Goal: Transaction & Acquisition: Purchase product/service

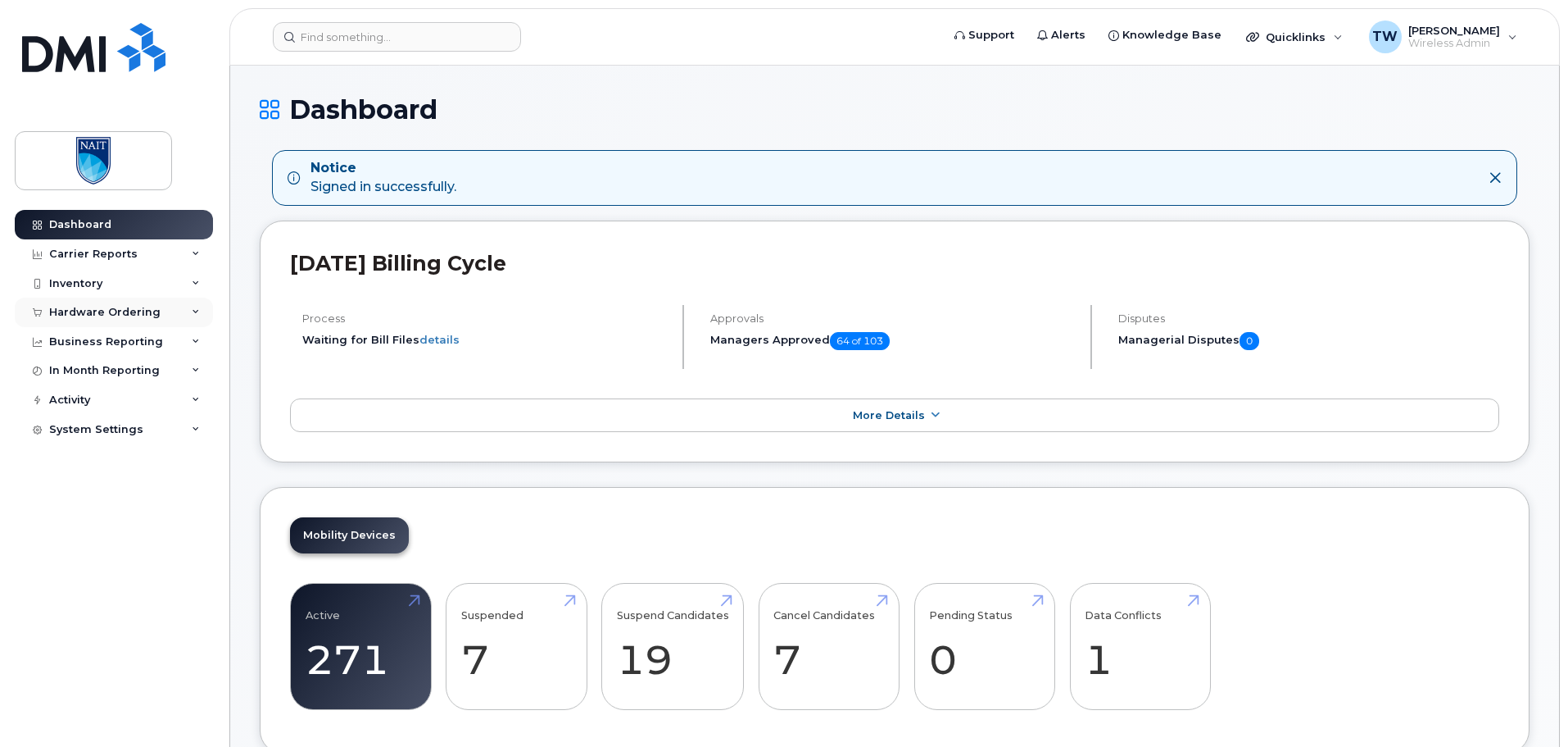
click at [138, 316] on div "Hardware Ordering" at bounding box center [105, 312] width 111 height 13
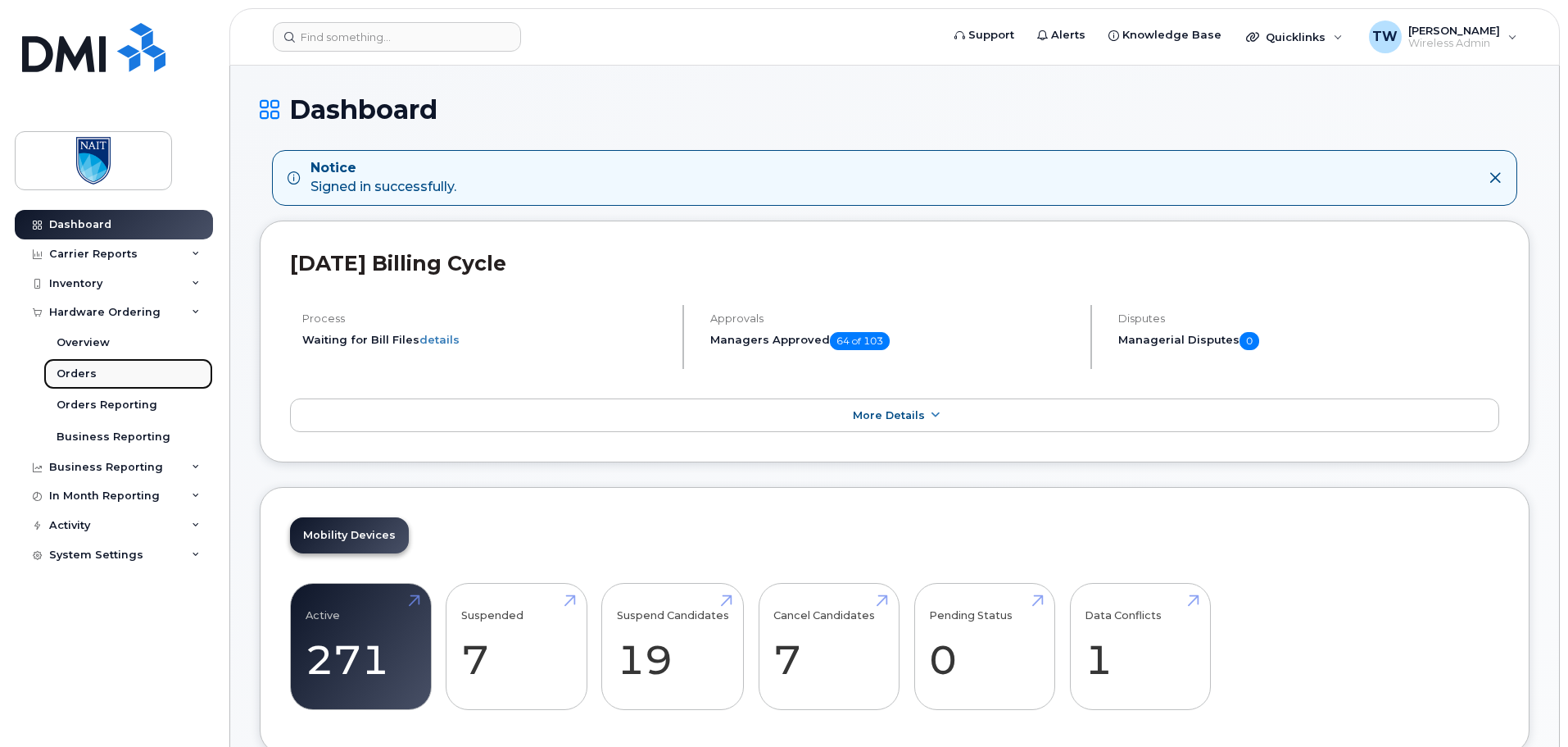
click at [103, 371] on link "Orders" at bounding box center [128, 374] width 170 height 31
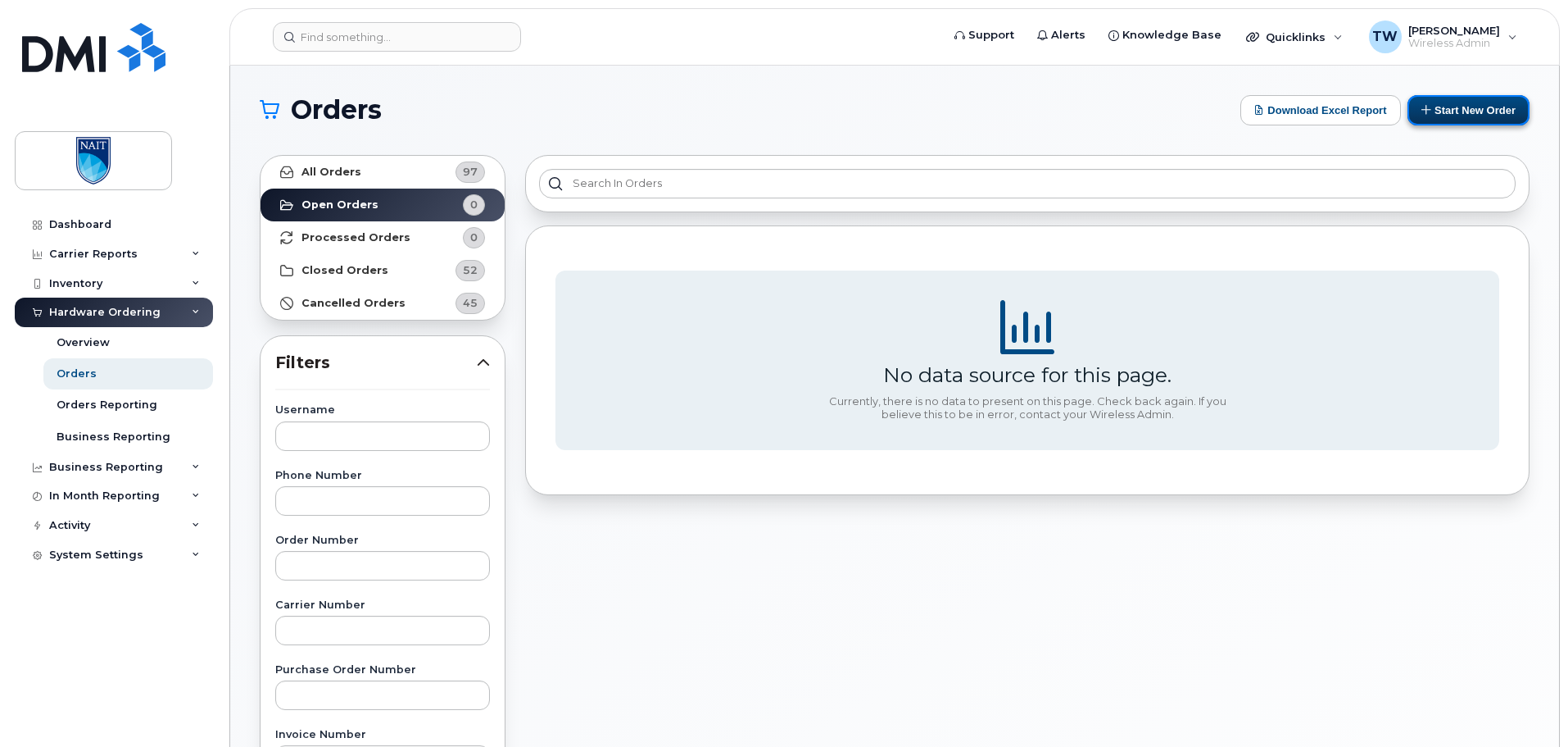
click at [1470, 112] on button "Start New Order" at bounding box center [1468, 110] width 122 height 30
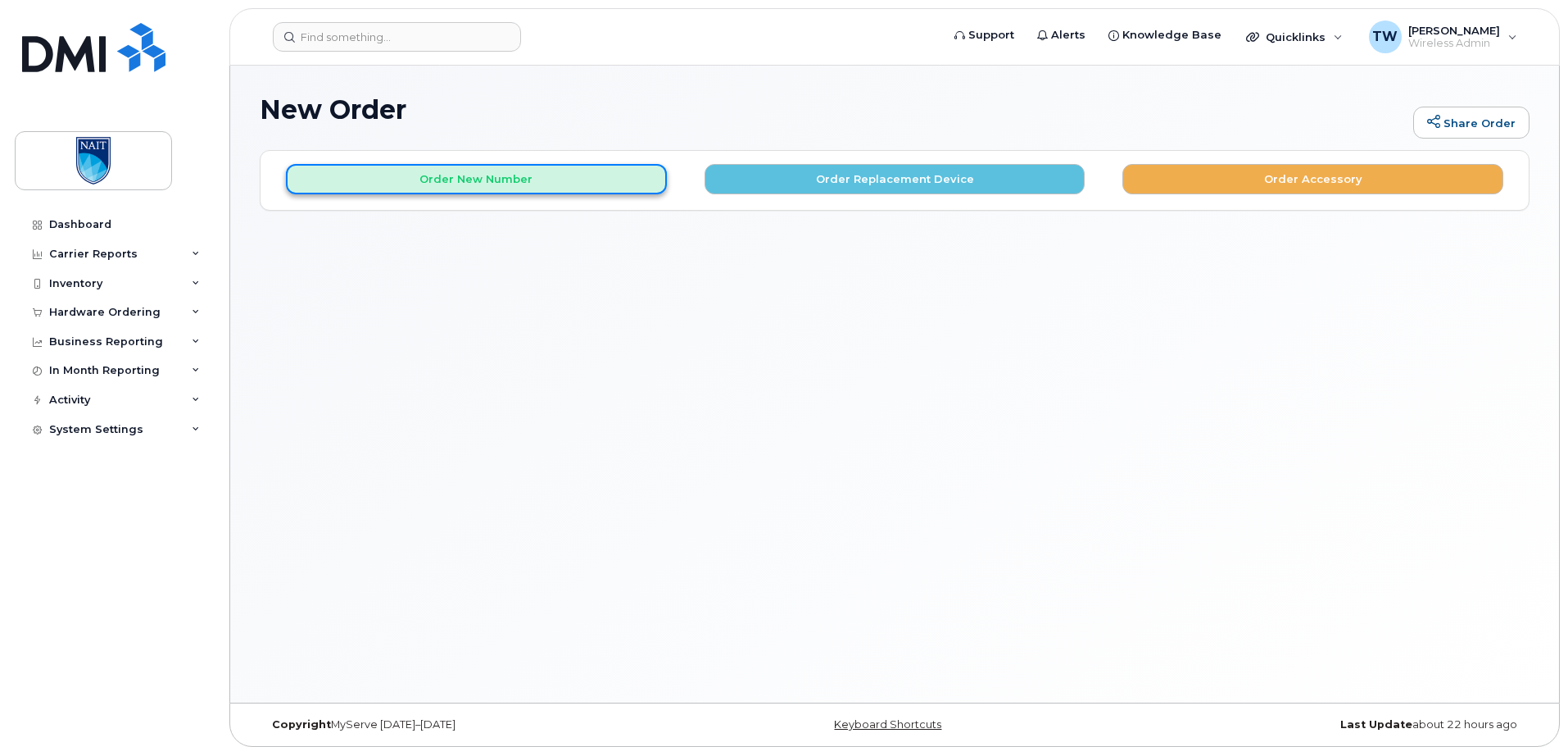
click at [543, 184] on button "Order New Number" at bounding box center [476, 179] width 381 height 30
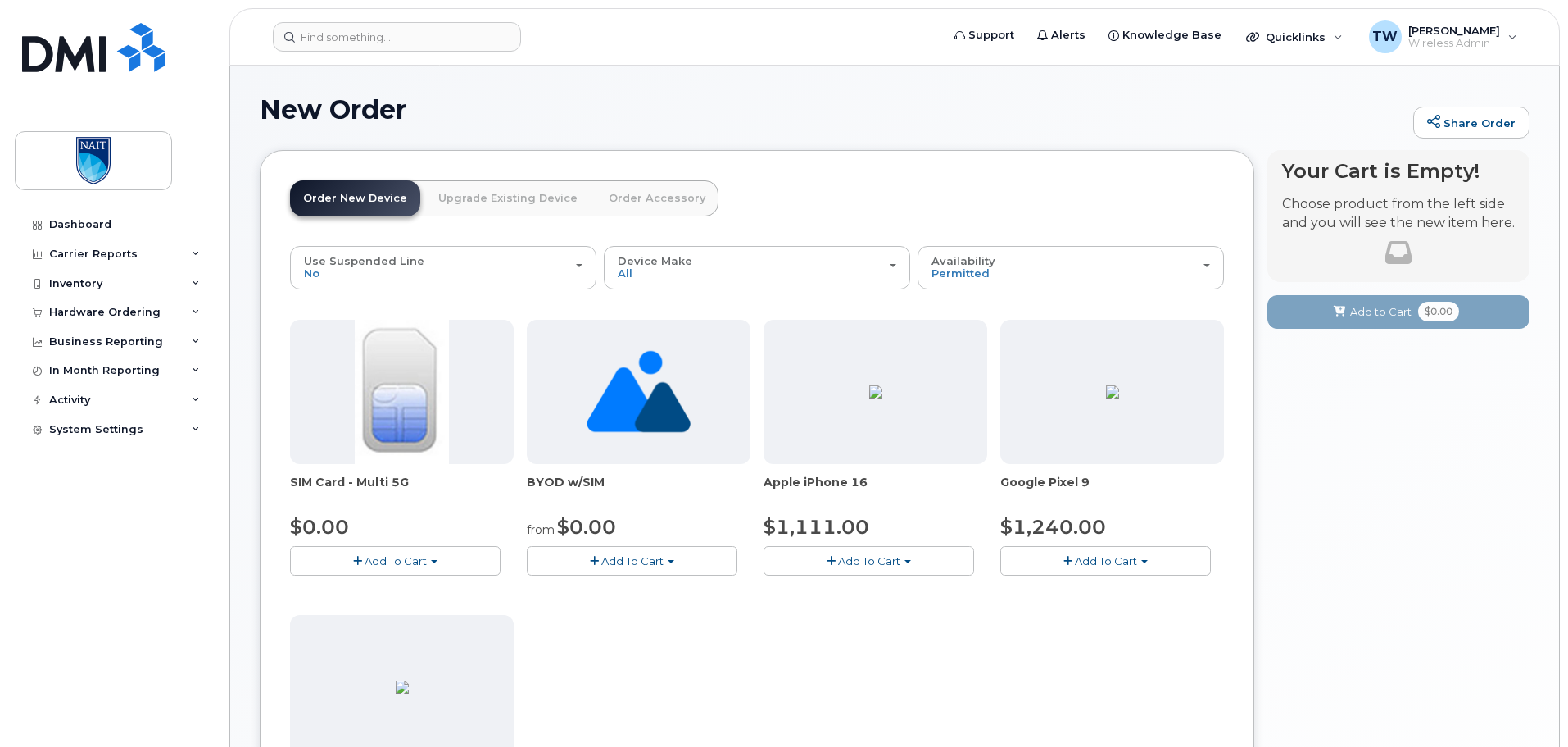
click at [914, 566] on button "Add To Cart" at bounding box center [869, 560] width 211 height 29
click at [913, 611] on link "$1111.00 - 30-day activation (128GB model)" at bounding box center [905, 611] width 275 height 20
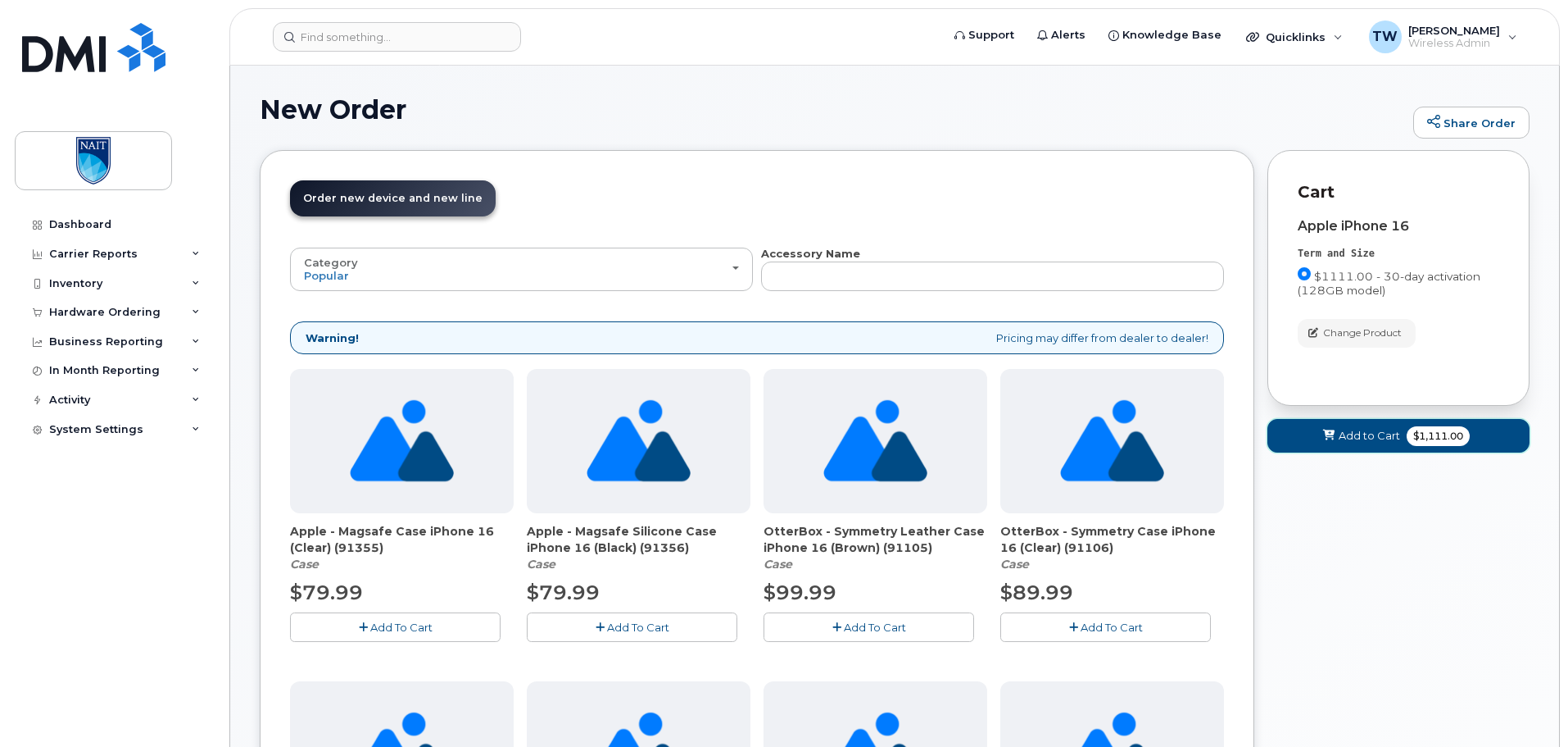
click at [1349, 439] on span "Add to Cart" at bounding box center [1369, 435] width 61 height 16
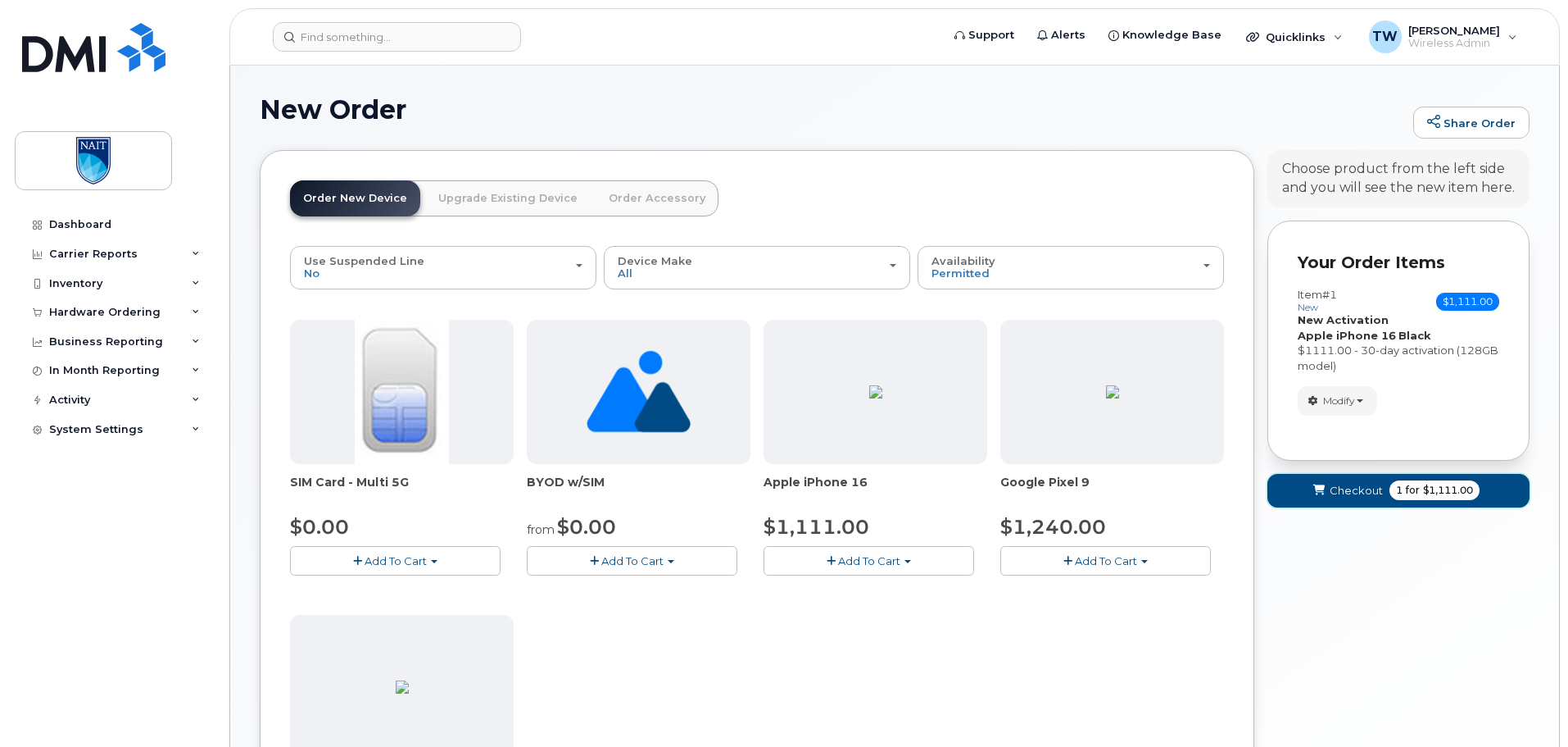
click at [1361, 493] on span "Checkout" at bounding box center [1356, 490] width 53 height 16
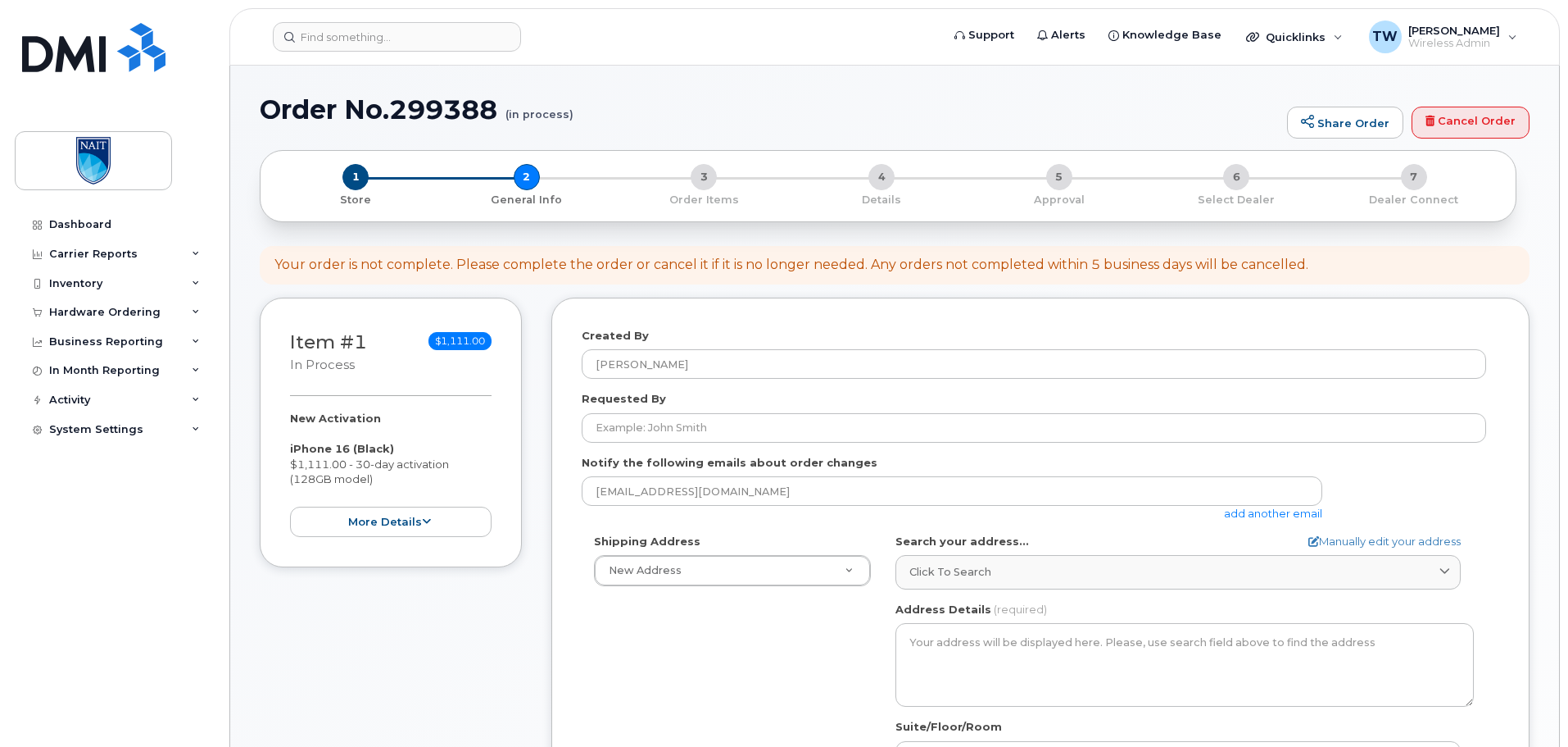
select select
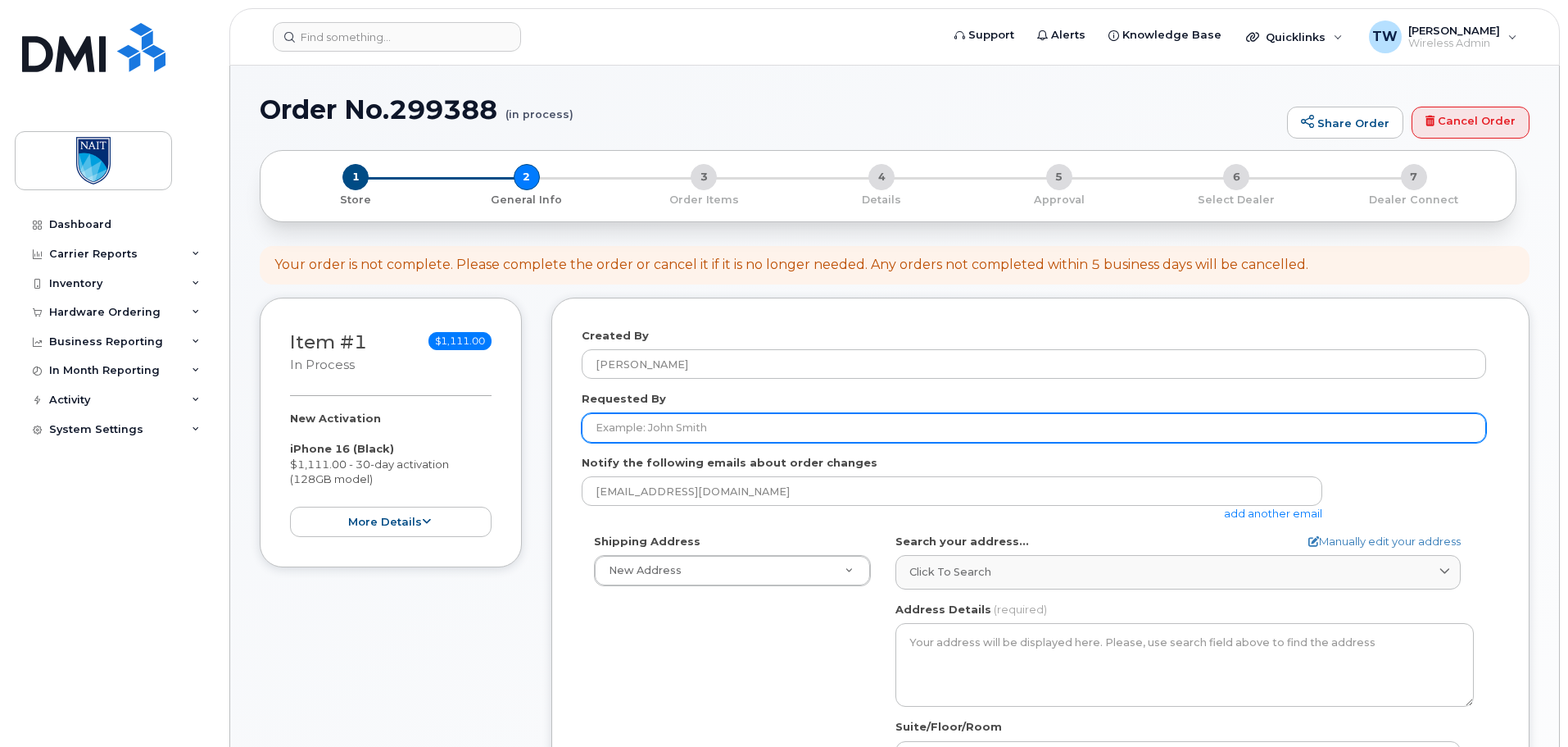
click at [672, 426] on input "Requested By" at bounding box center [1034, 428] width 905 height 30
paste input "RITM0166324"
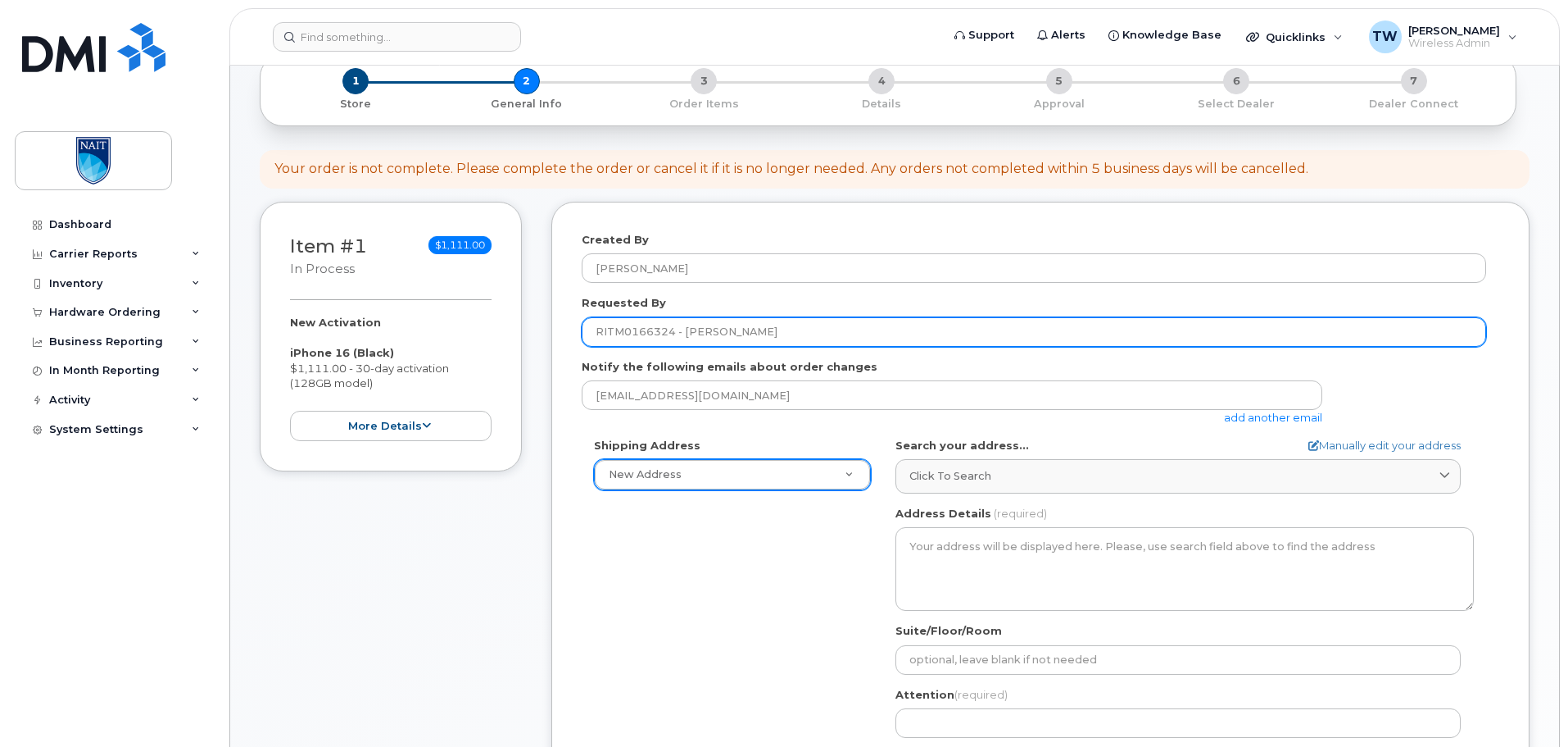
scroll to position [137, 0]
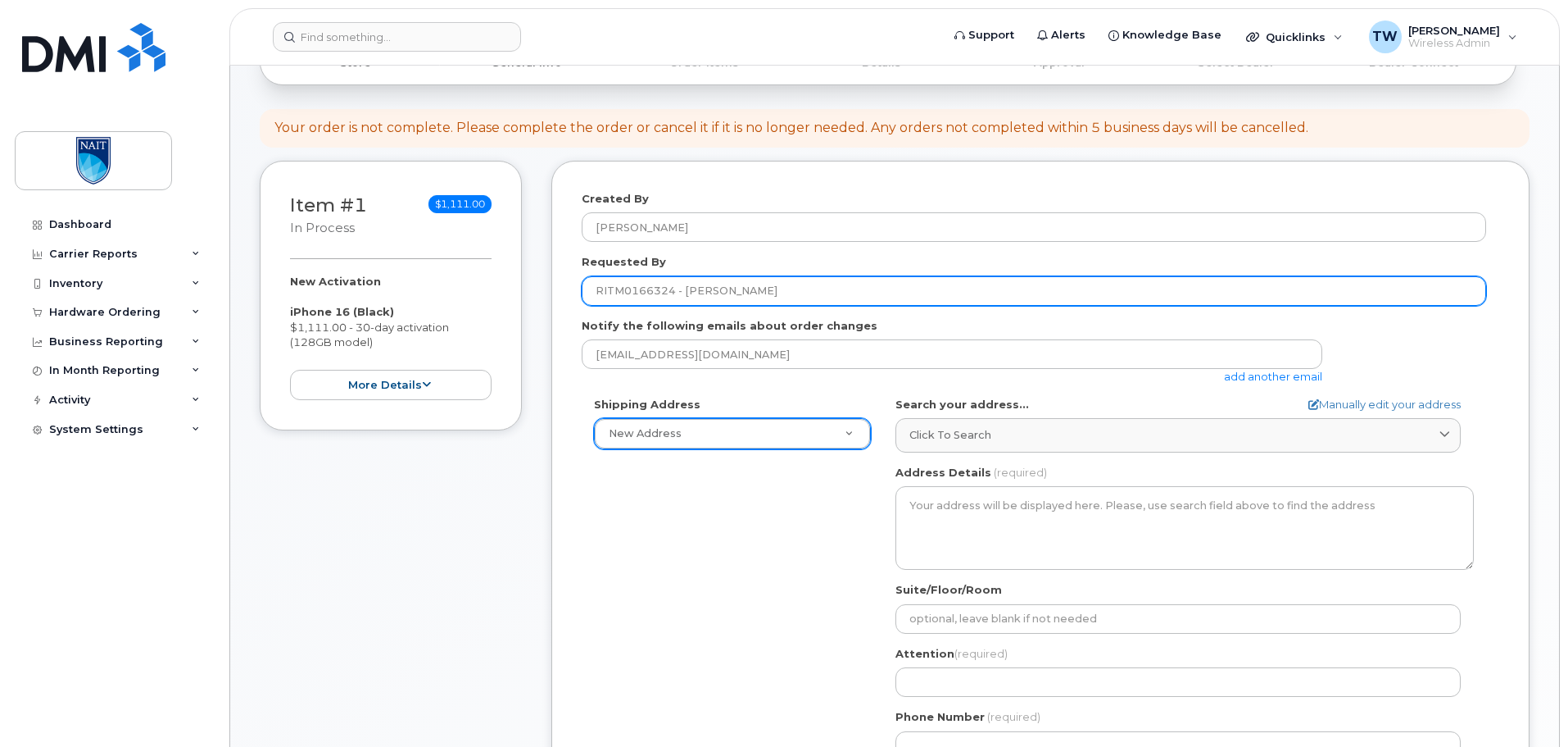
type input "RITM0166324 - Even Hritzuk"
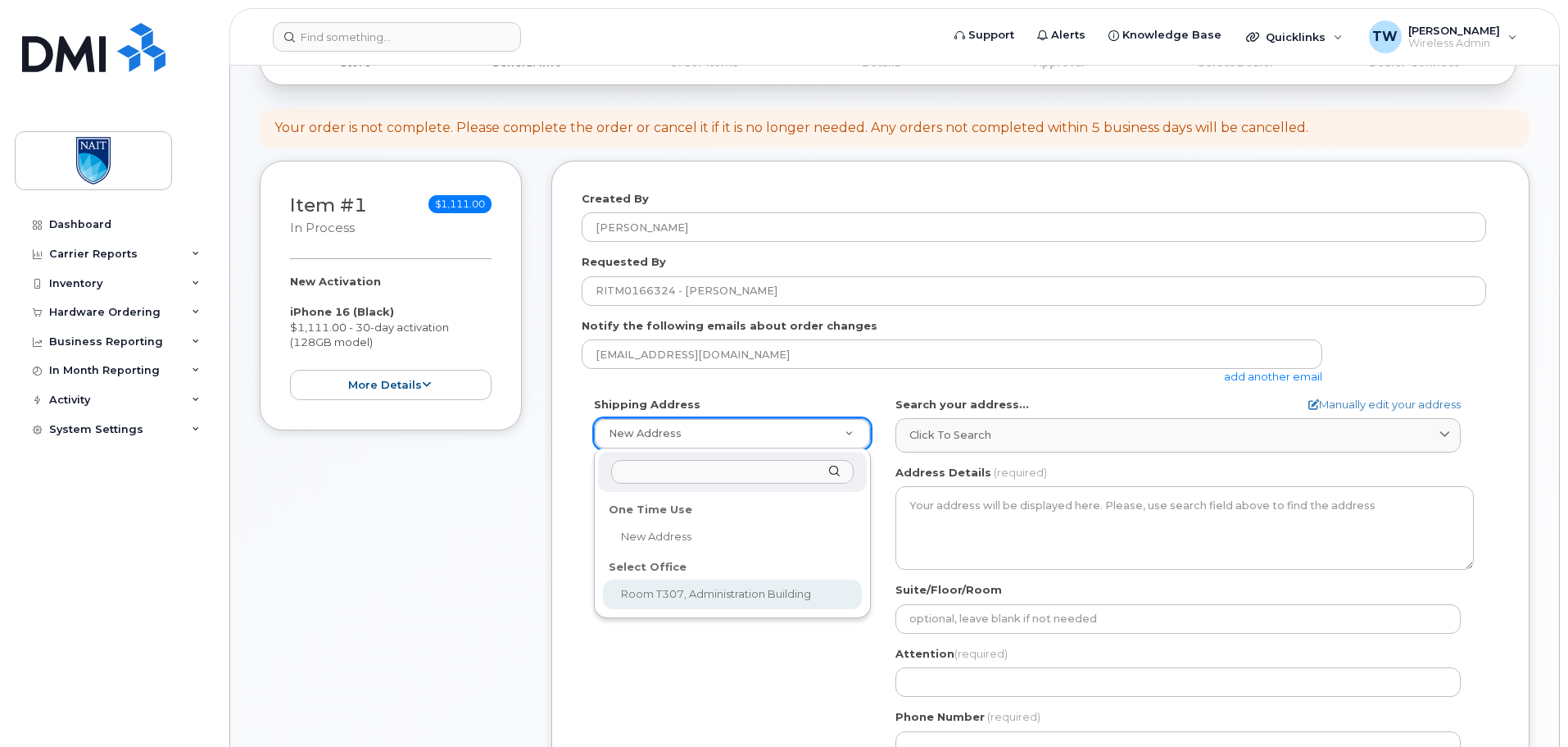
select select
type textarea "11762 106 St NW Edmonton Alberta T5G 2R1"
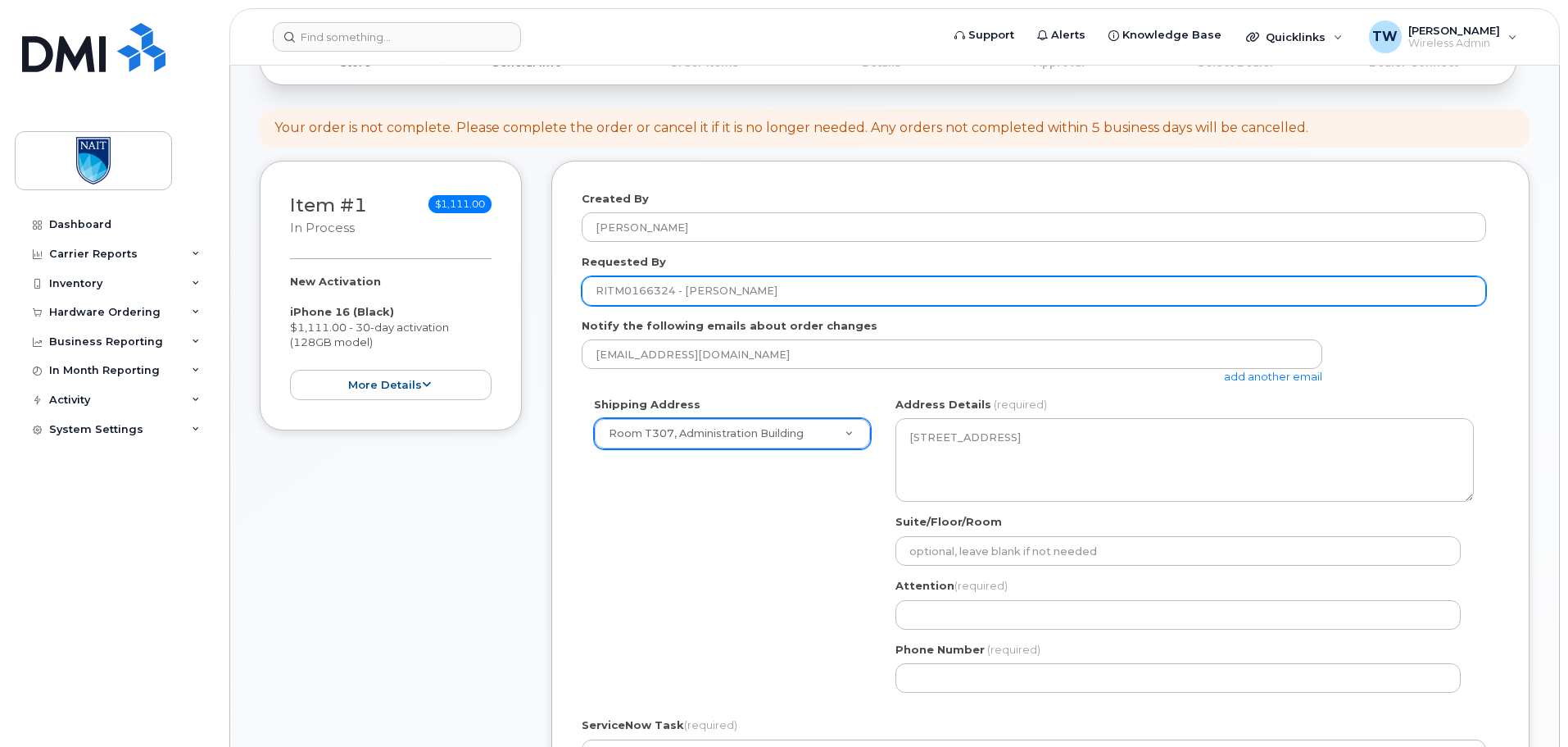
drag, startPoint x: 774, startPoint y: 294, endPoint x: 545, endPoint y: 298, distance: 229.0
click at [549, 298] on div "Item #1 in process $1,111.00 New Activation iPhone 16 (Black) $1,111.00 - 30-da…" at bounding box center [894, 609] width 1270 height 897
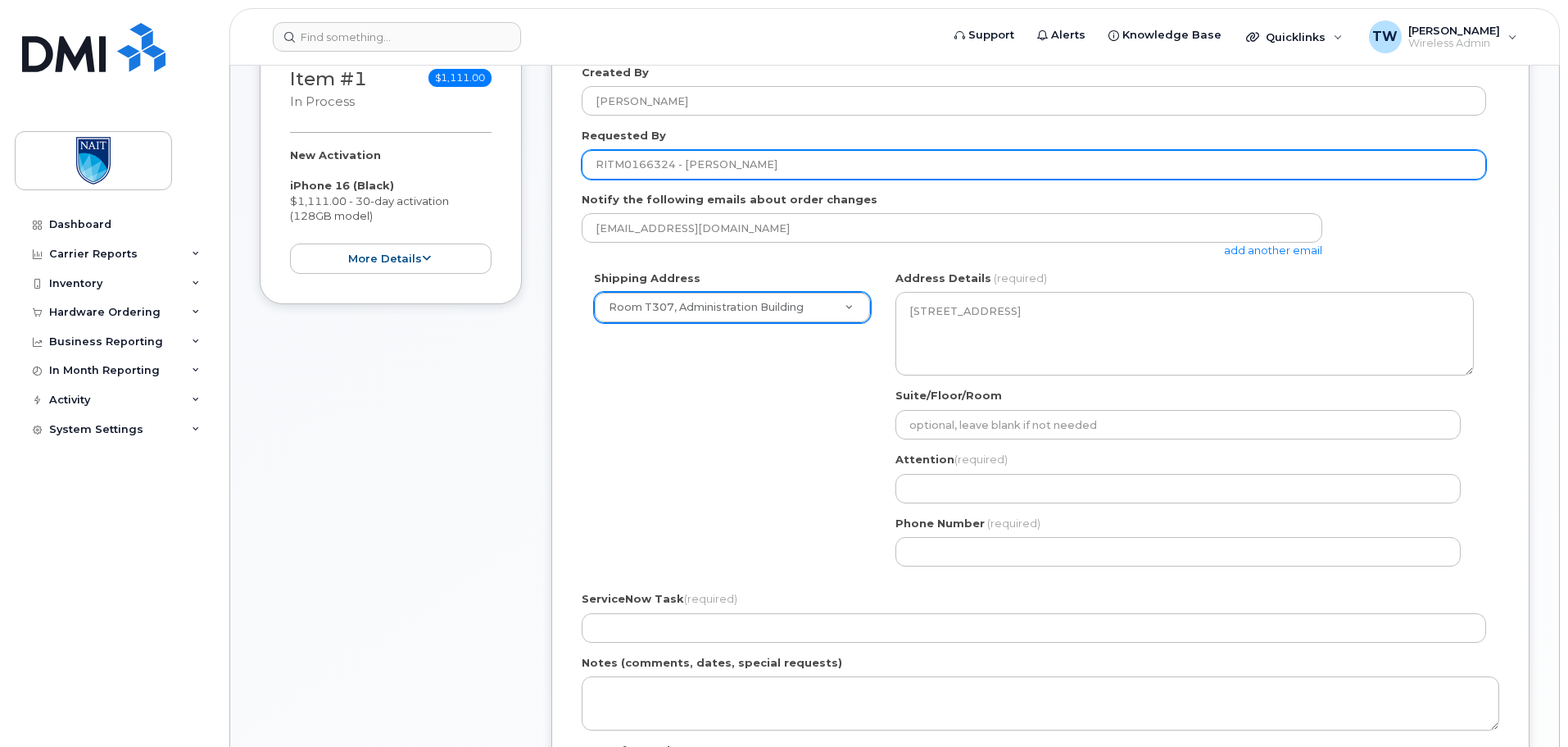
scroll to position [301, 0]
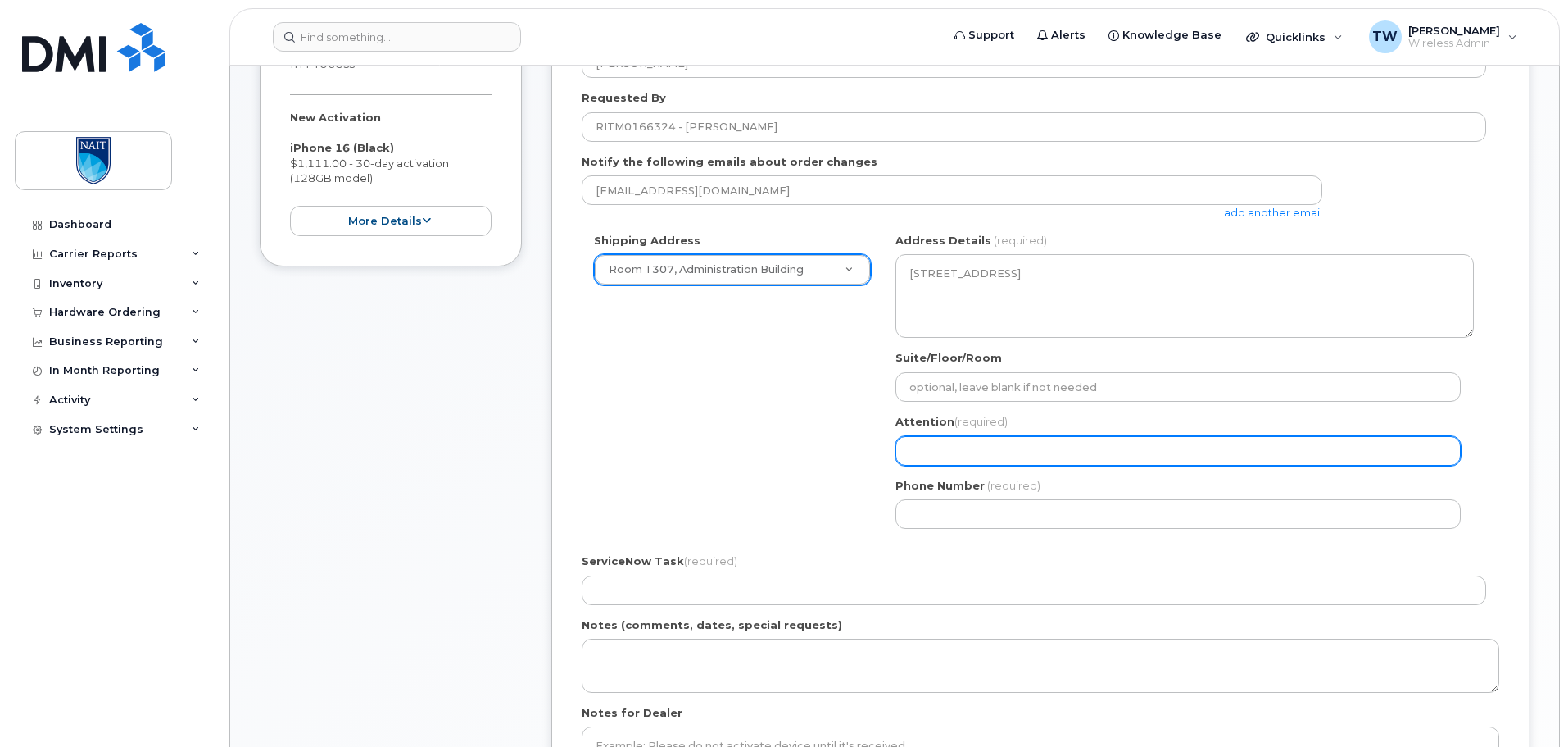
click at [1011, 453] on input "Attention (required)" at bounding box center [1179, 451] width 566 height 30
paste input "RITM0166324 - Even Hritzuk"
select select
type input "RITM0166324 - [PERSON_NAME]"
drag, startPoint x: 1001, startPoint y: 452, endPoint x: 1129, endPoint y: 452, distance: 128.0
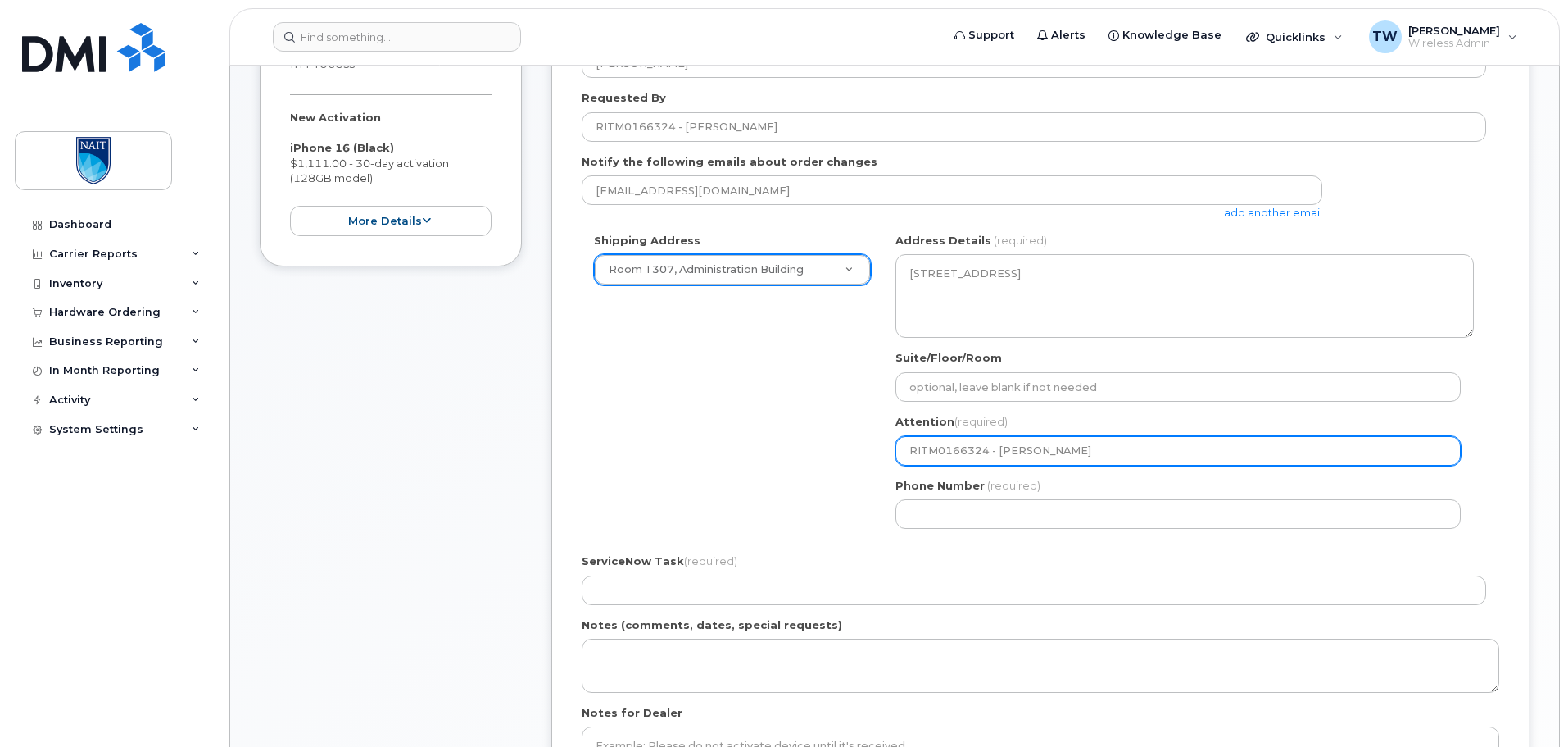
click at [1129, 452] on input "RITM0166324 - [PERSON_NAME]" at bounding box center [1179, 451] width 566 height 30
select select
type input "RITM0166324 - T"
select select
type input "RITM0166324 - Tr"
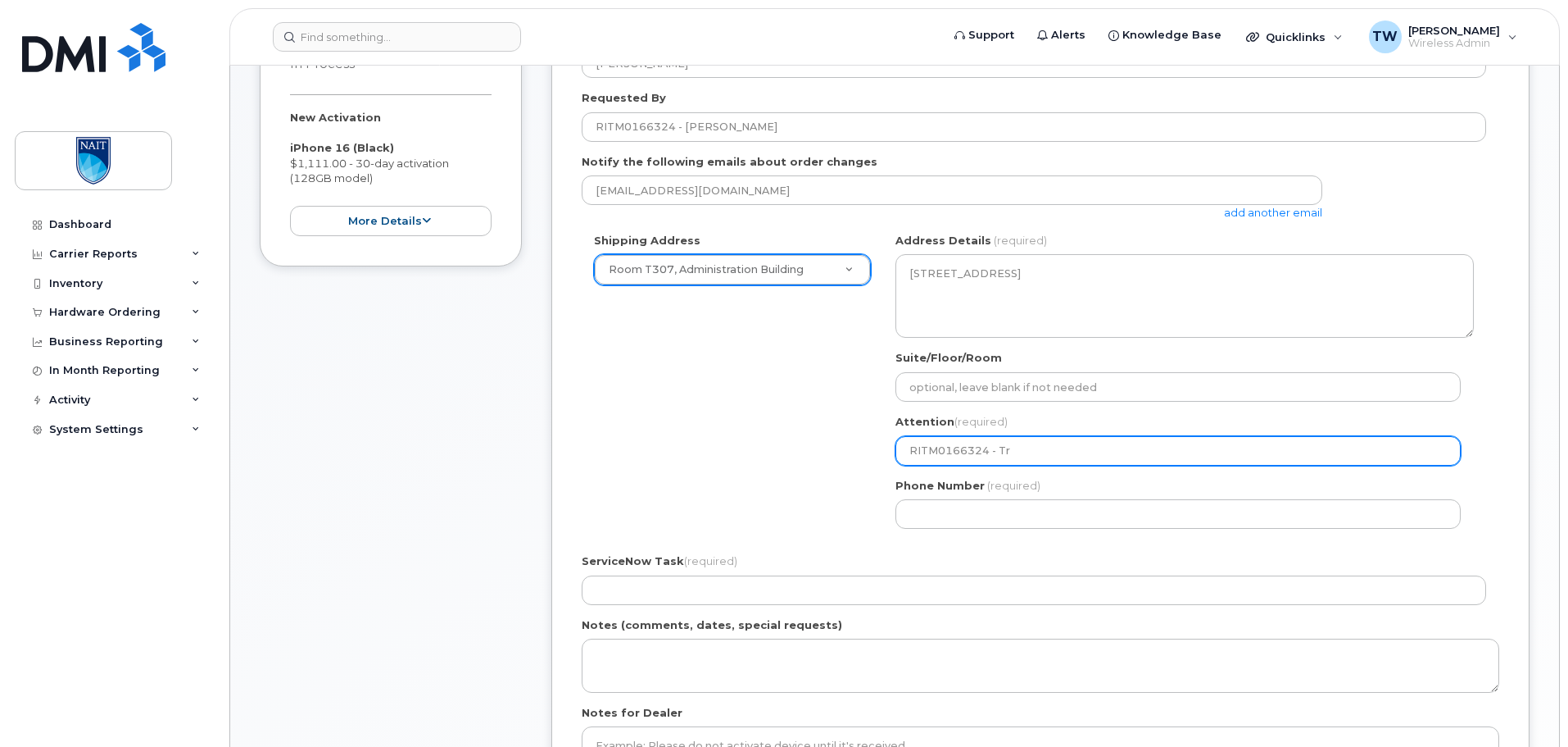
select select
type input "RITM0166324 - Tro"
select select
type input "RITM0166324 - Troy"
select select
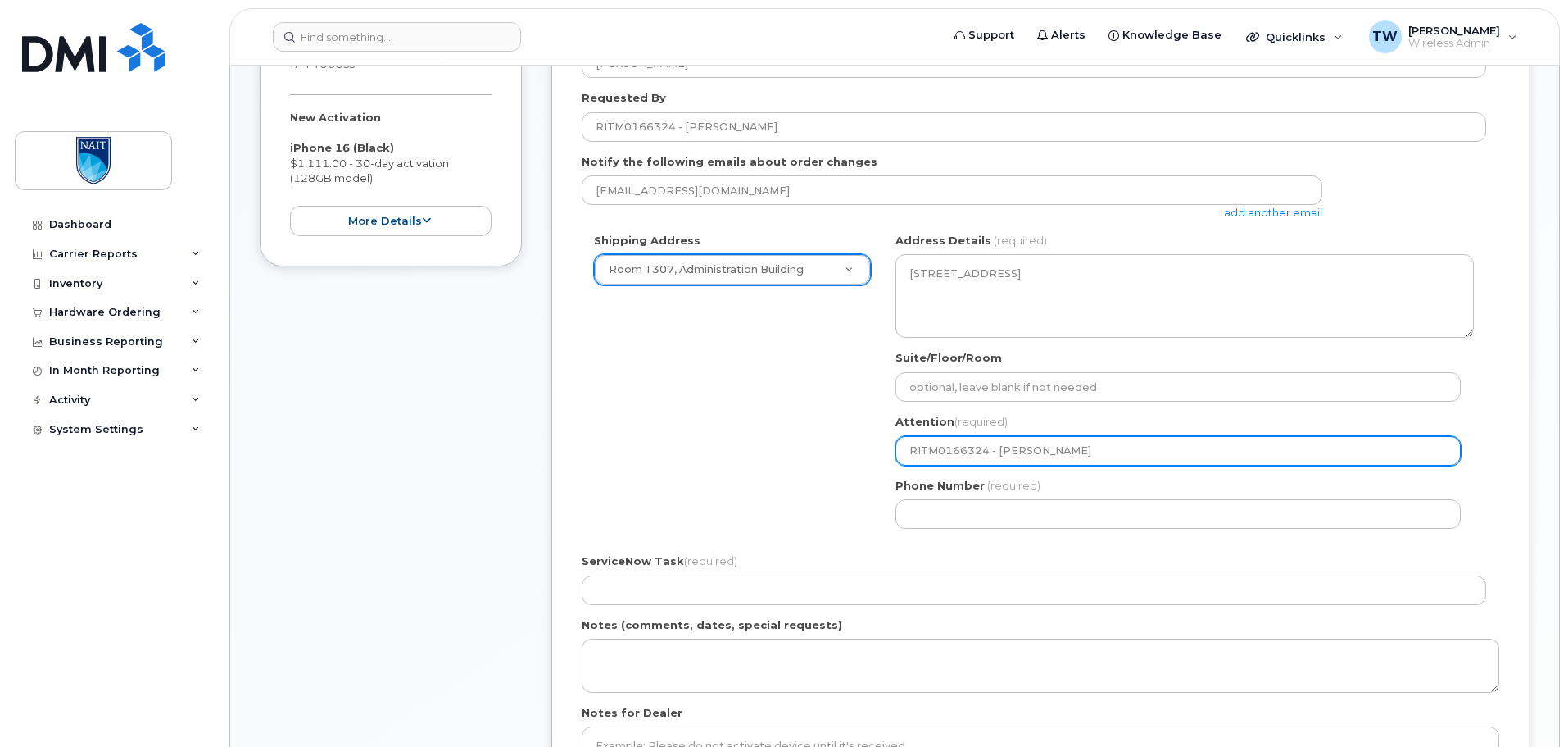
type input "RITM0166324 - Troy W"
select select
type input "RITM0166324 - Troy Wat"
select select
type input "RITM0166324 - Troy Wats"
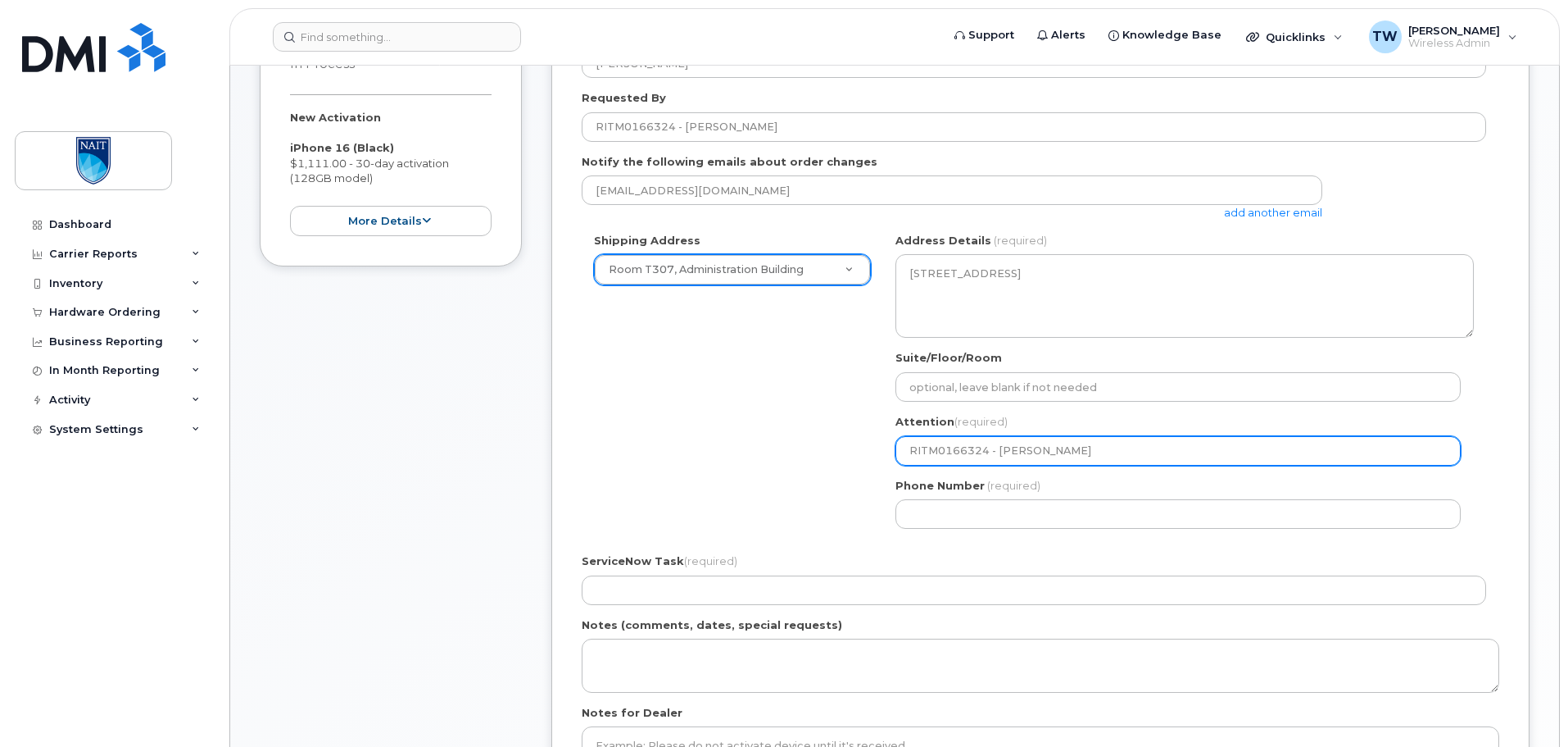
select select
type input "RITM0166324 - Troy Watso"
select select
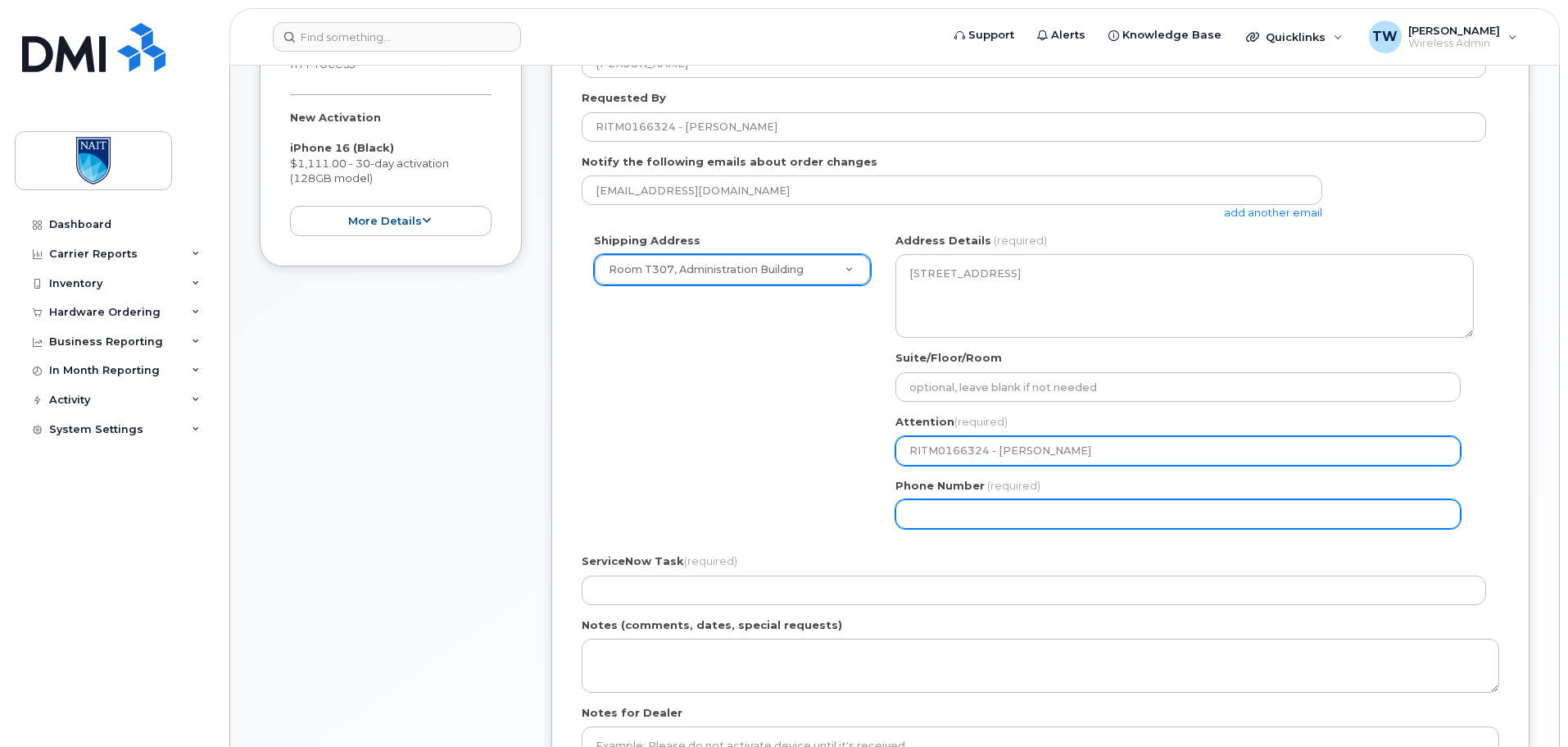
type input "RITM0166324 - [PERSON_NAME]"
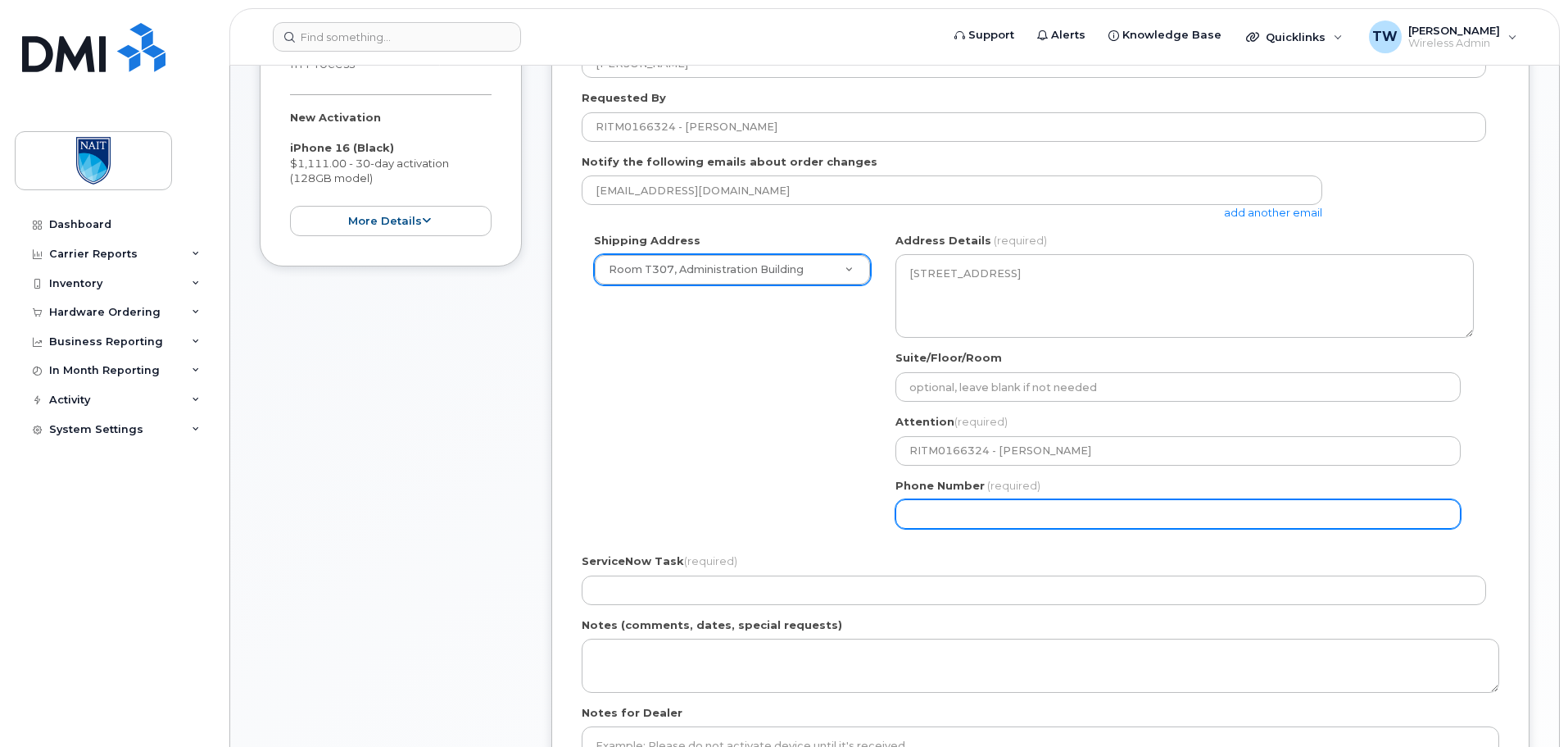
click at [1126, 503] on input "Phone Number" at bounding box center [1179, 514] width 566 height 30
select select
type input "780619058"
select select
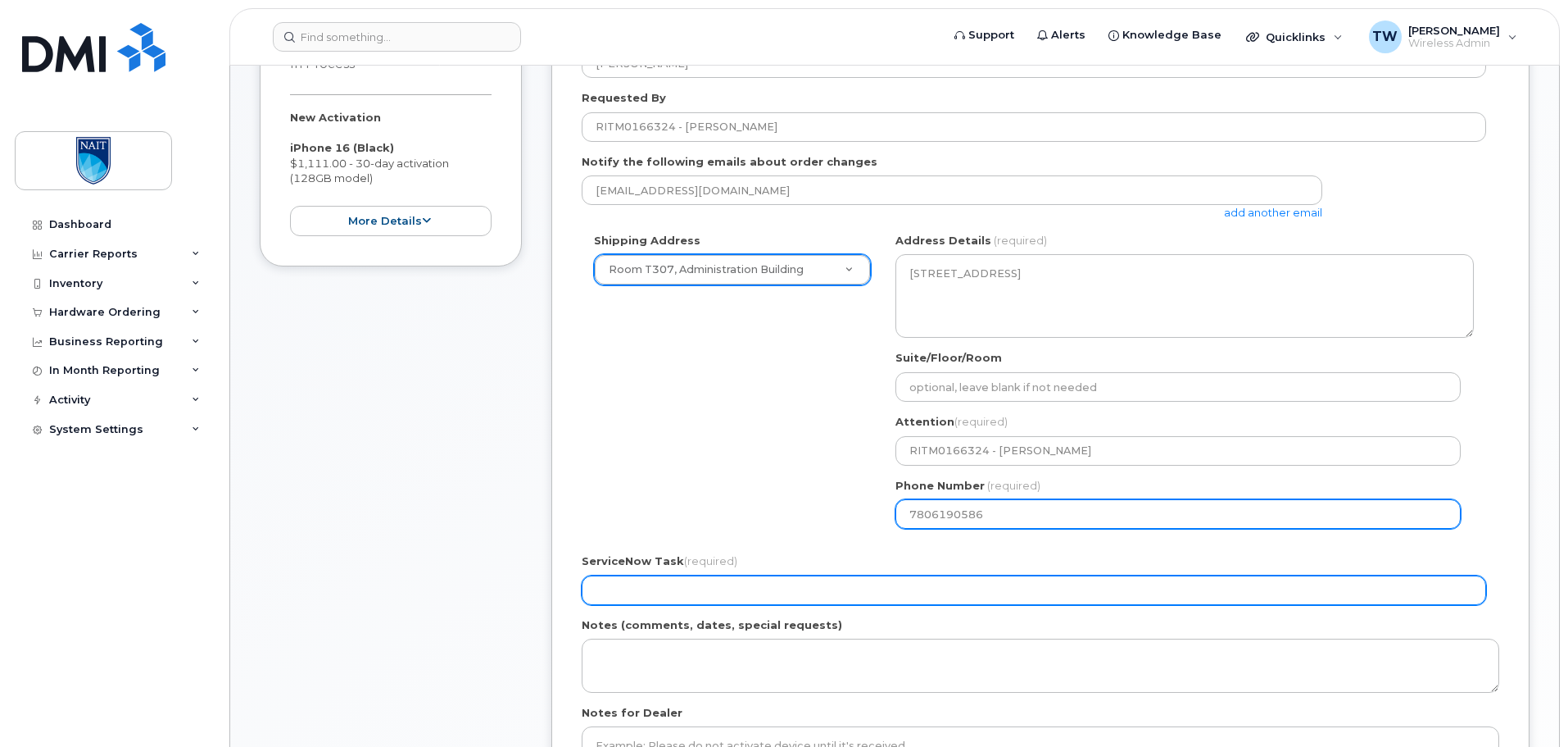
type input "7806190586"
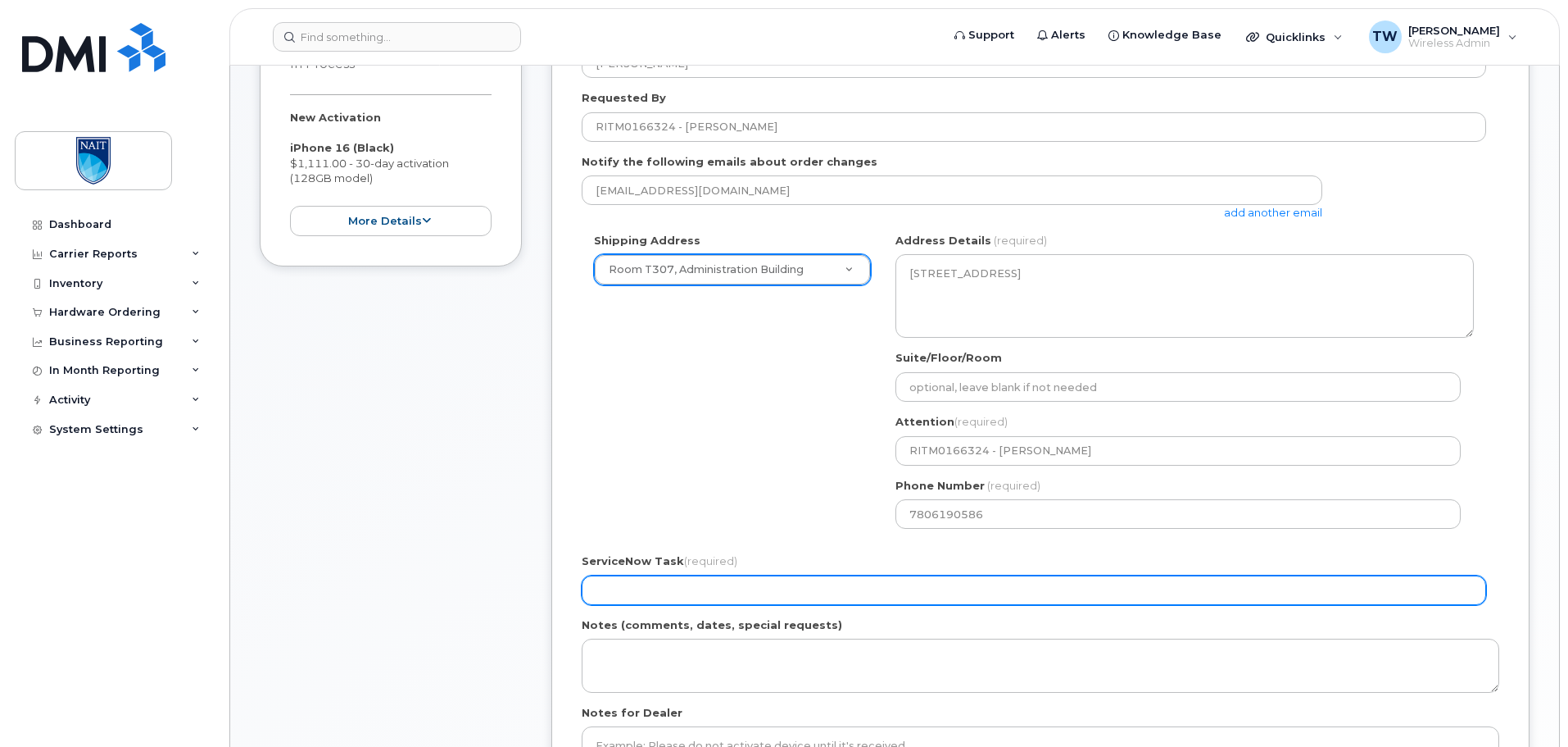
click at [766, 591] on input "ServiceNow Task (required)" at bounding box center [1034, 590] width 905 height 30
paste input "RITM0166324 - [PERSON_NAME]"
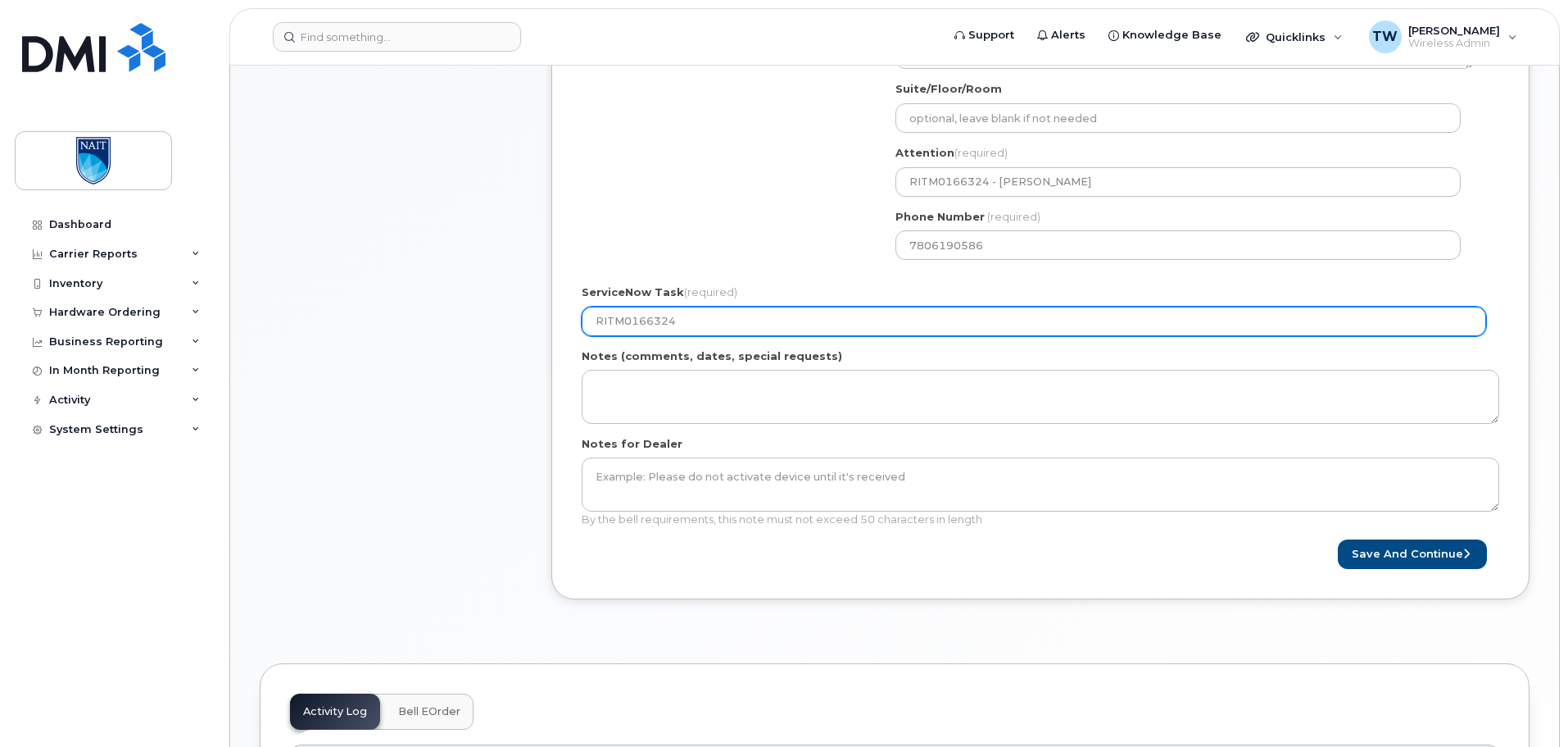
scroll to position [574, 0]
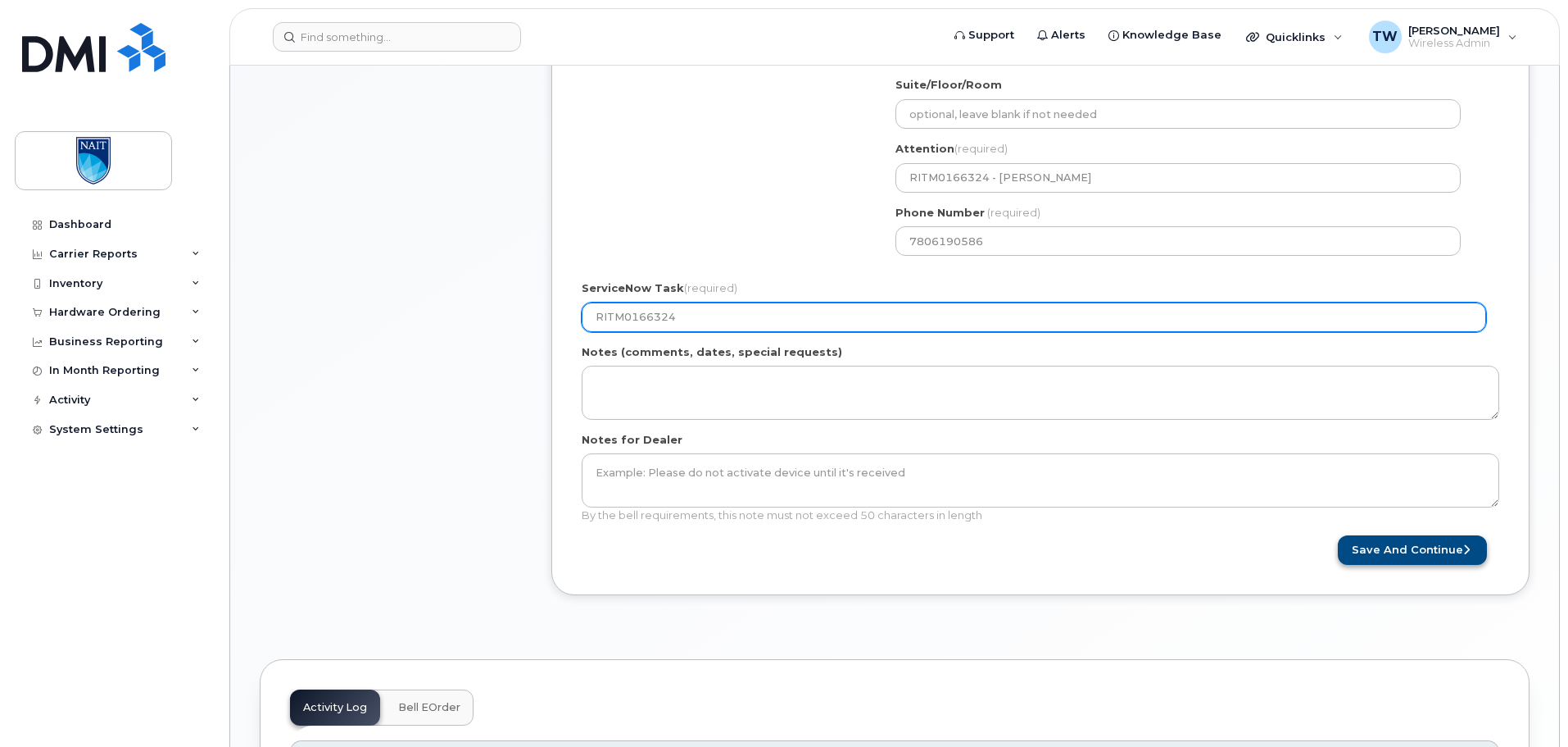
type input "RITM0166324"
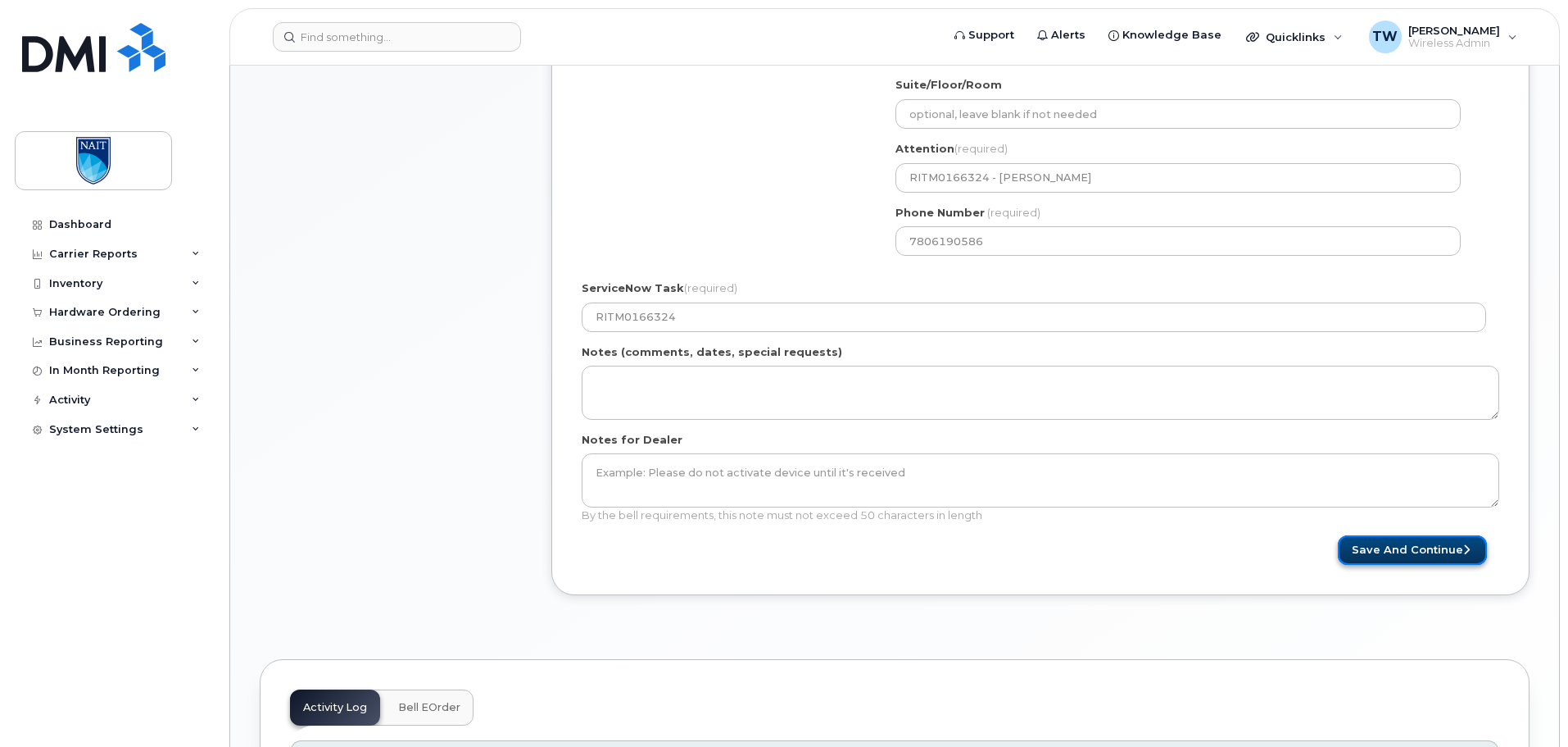
click at [1398, 545] on button "Save and Continue" at bounding box center [1412, 550] width 149 height 30
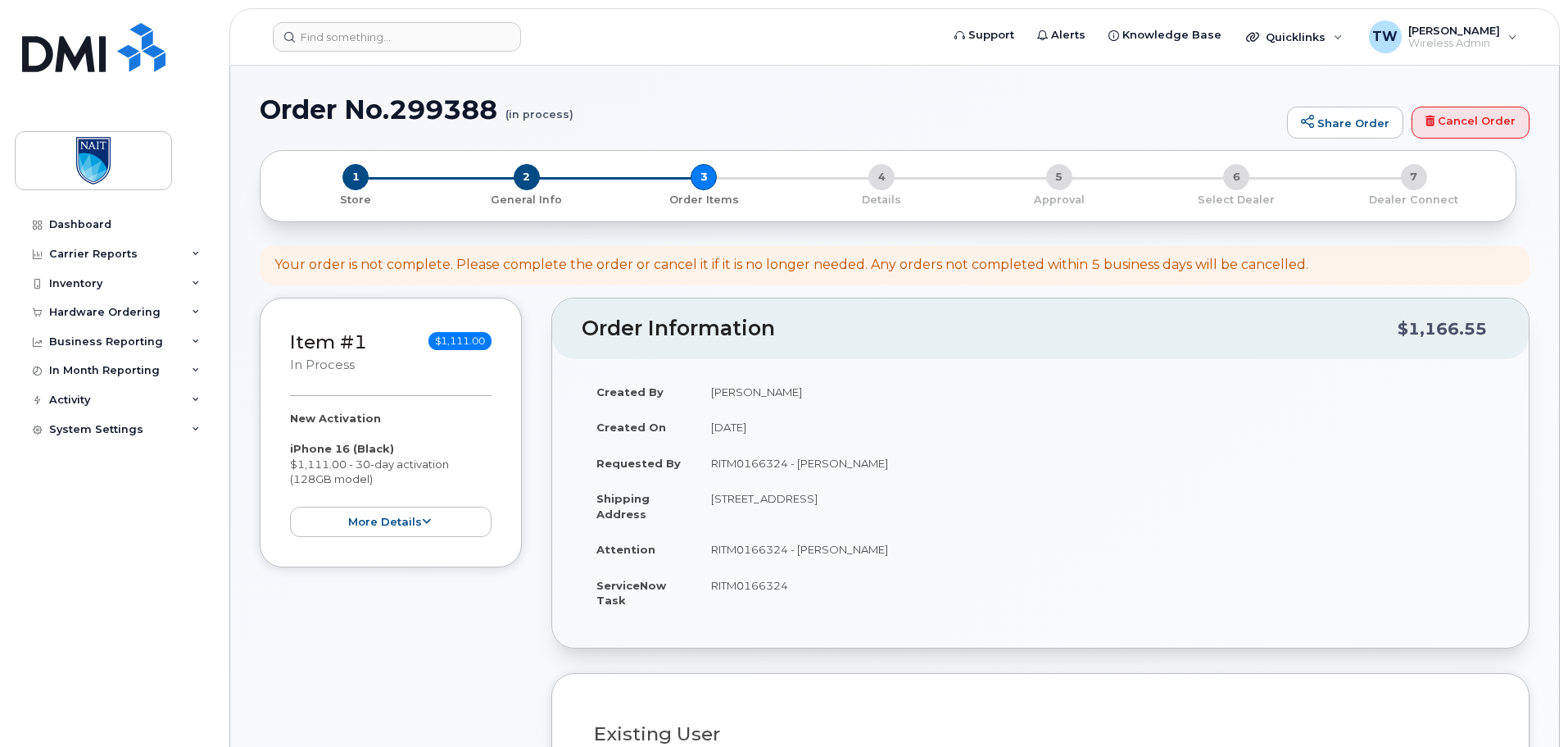
select select
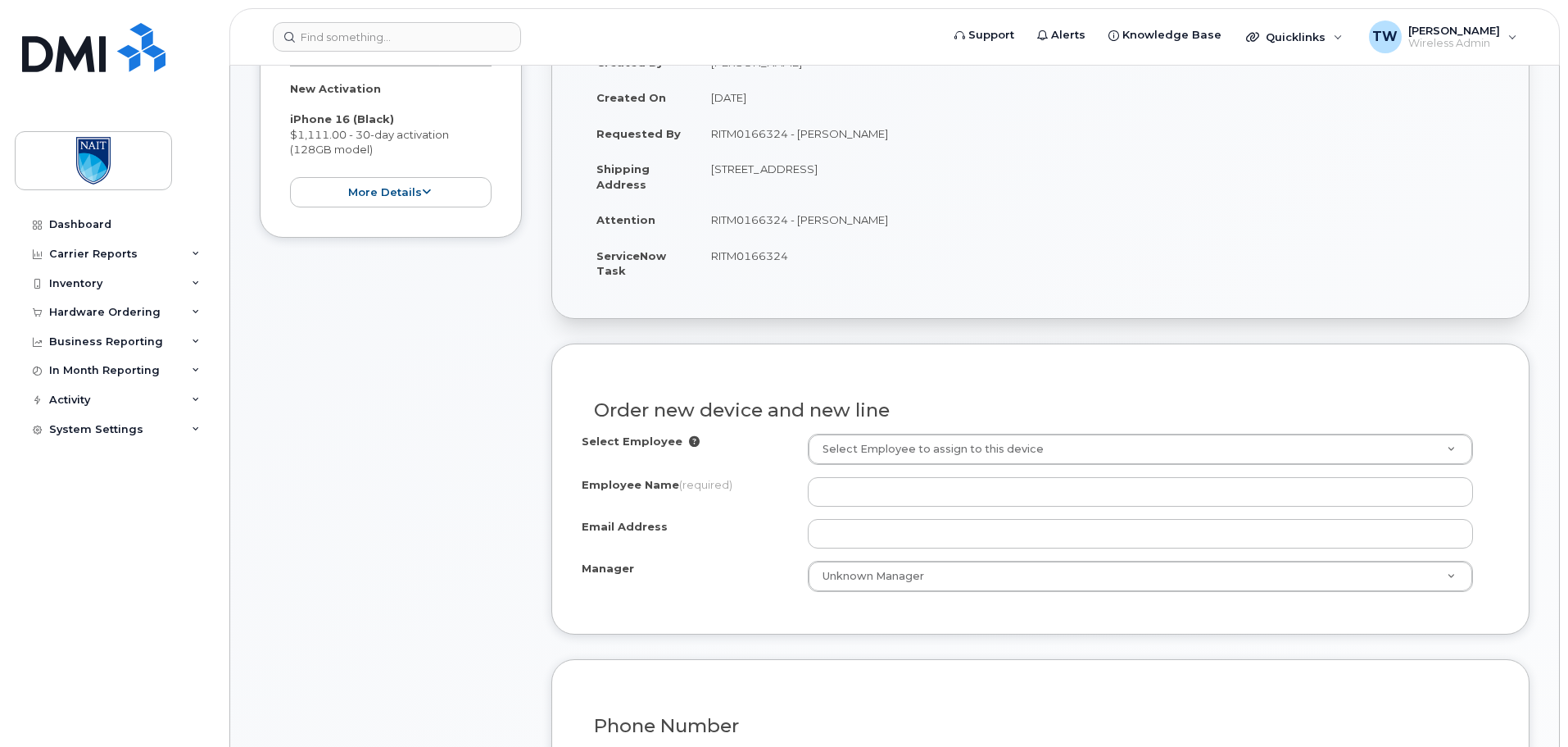
scroll to position [355, 0]
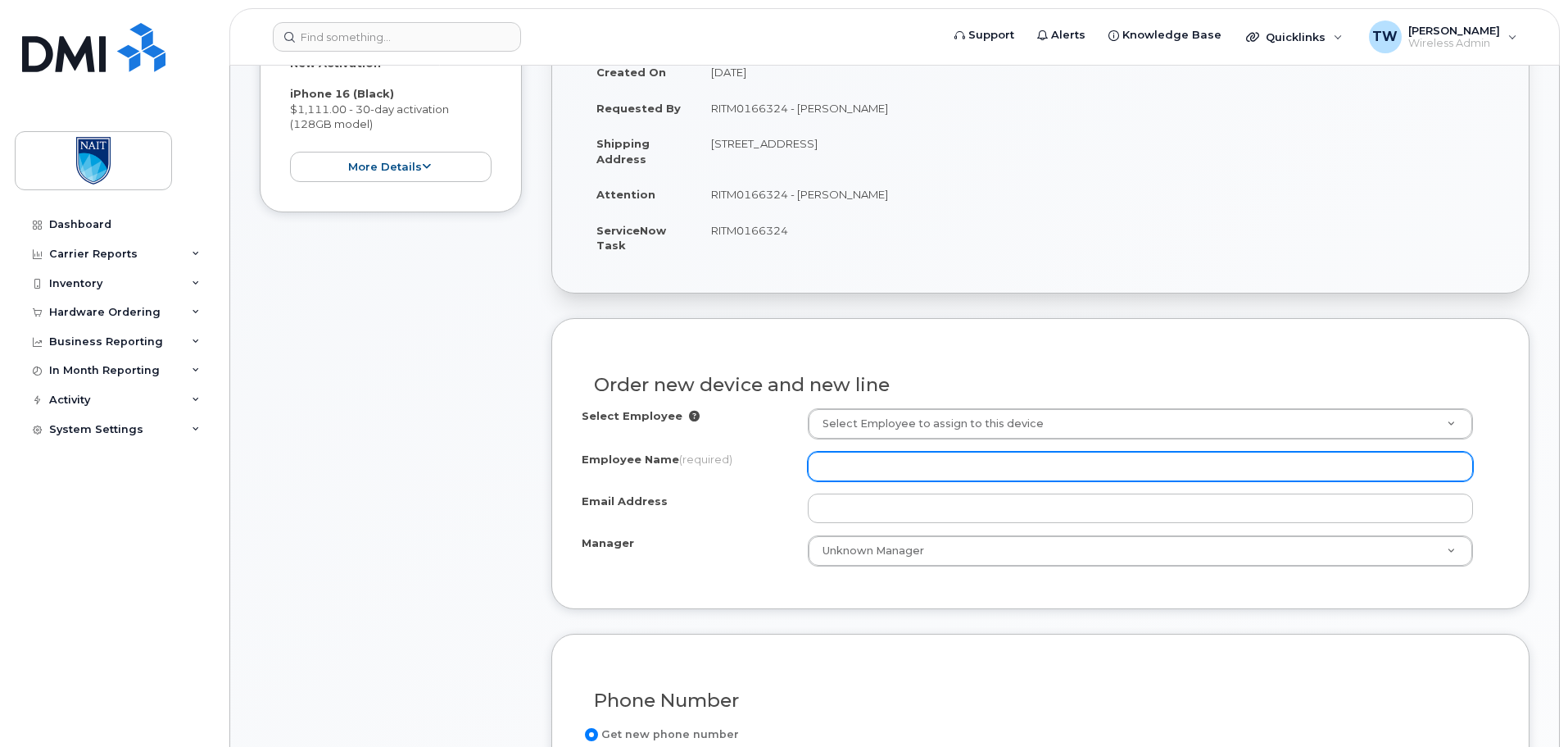
click at [1000, 468] on input "Employee Name (required)" at bounding box center [1141, 467] width 666 height 30
type input "e"
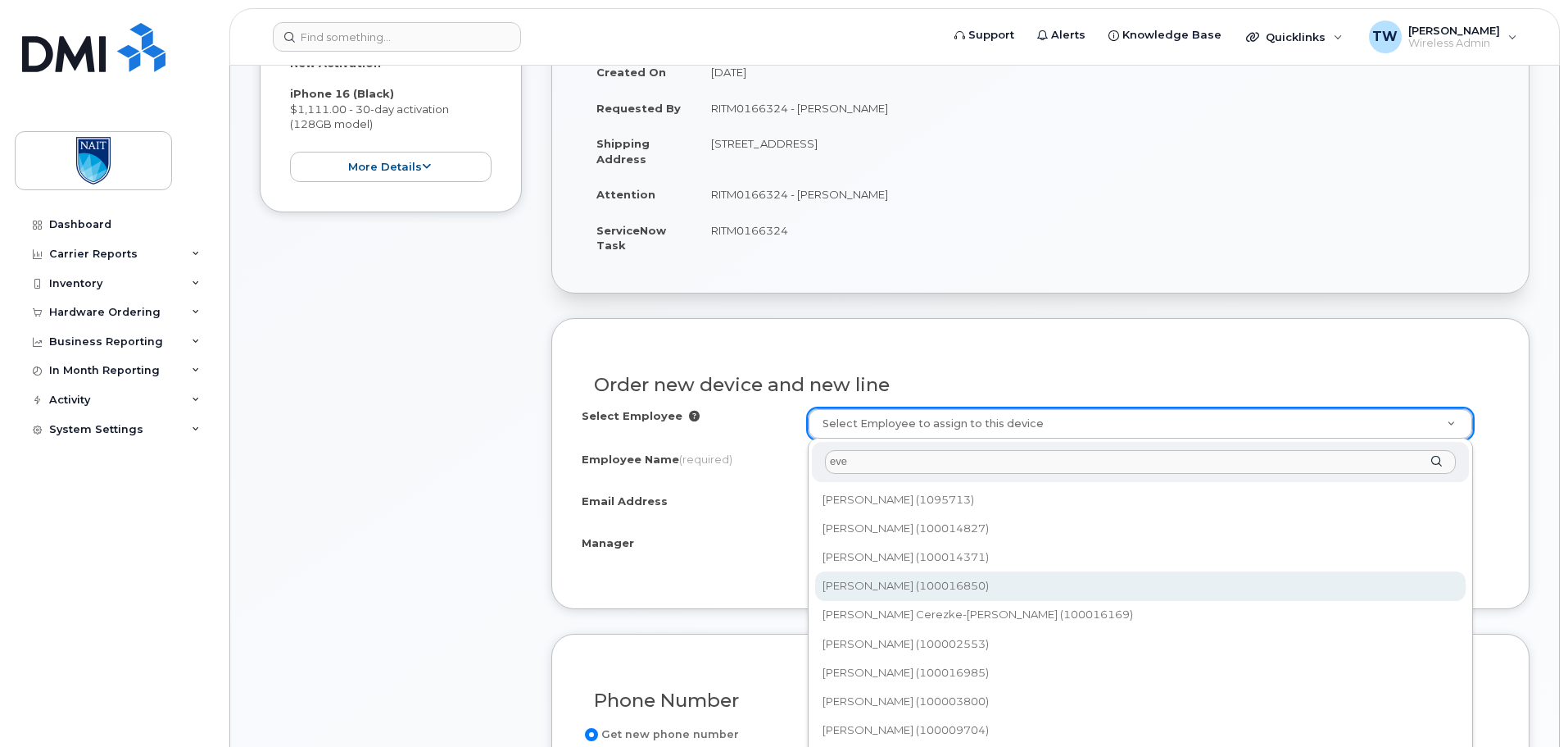
type input "eve"
type input "2359568"
type input "Eve Hritzuk"
type input "EVEH@nait.ca"
select select "2368527"
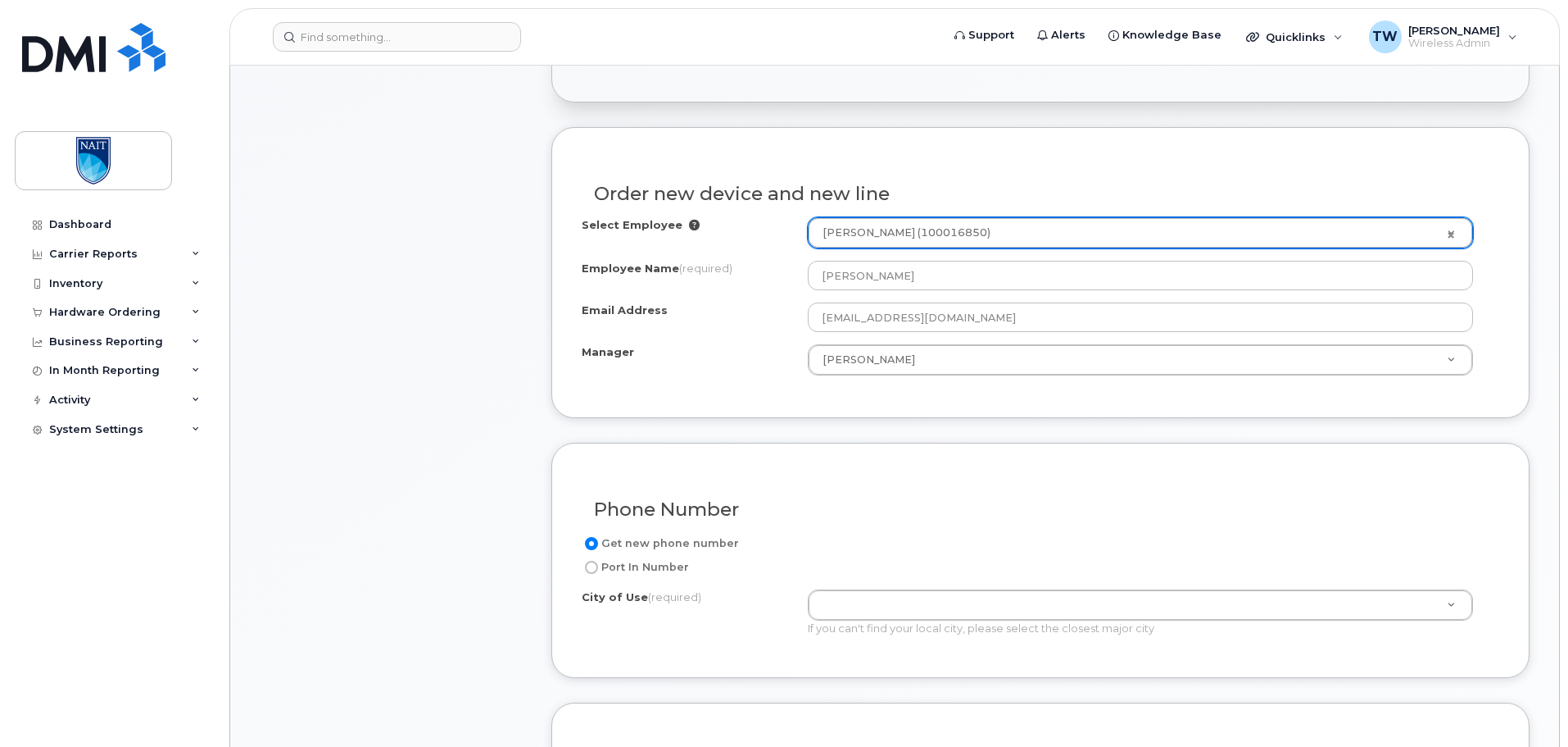
scroll to position [547, 0]
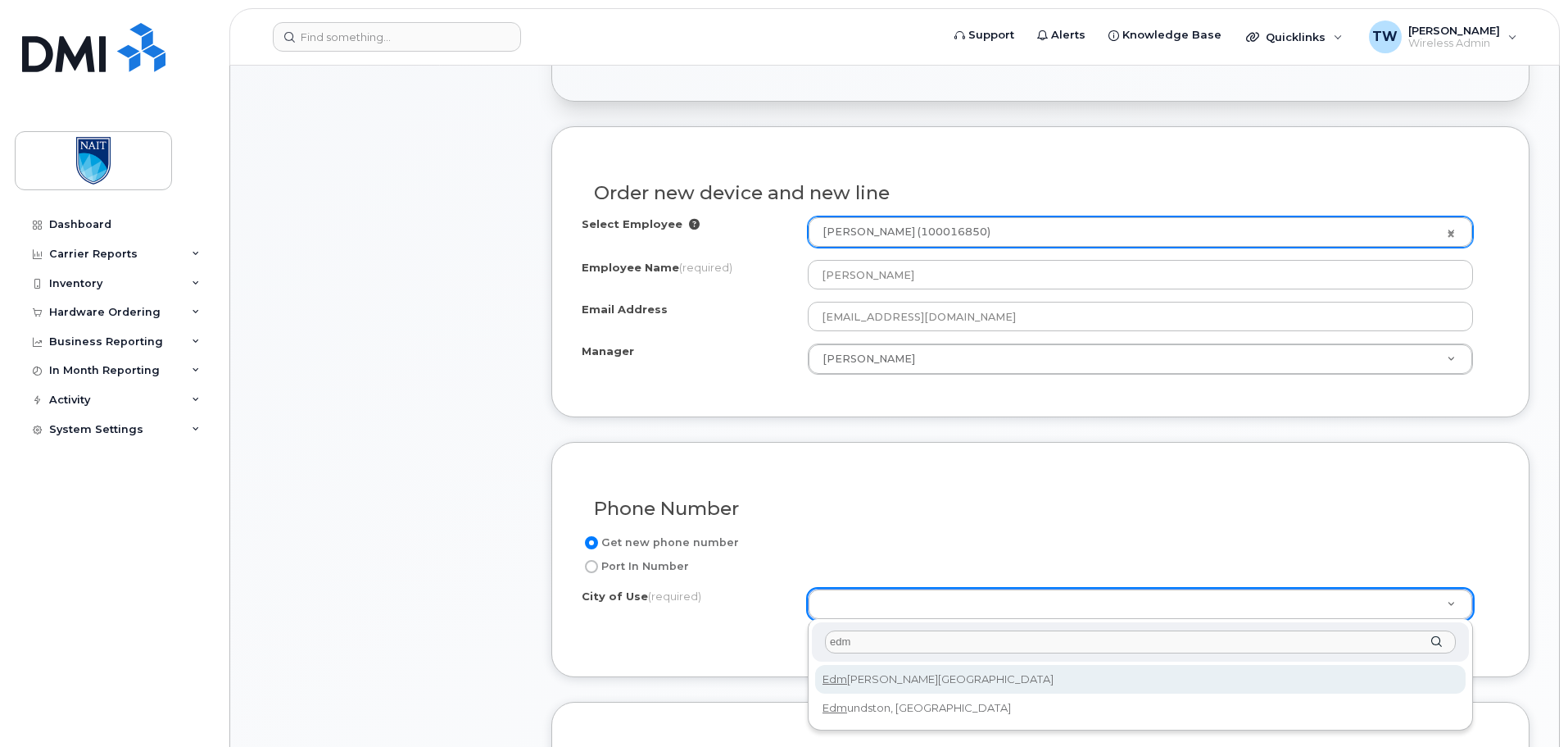
type input "edm"
type input "182"
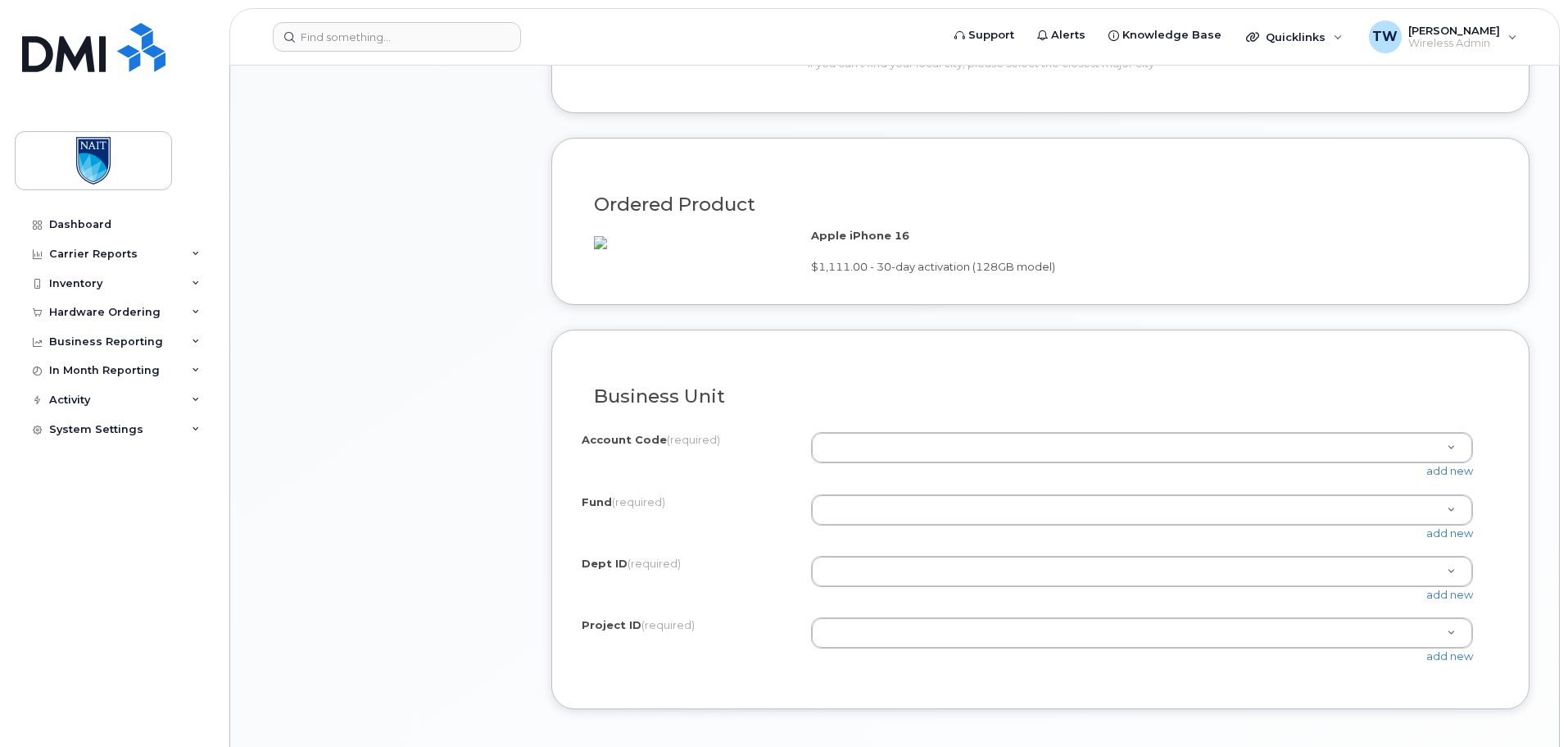
scroll to position [1147, 0]
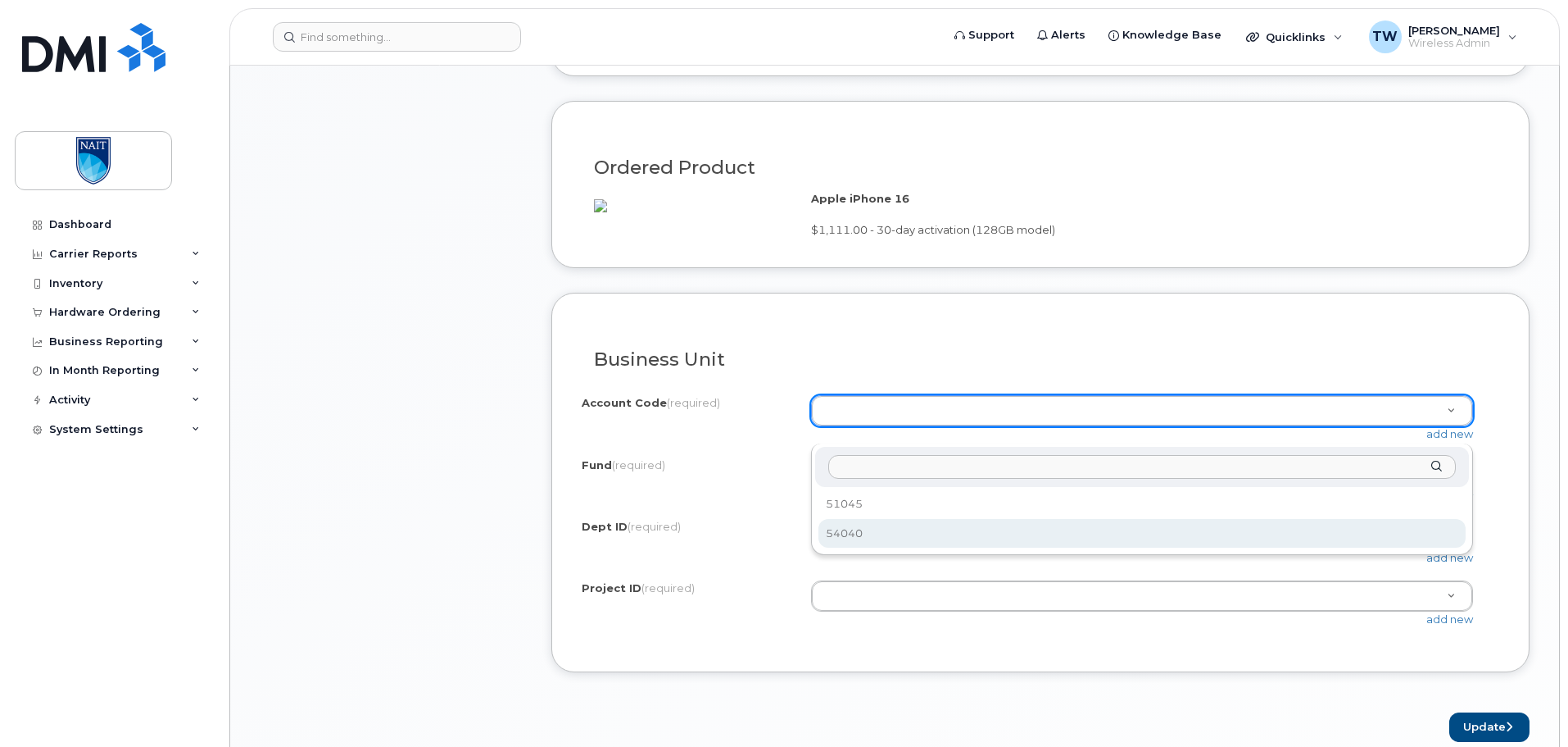
select select "54040"
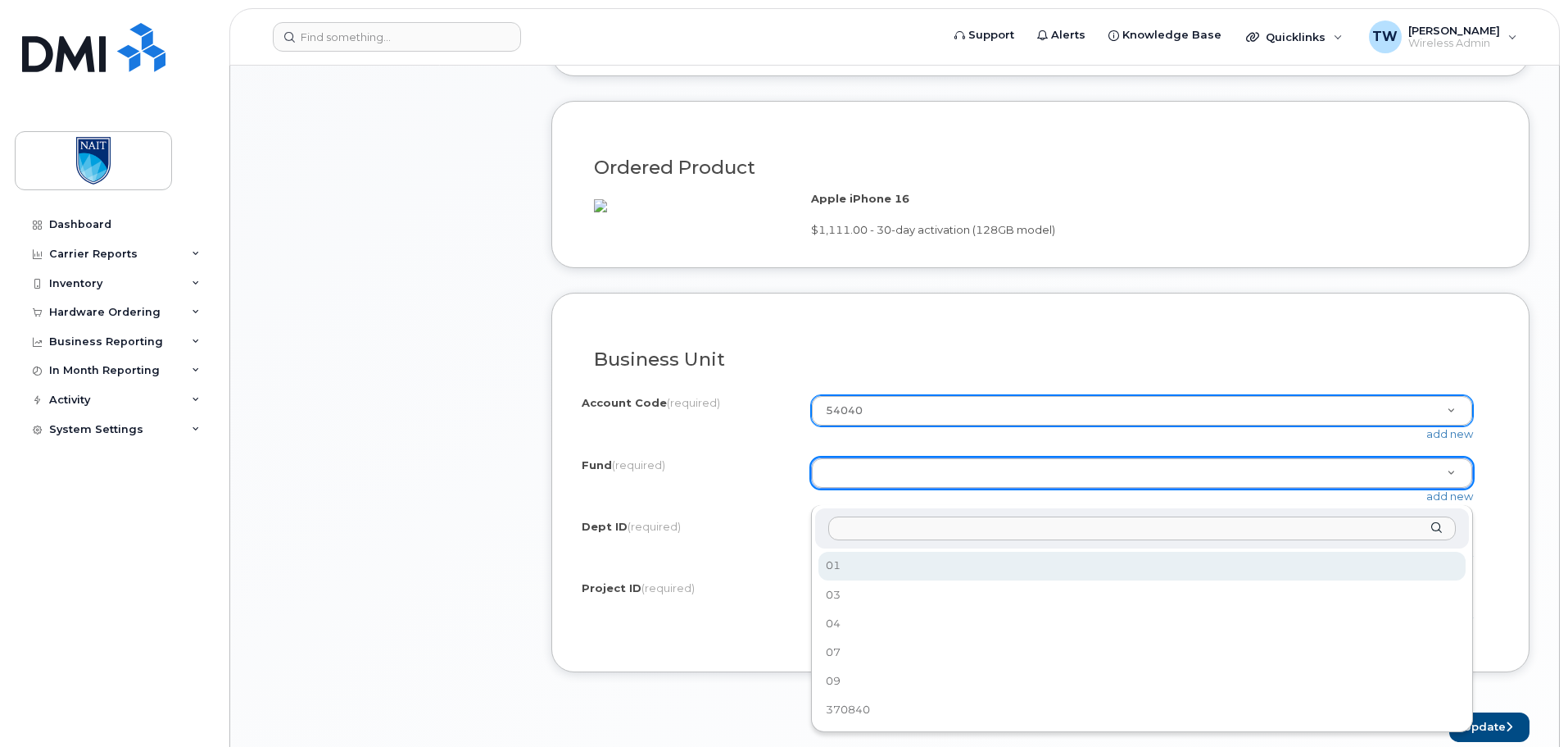
select select "01"
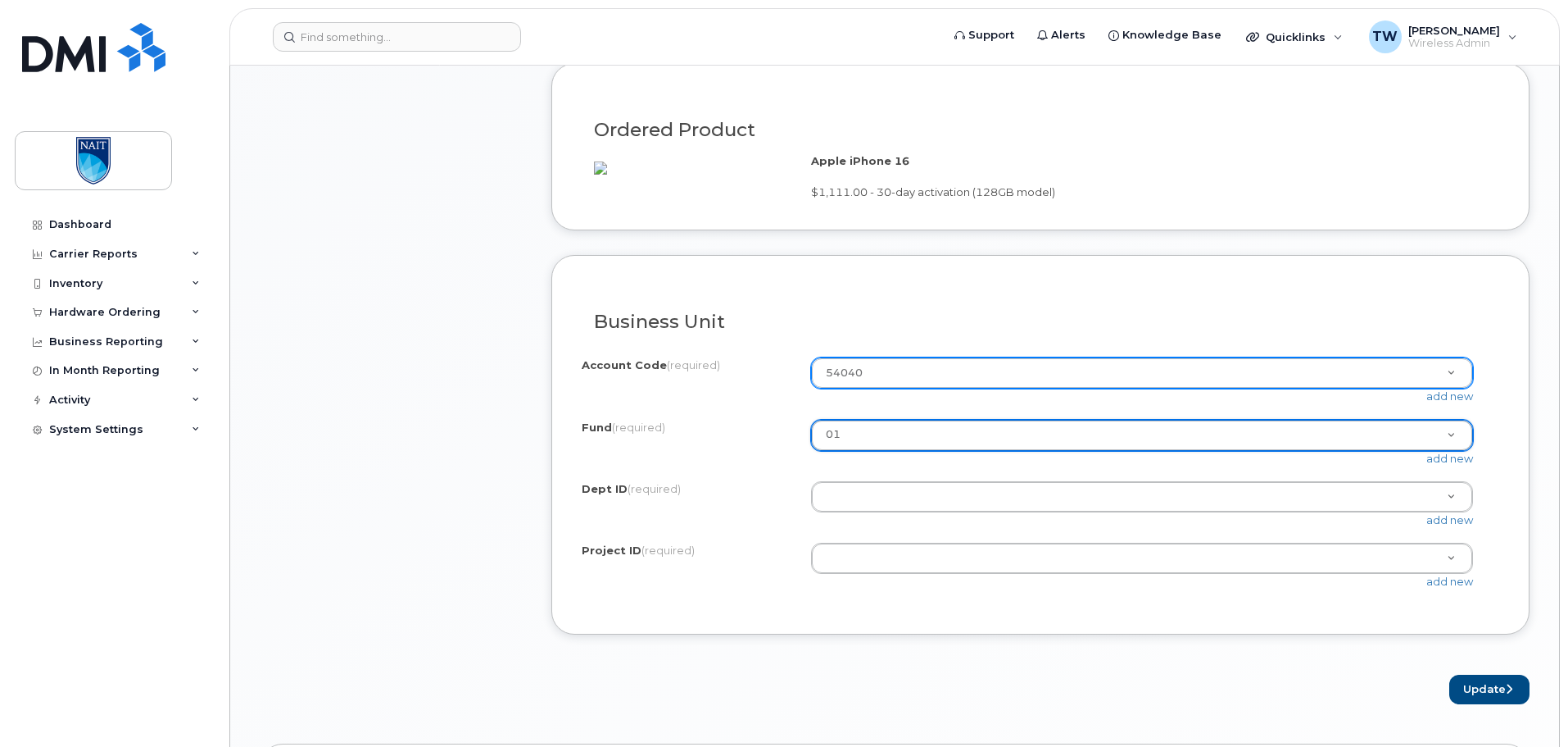
scroll to position [1202, 0]
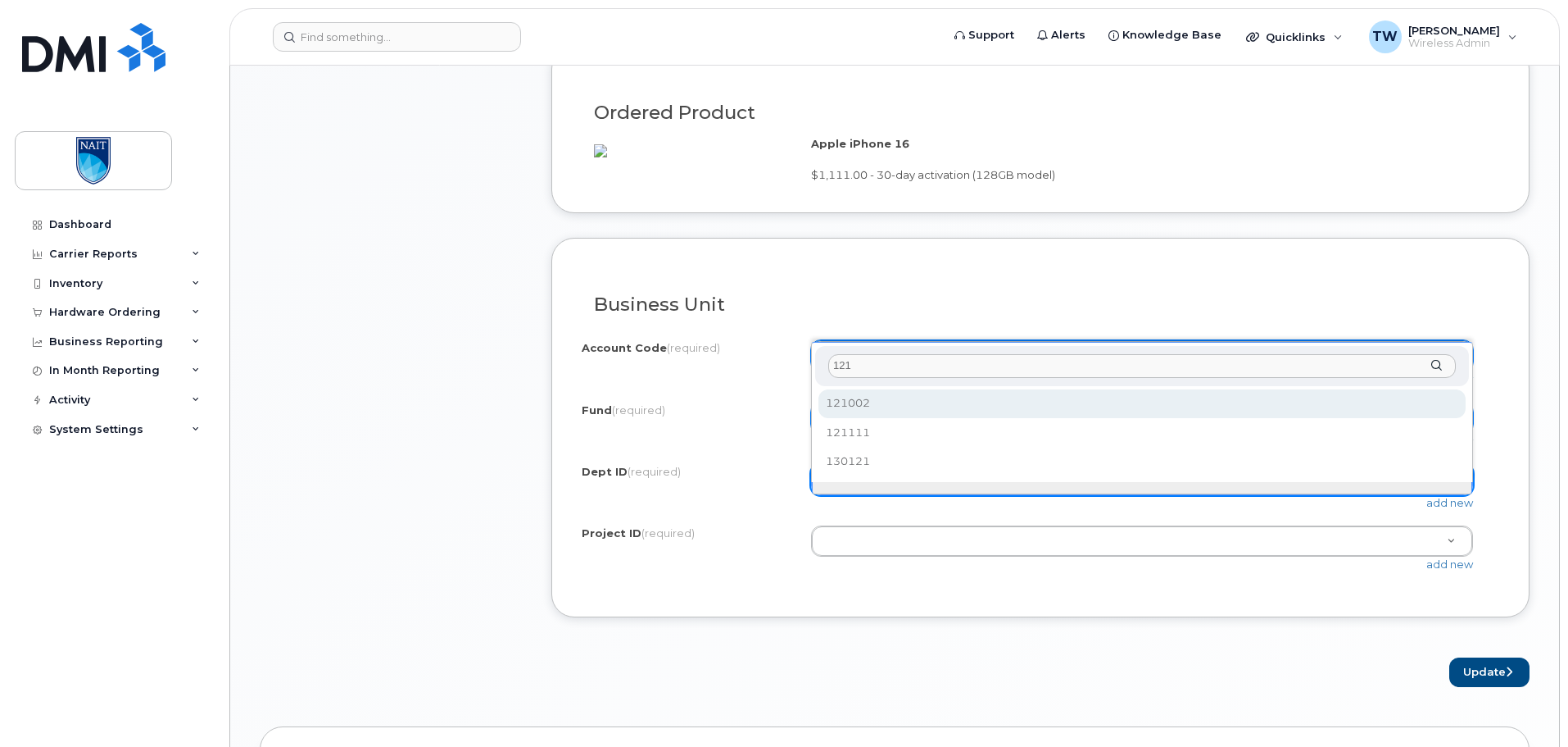
type input "121"
select select "121002"
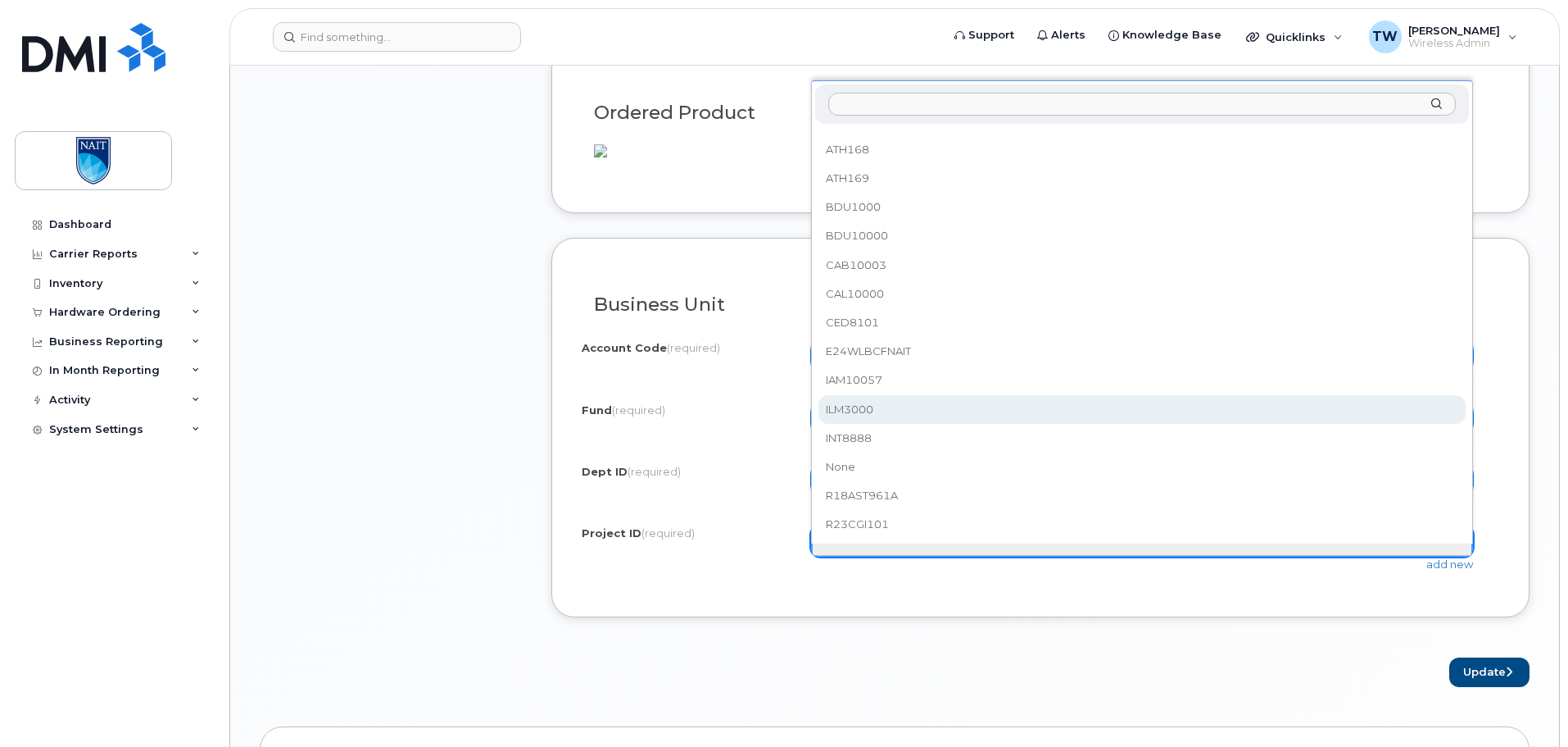
scroll to position [109, 0]
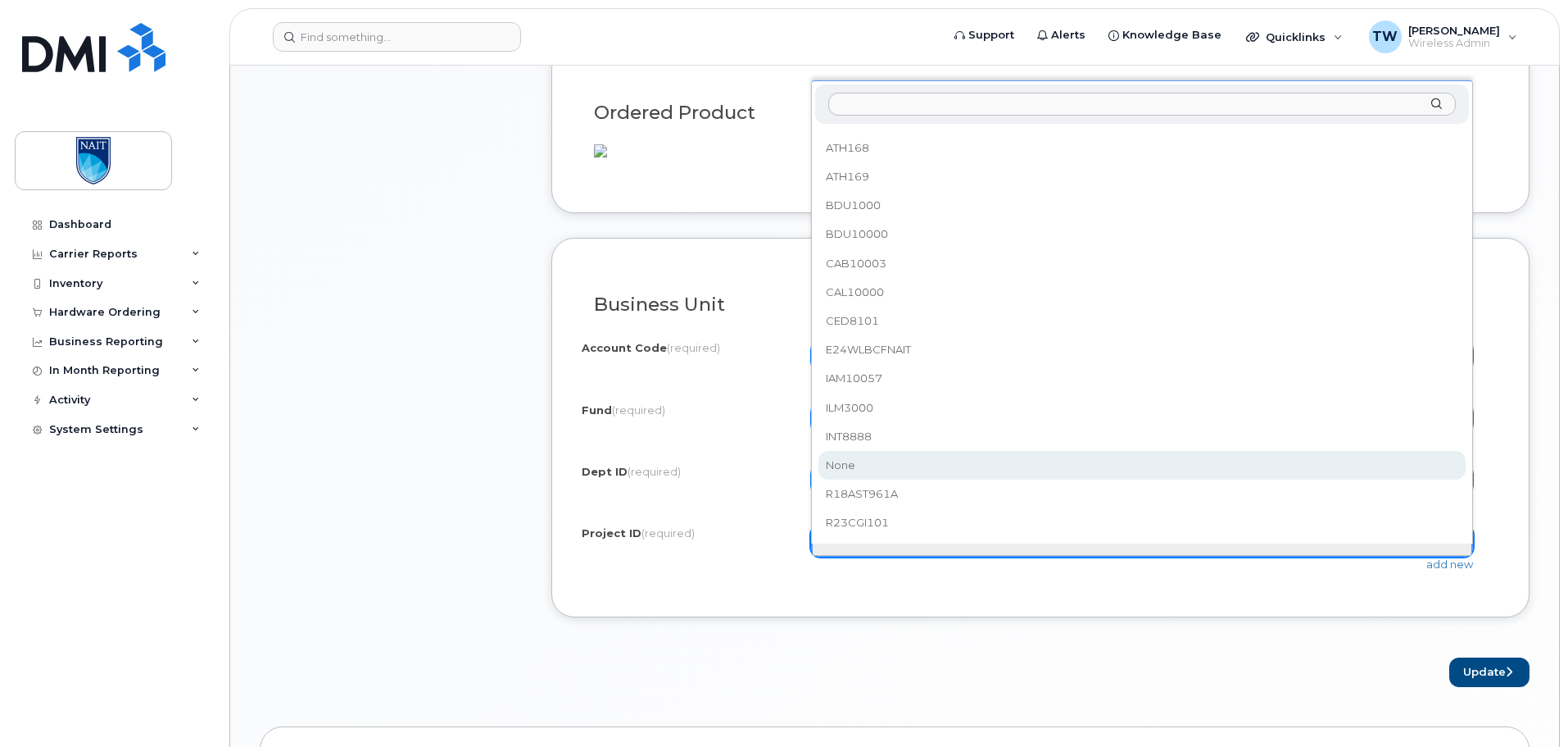
select select "None"
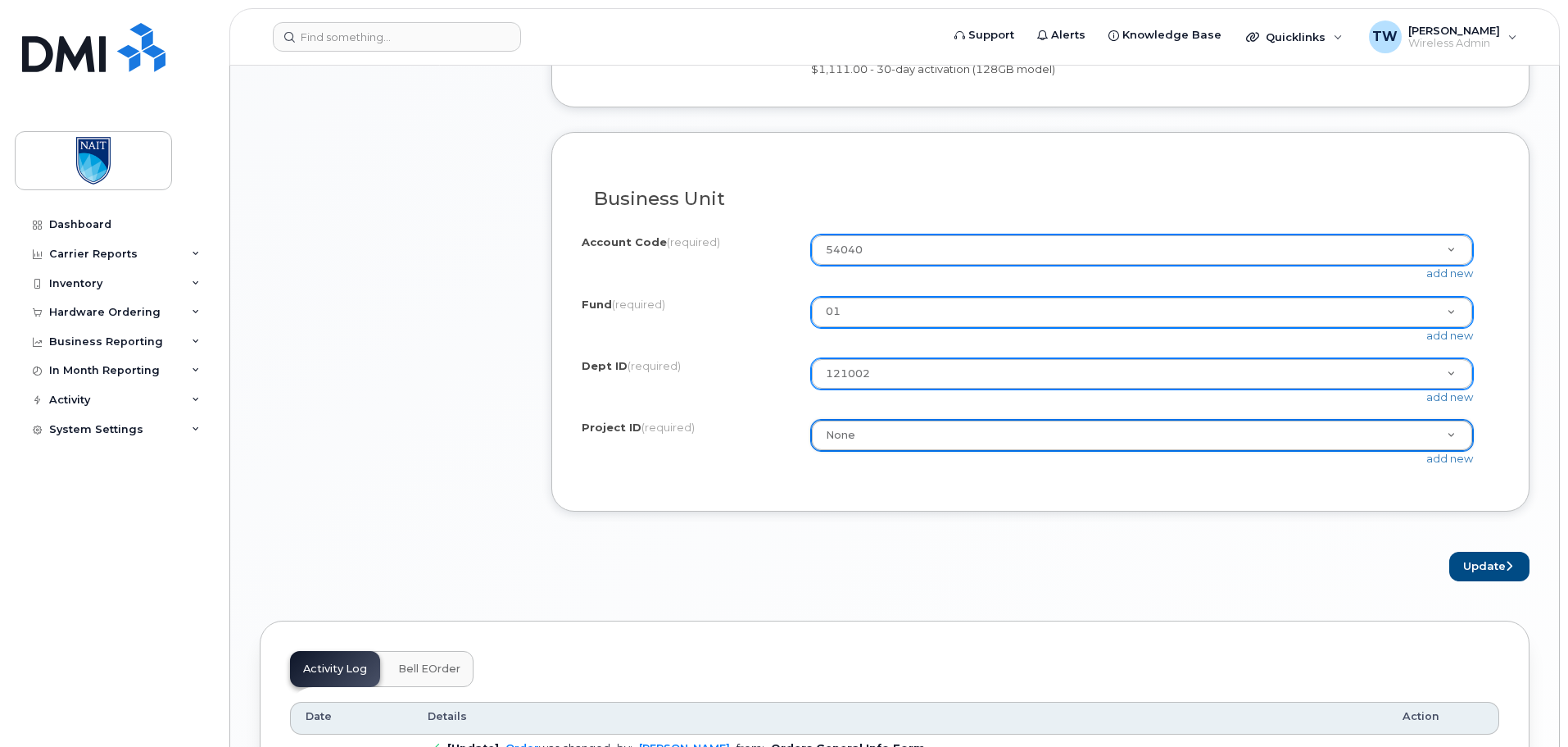
scroll to position [1311, 0]
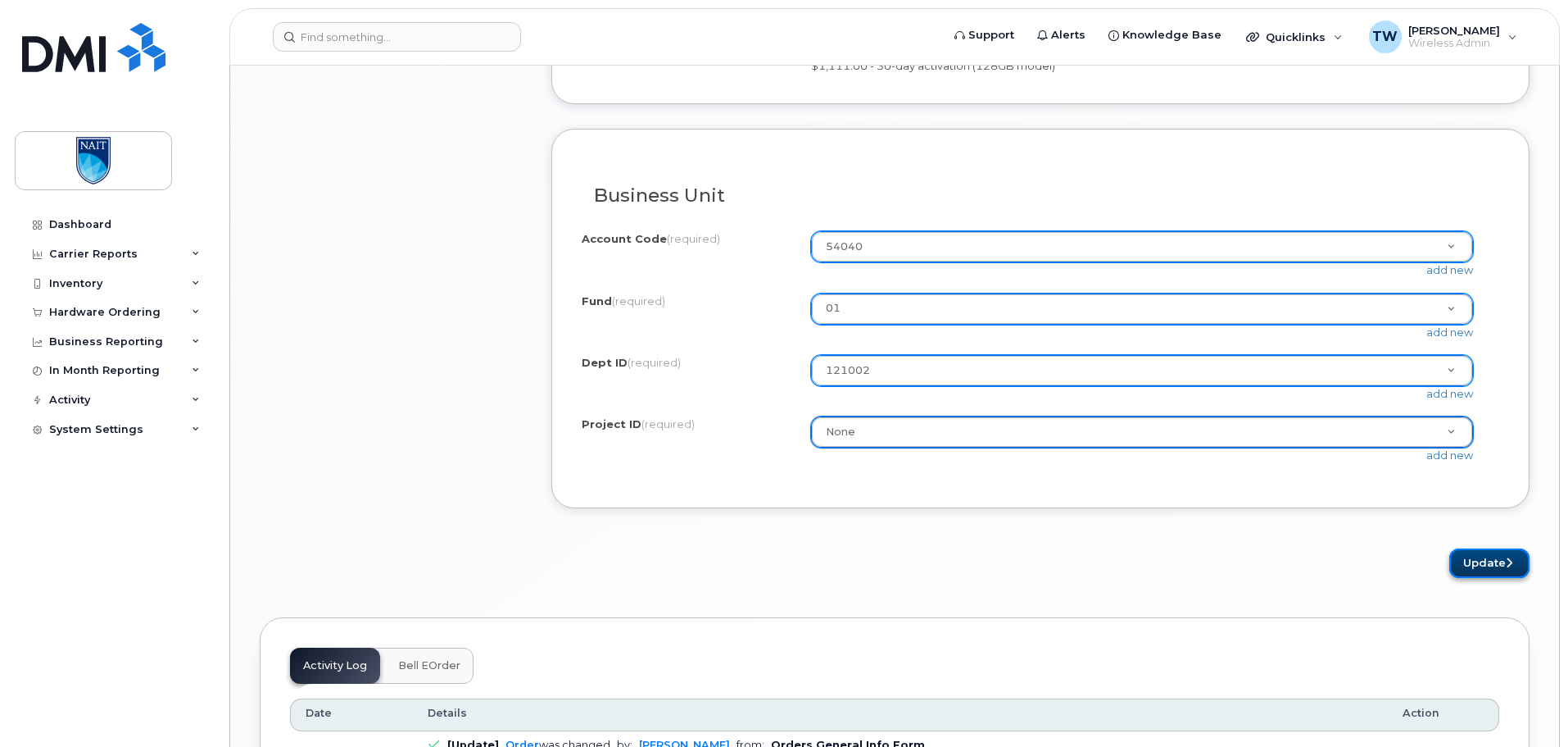
click at [1469, 579] on button "Update" at bounding box center [1489, 563] width 80 height 30
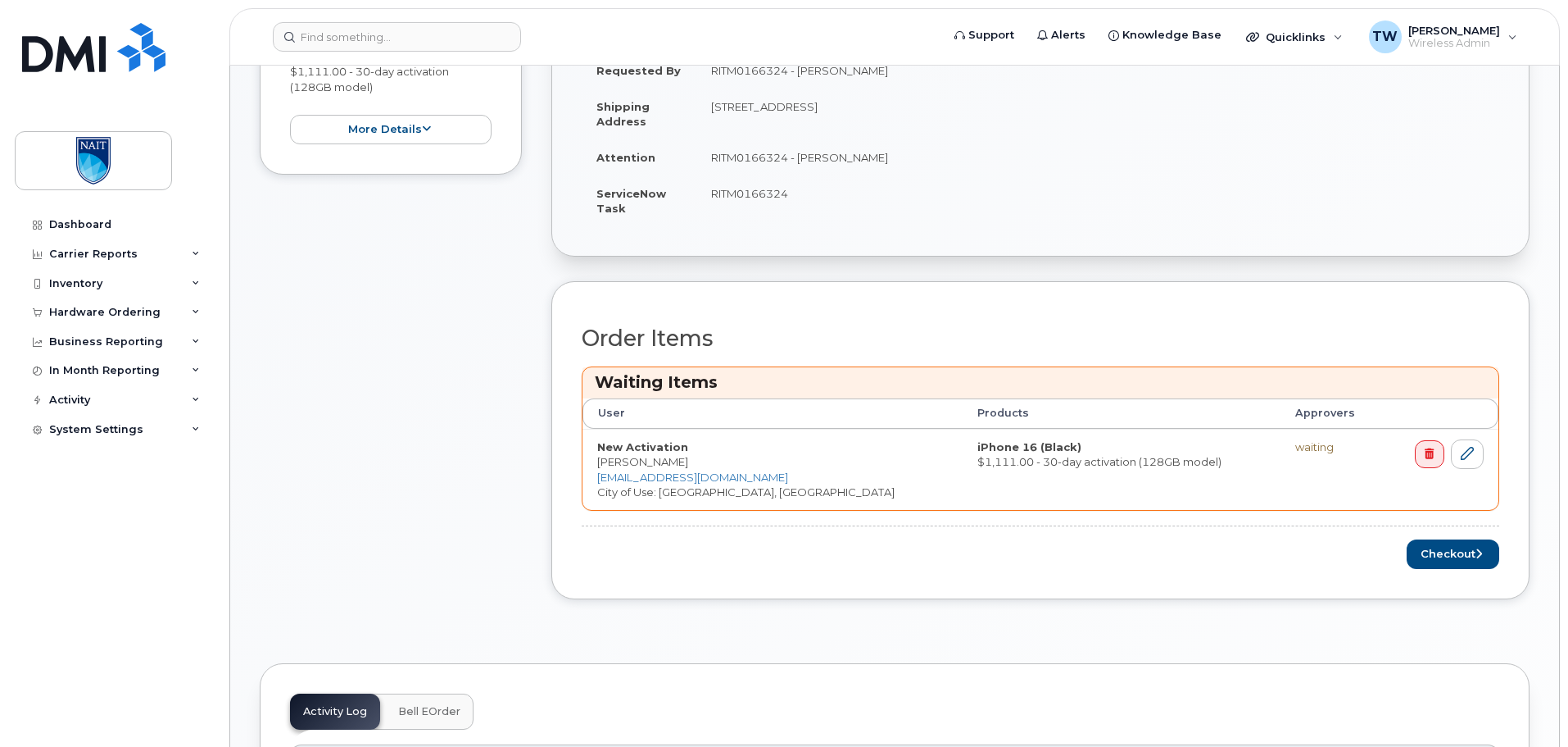
scroll to position [519, 0]
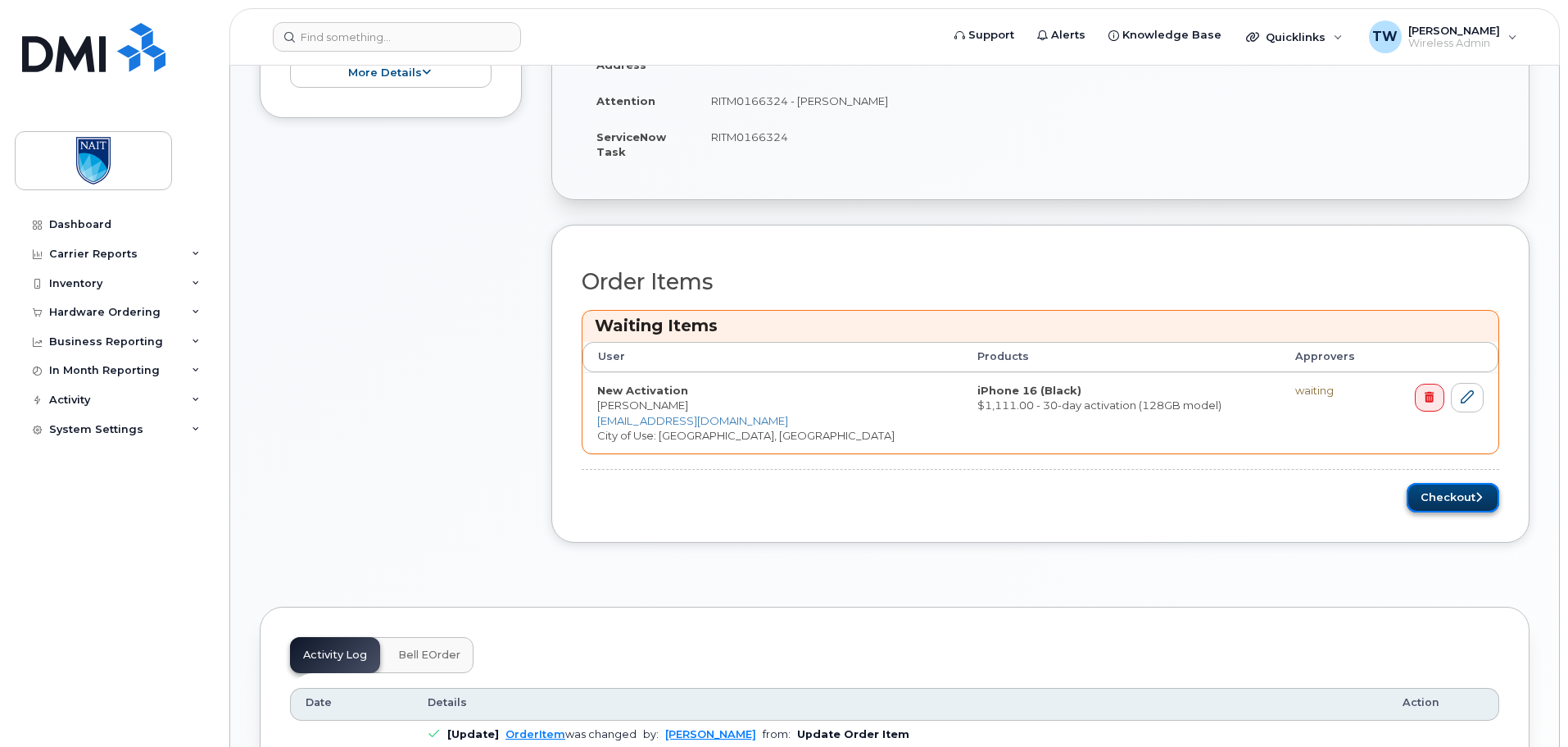
click at [1446, 498] on button "Checkout" at bounding box center [1452, 498] width 93 height 30
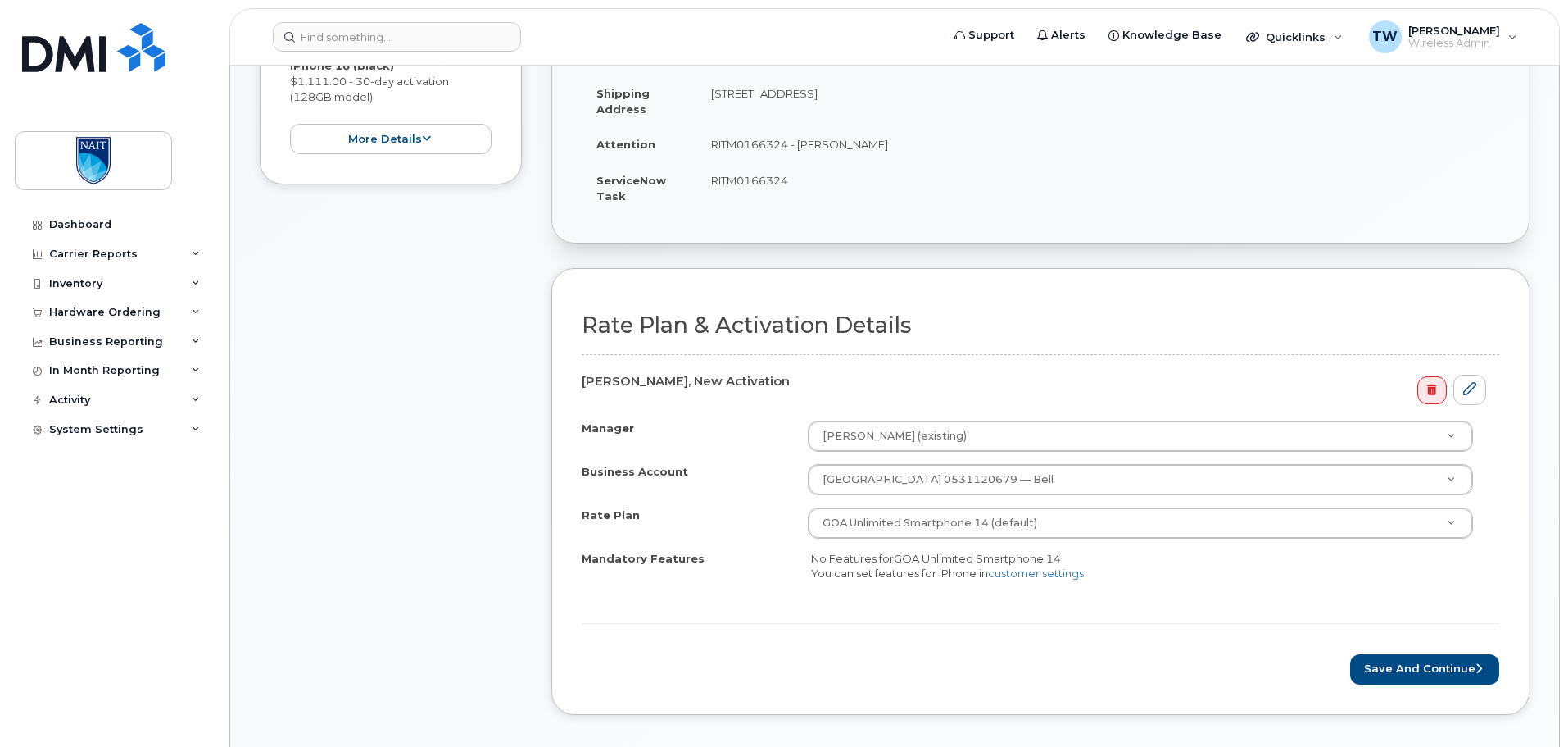
scroll to position [355, 0]
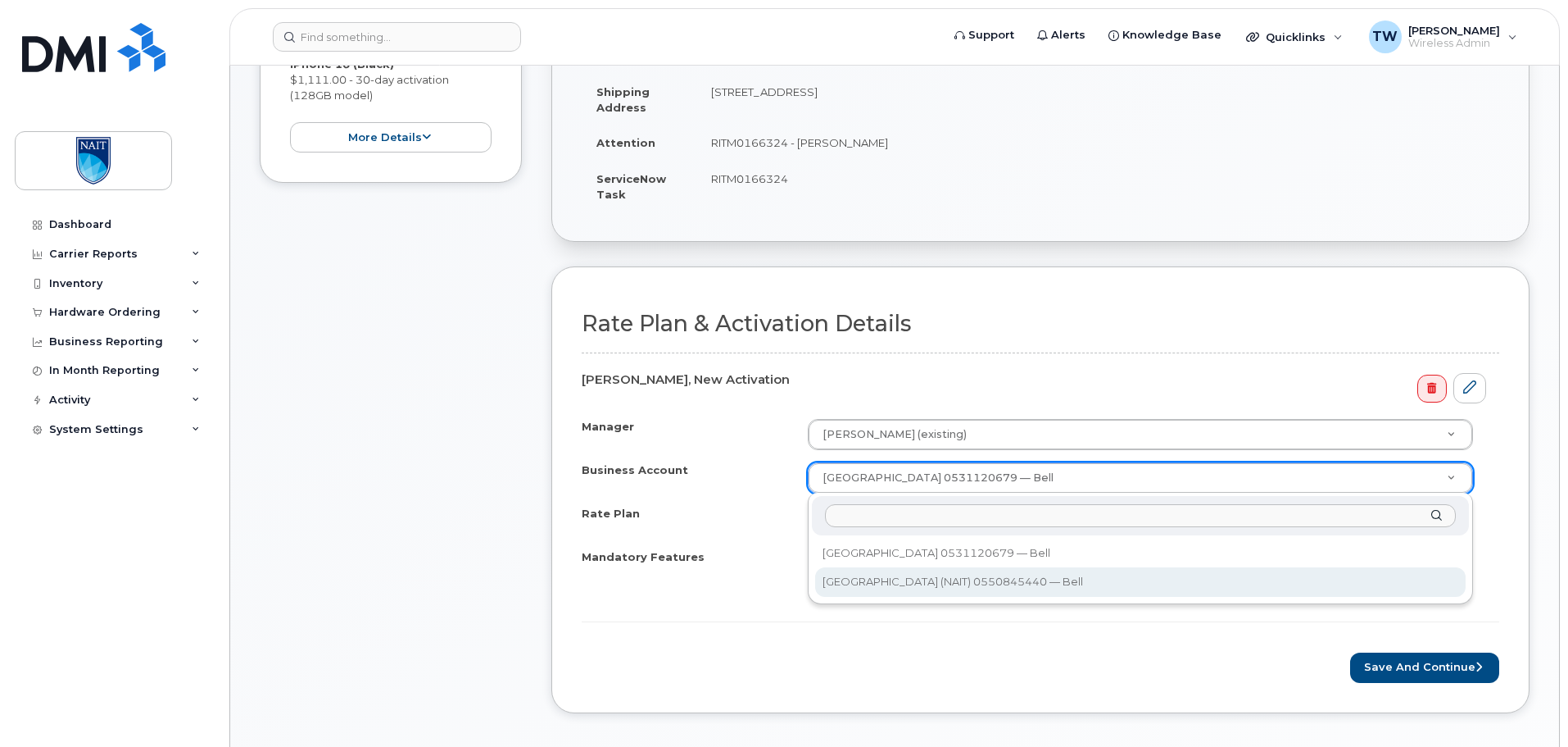
select select "12468"
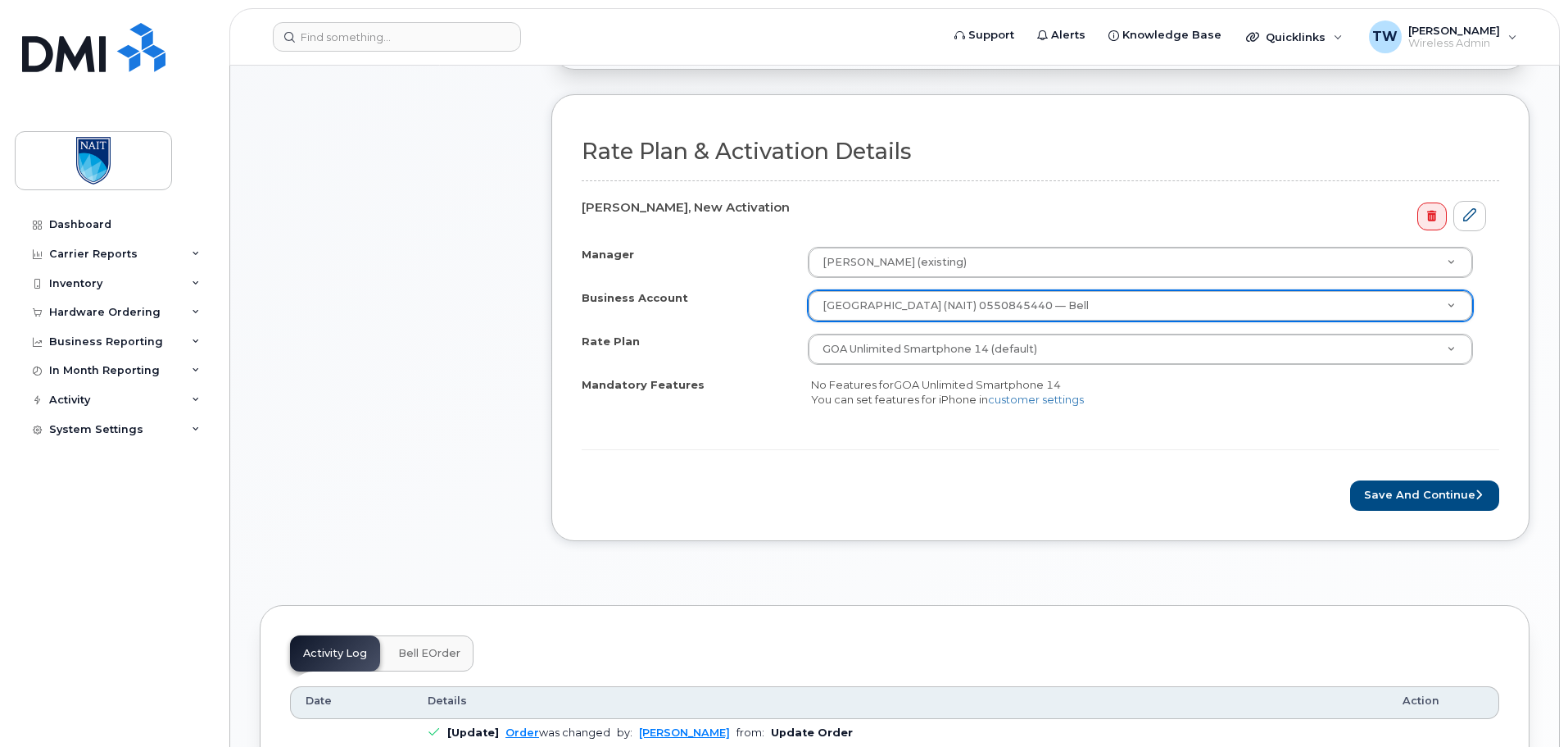
scroll to position [574, 0]
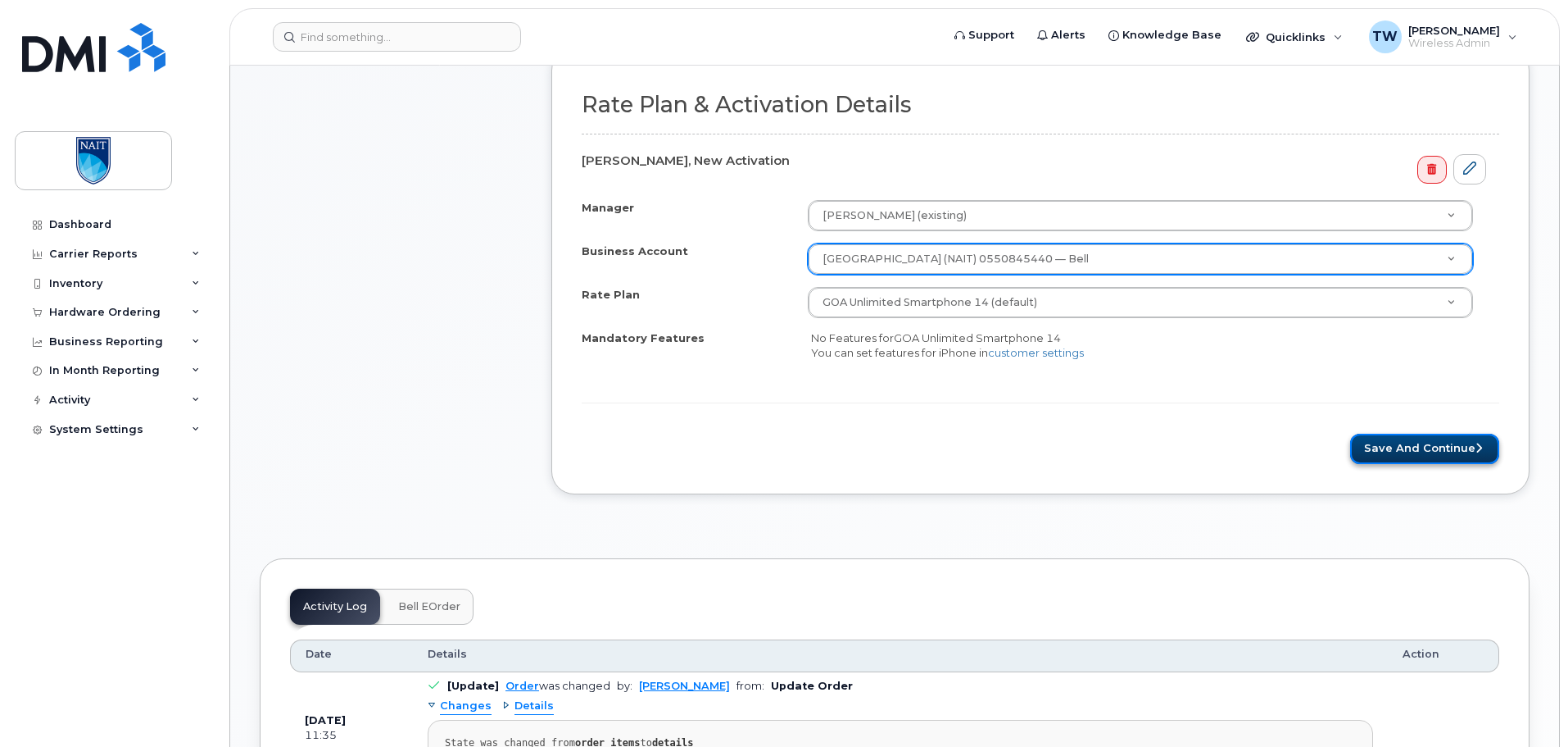
click at [1403, 456] on button "Save and Continue" at bounding box center [1425, 449] width 149 height 30
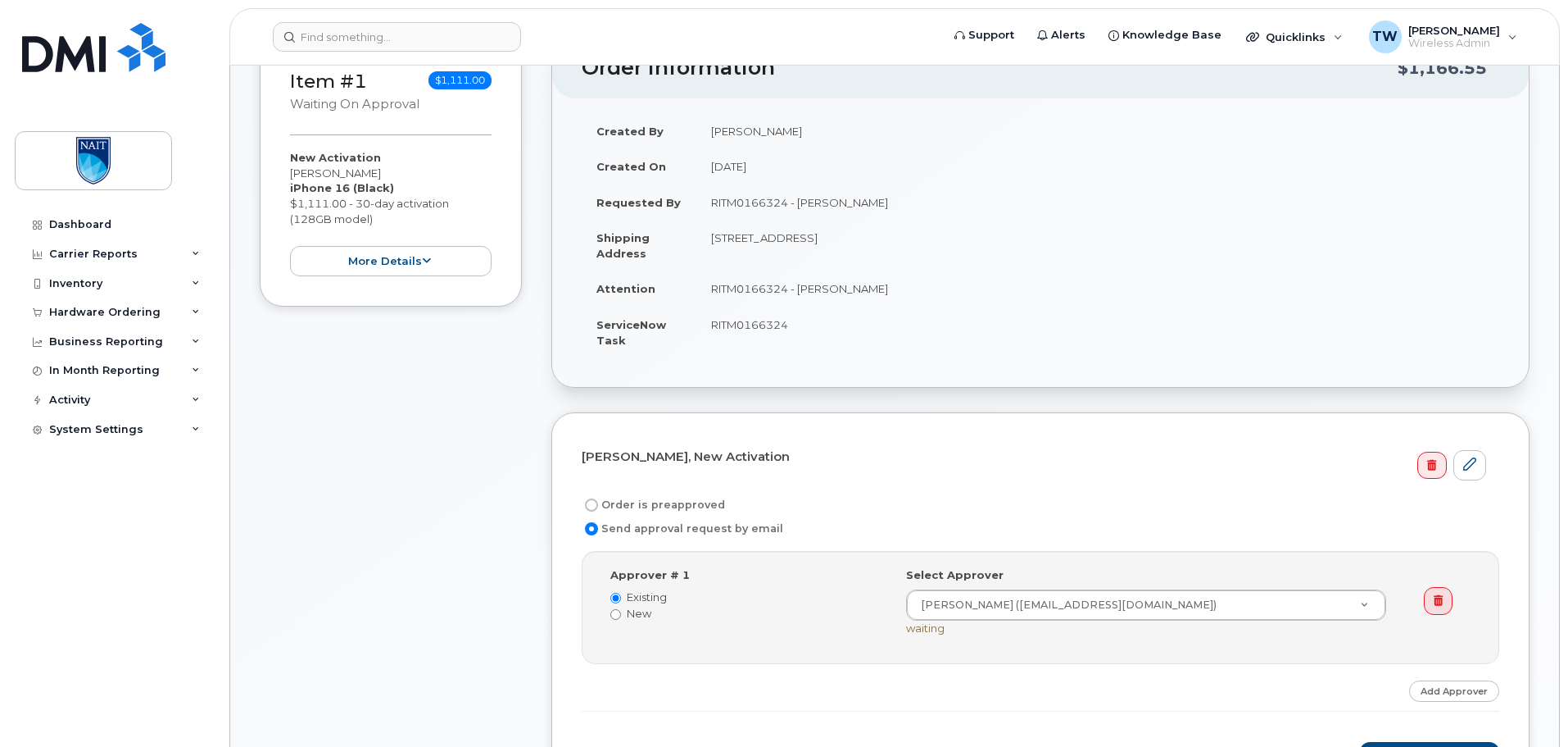
scroll to position [273, 0]
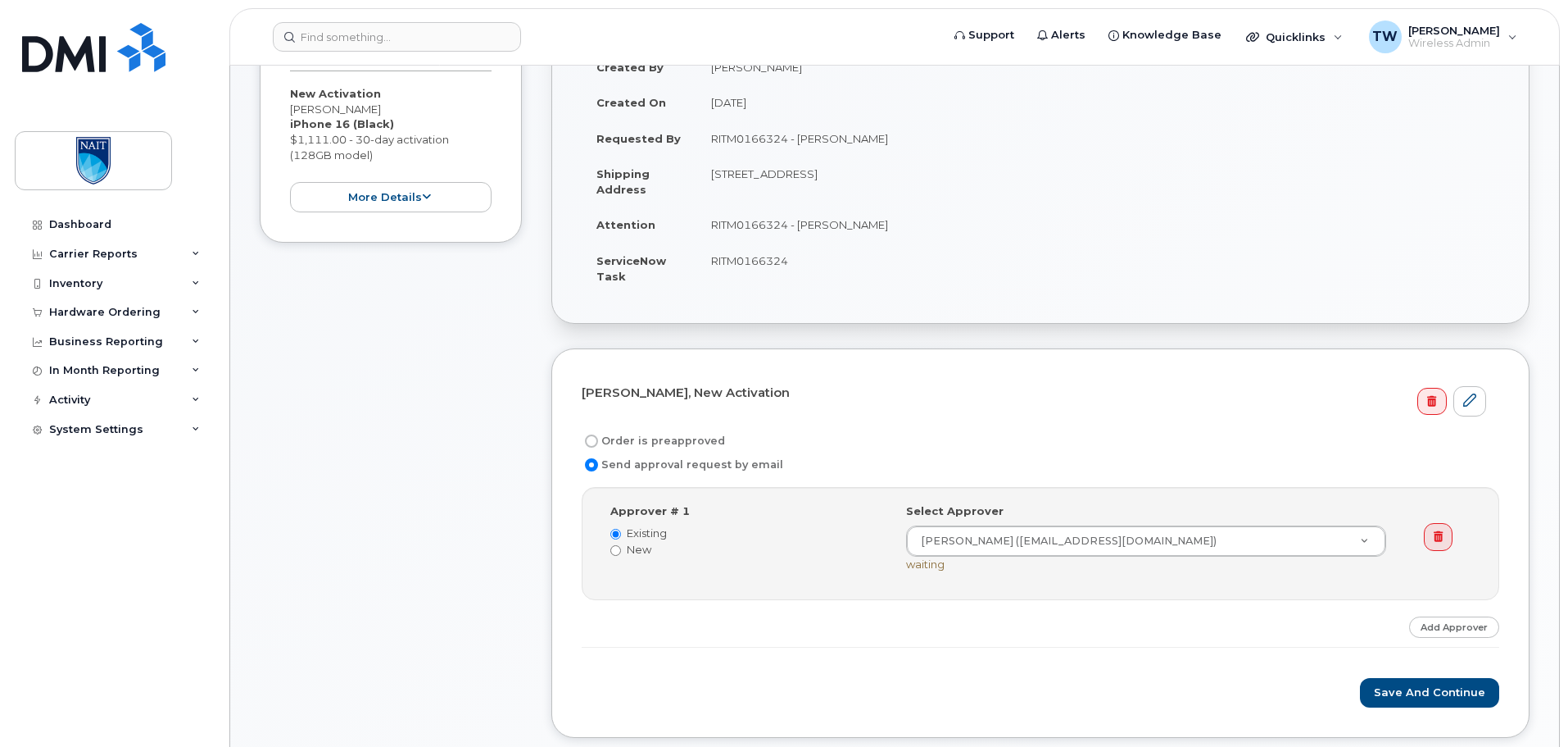
click at [707, 442] on label "Order is preapproved" at bounding box center [653, 441] width 143 height 20
click at [598, 442] on input "Order is preapproved" at bounding box center [592, 441] width 13 height 13
radio input "true"
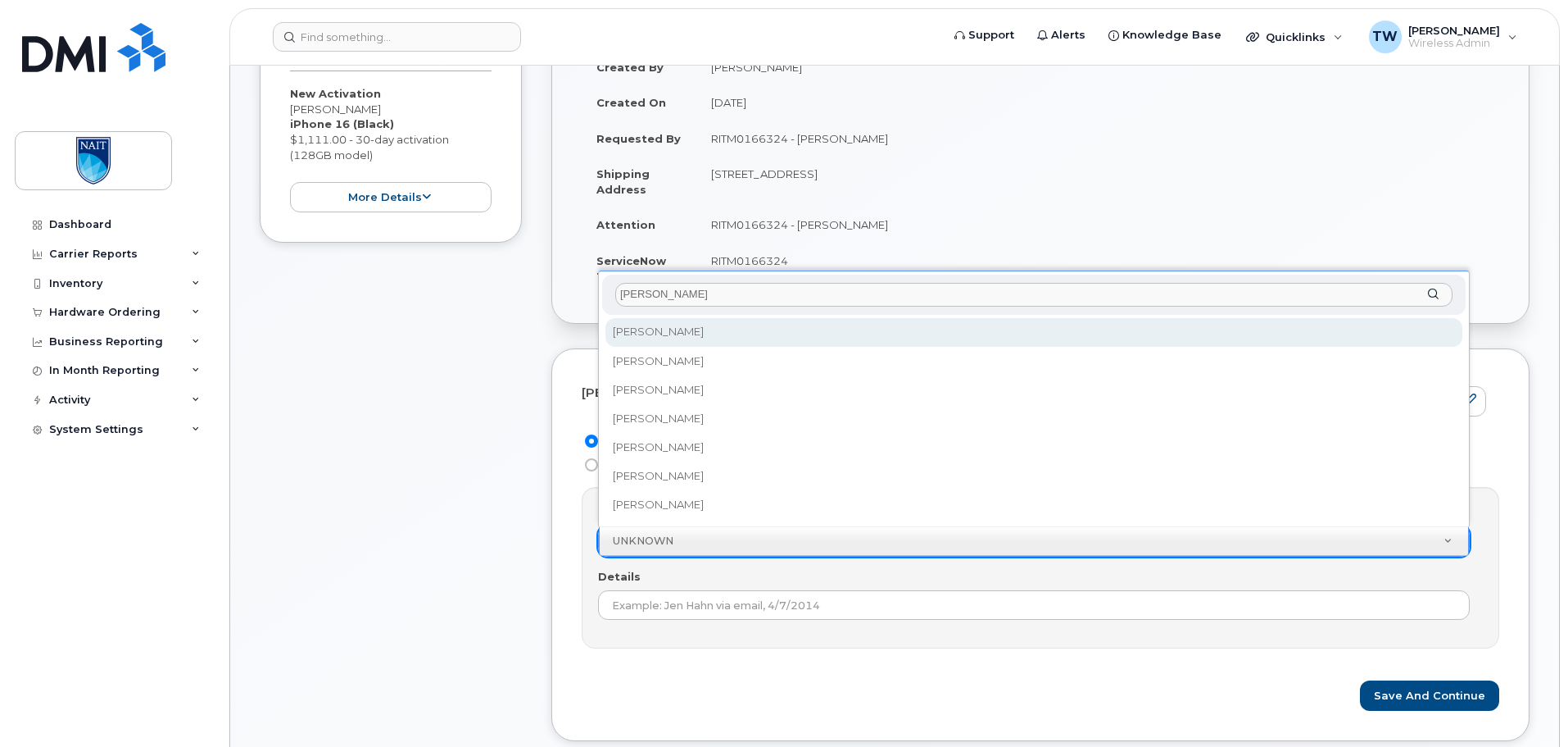
type input "james"
select select "2368527"
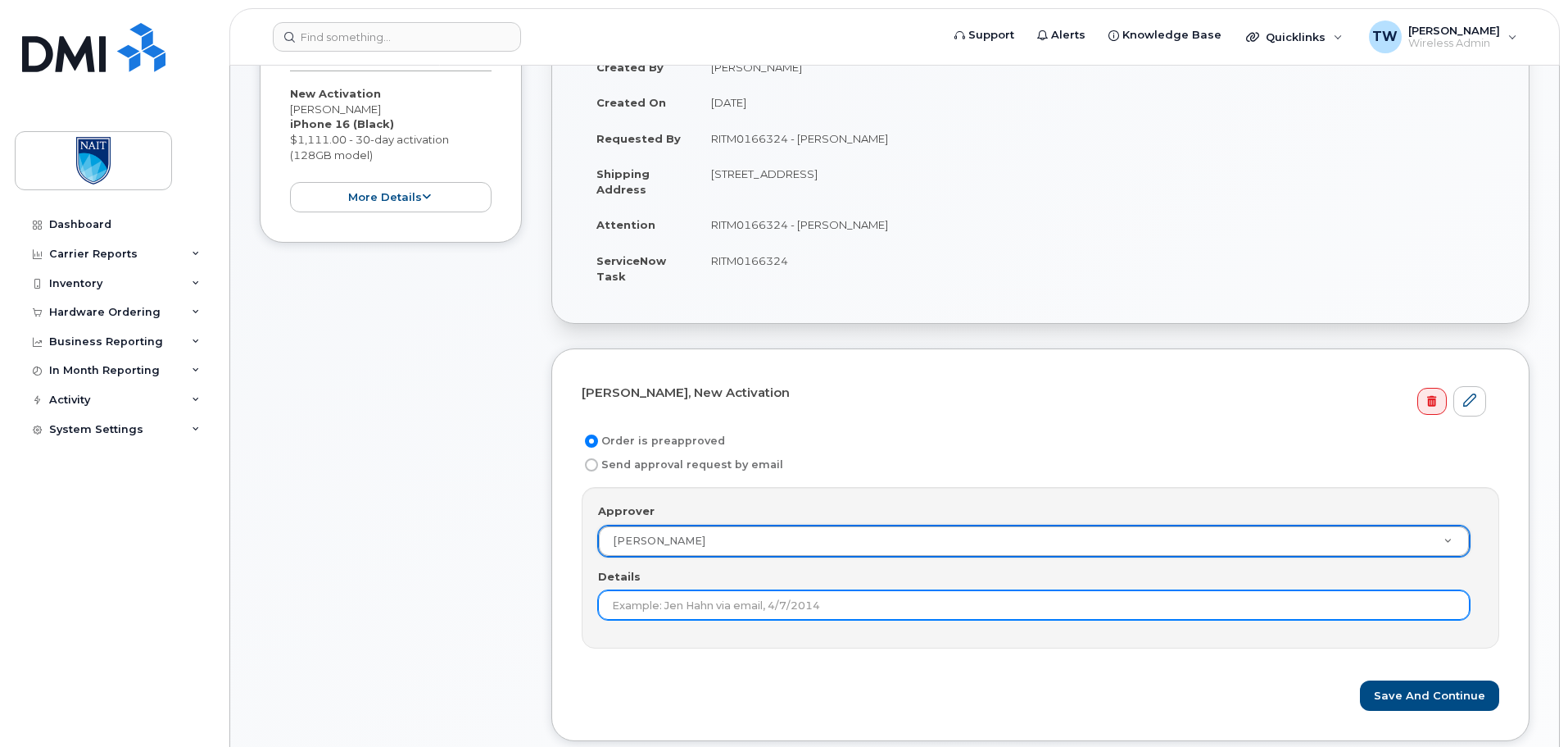
click at [750, 599] on input "Details" at bounding box center [1034, 605] width 872 height 30
paste input "RITM0166324 - Even Hritzuk"
type input "RITM0166324"
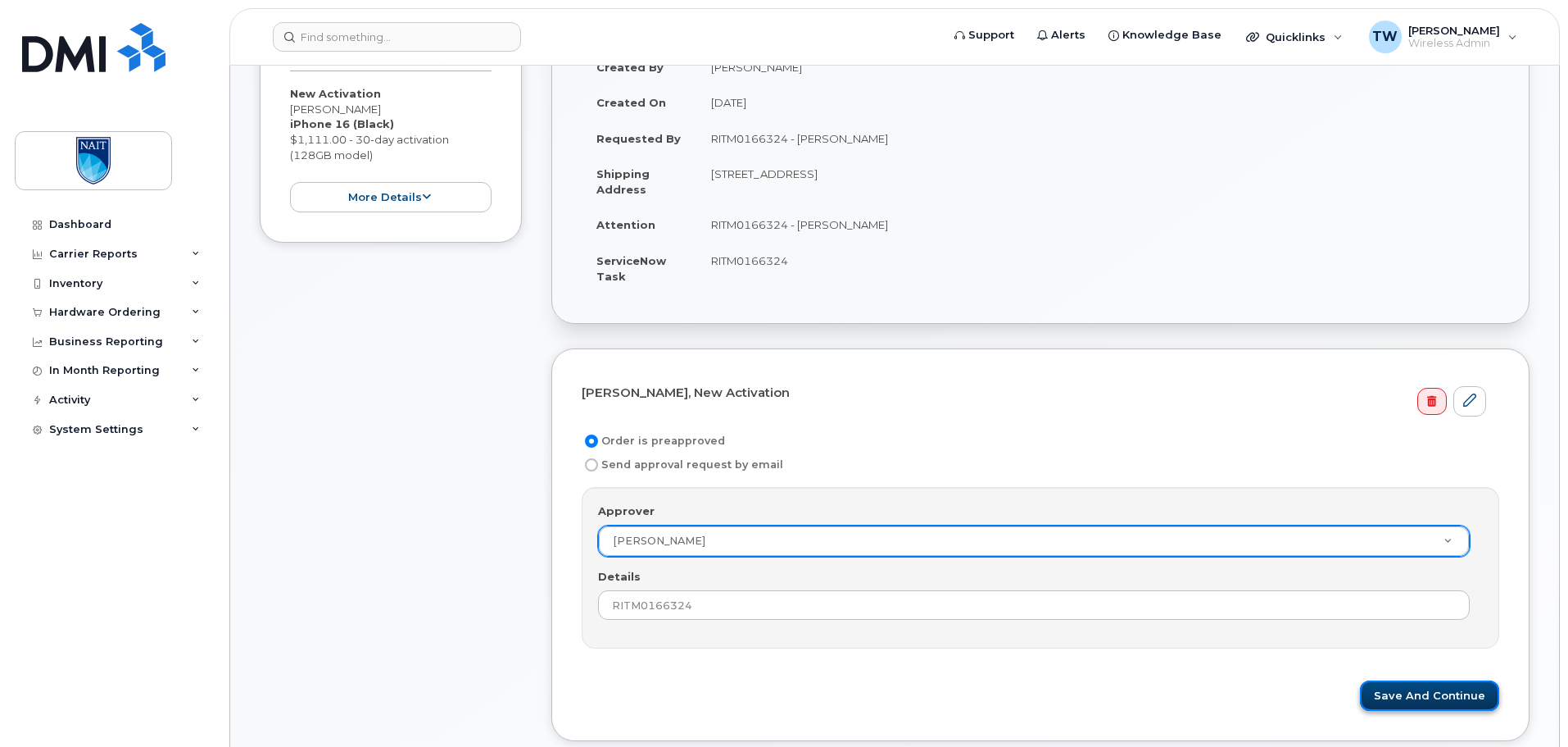
click at [1438, 688] on button "Save and Continue" at bounding box center [1429, 695] width 139 height 30
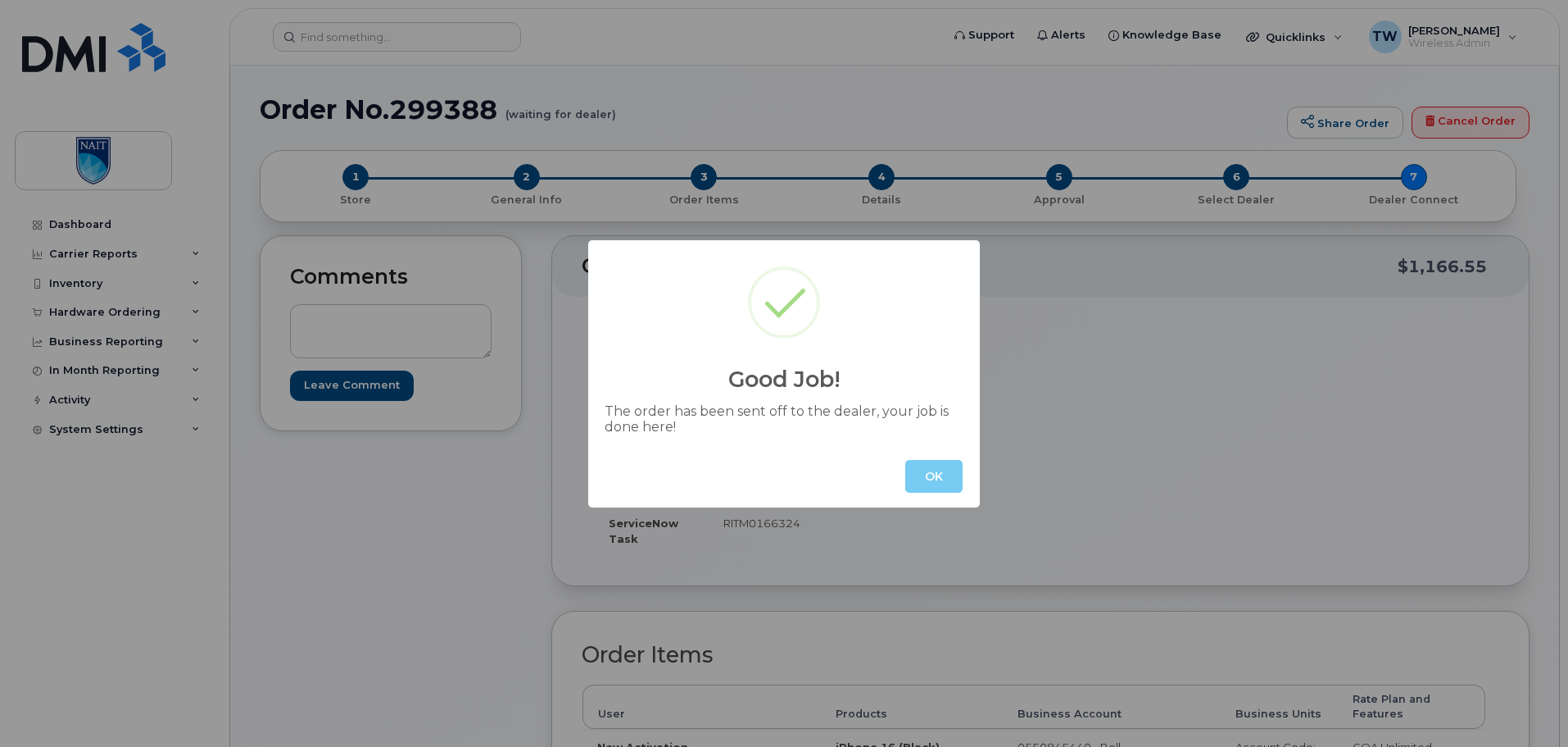
click at [939, 483] on button "OK" at bounding box center [934, 476] width 57 height 33
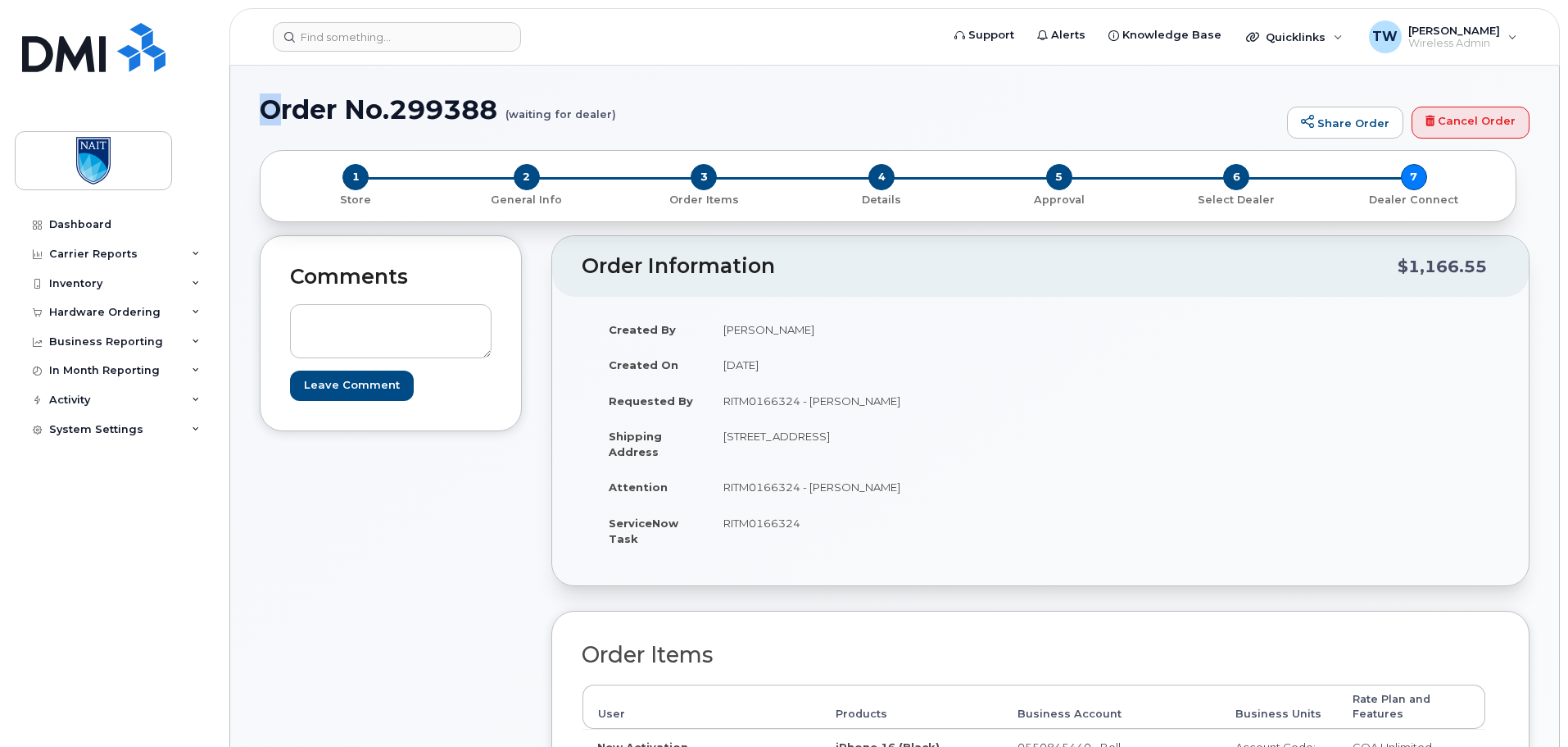
drag, startPoint x: 266, startPoint y: 111, endPoint x: 280, endPoint y: 112, distance: 14.0
click at [275, 112] on h1 "Order No.299388 (waiting for dealer)" at bounding box center [770, 109] width 1020 height 29
drag, startPoint x: 393, startPoint y: 112, endPoint x: 490, endPoint y: 110, distance: 97.0
click at [490, 110] on h1 "Order No.299388 (waiting for dealer)" at bounding box center [770, 109] width 1020 height 29
click at [385, 109] on h1 "Order No.299388 (waiting for dealer)" at bounding box center [770, 109] width 1020 height 29
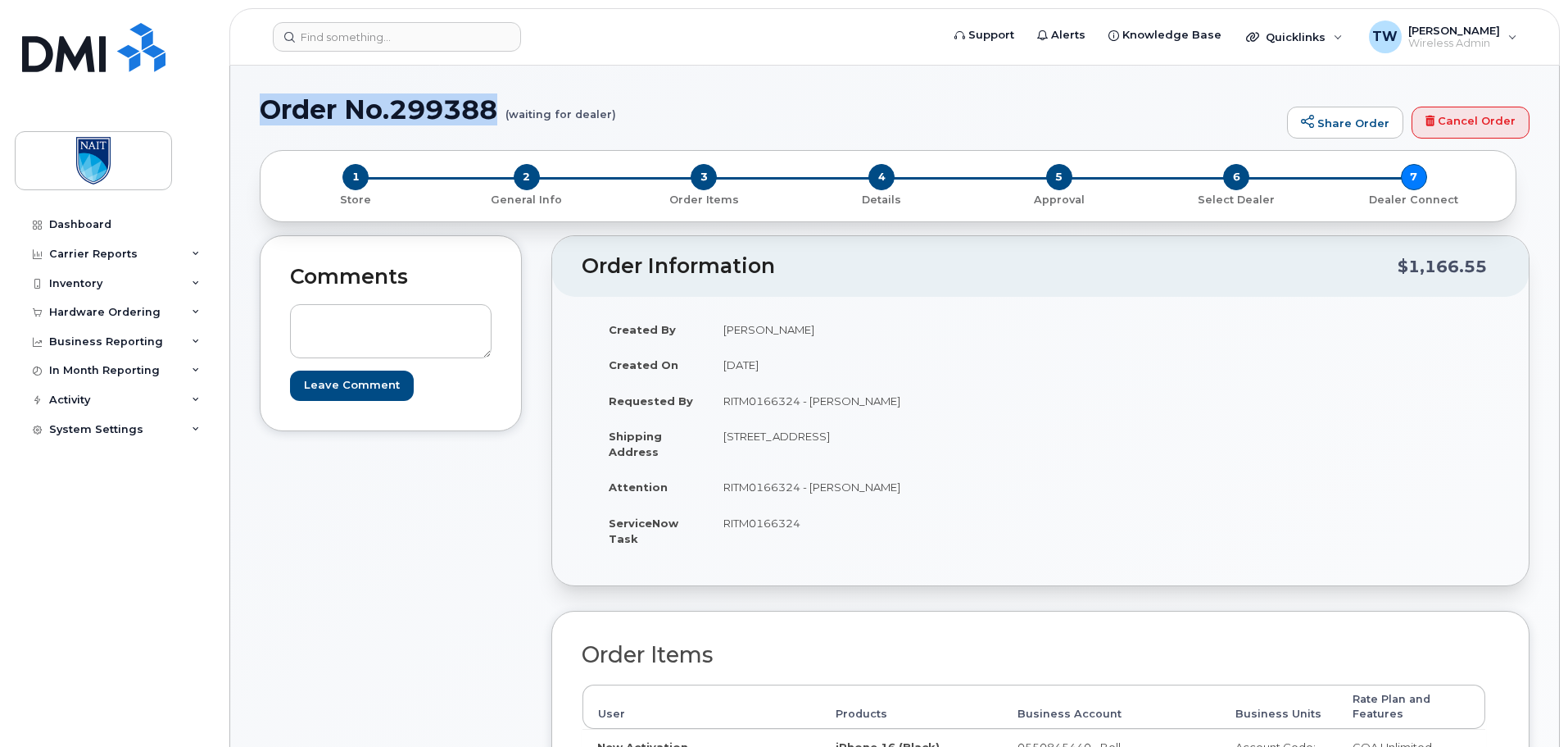
drag, startPoint x: 260, startPoint y: 111, endPoint x: 496, endPoint y: 104, distance: 236.1
click at [496, 104] on h1 "Order No.299388 (waiting for dealer)" at bounding box center [770, 109] width 1020 height 29
copy h1 "Order No.299388"
click at [142, 311] on div "Hardware Ordering" at bounding box center [105, 312] width 111 height 13
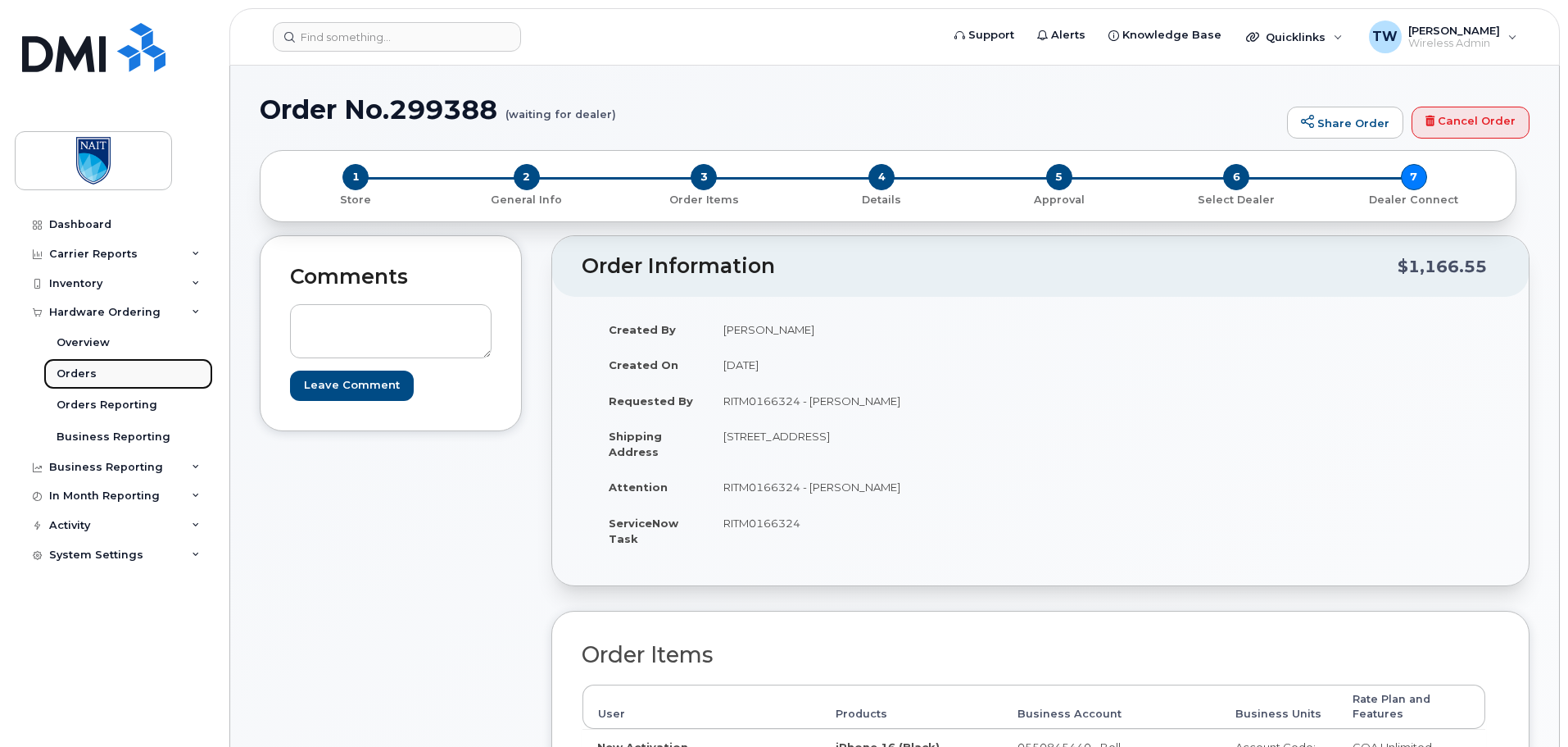
click at [109, 367] on link "Orders" at bounding box center [128, 374] width 170 height 31
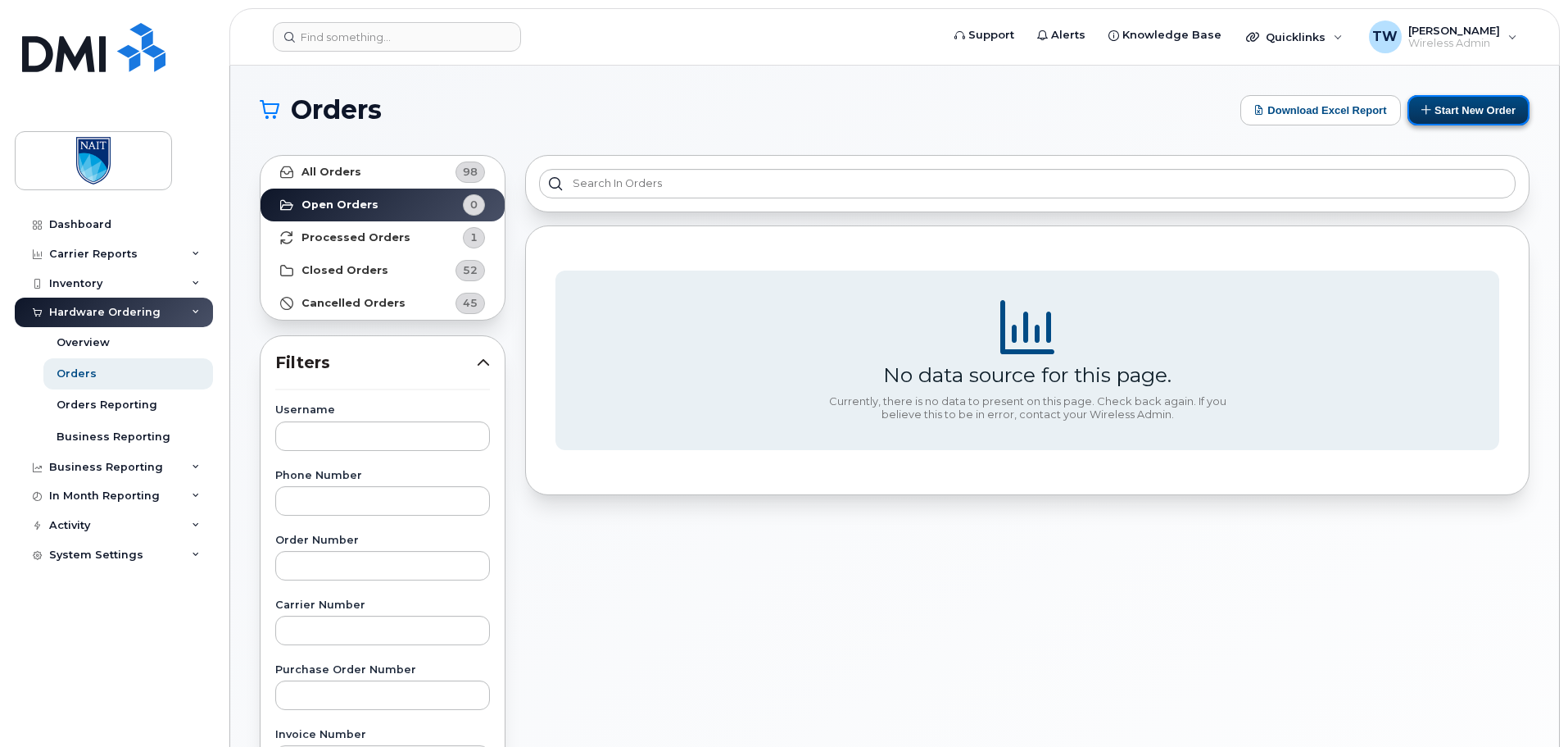
click at [1463, 111] on button "Start New Order" at bounding box center [1468, 110] width 122 height 30
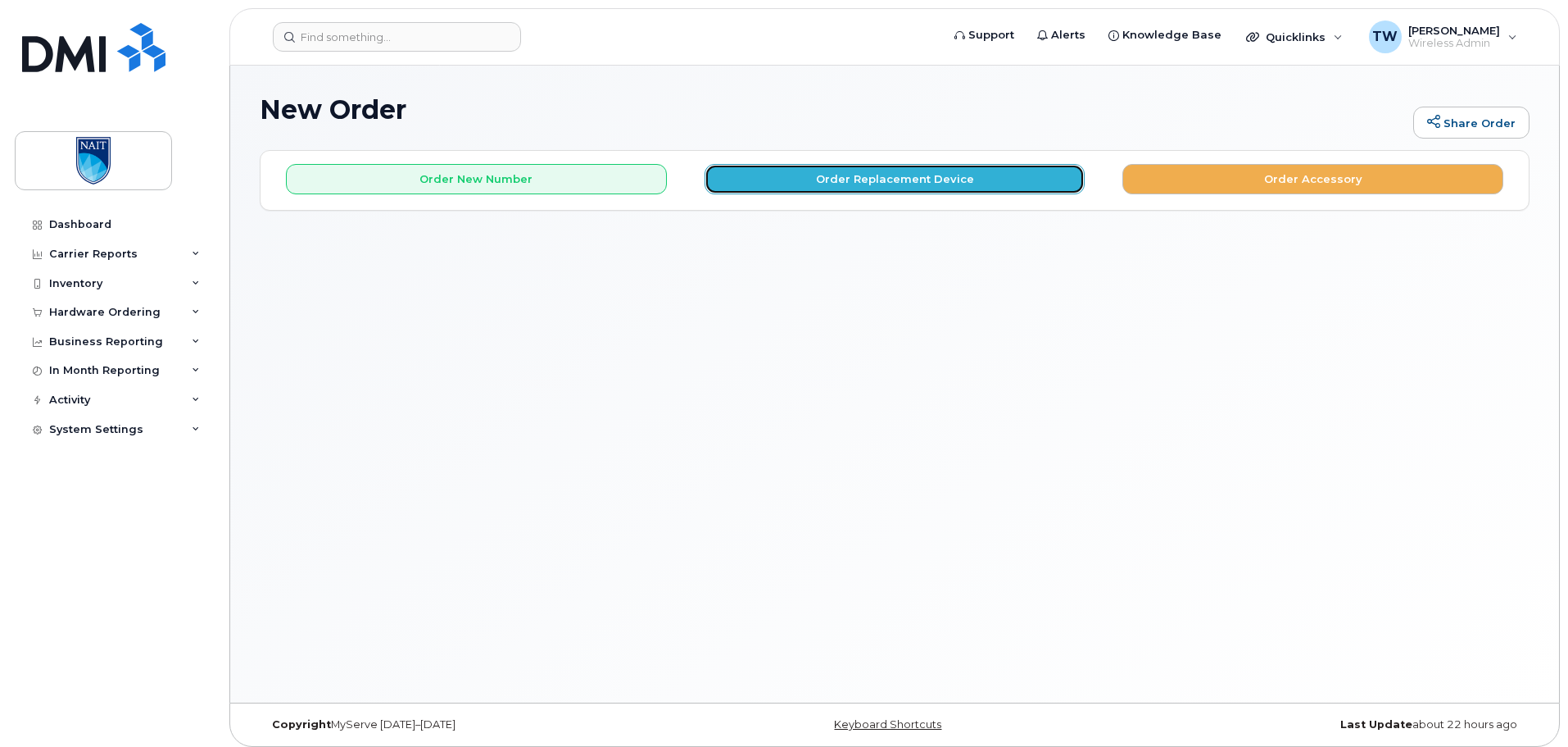
click at [900, 189] on button "Order Replacement Device" at bounding box center [895, 179] width 381 height 30
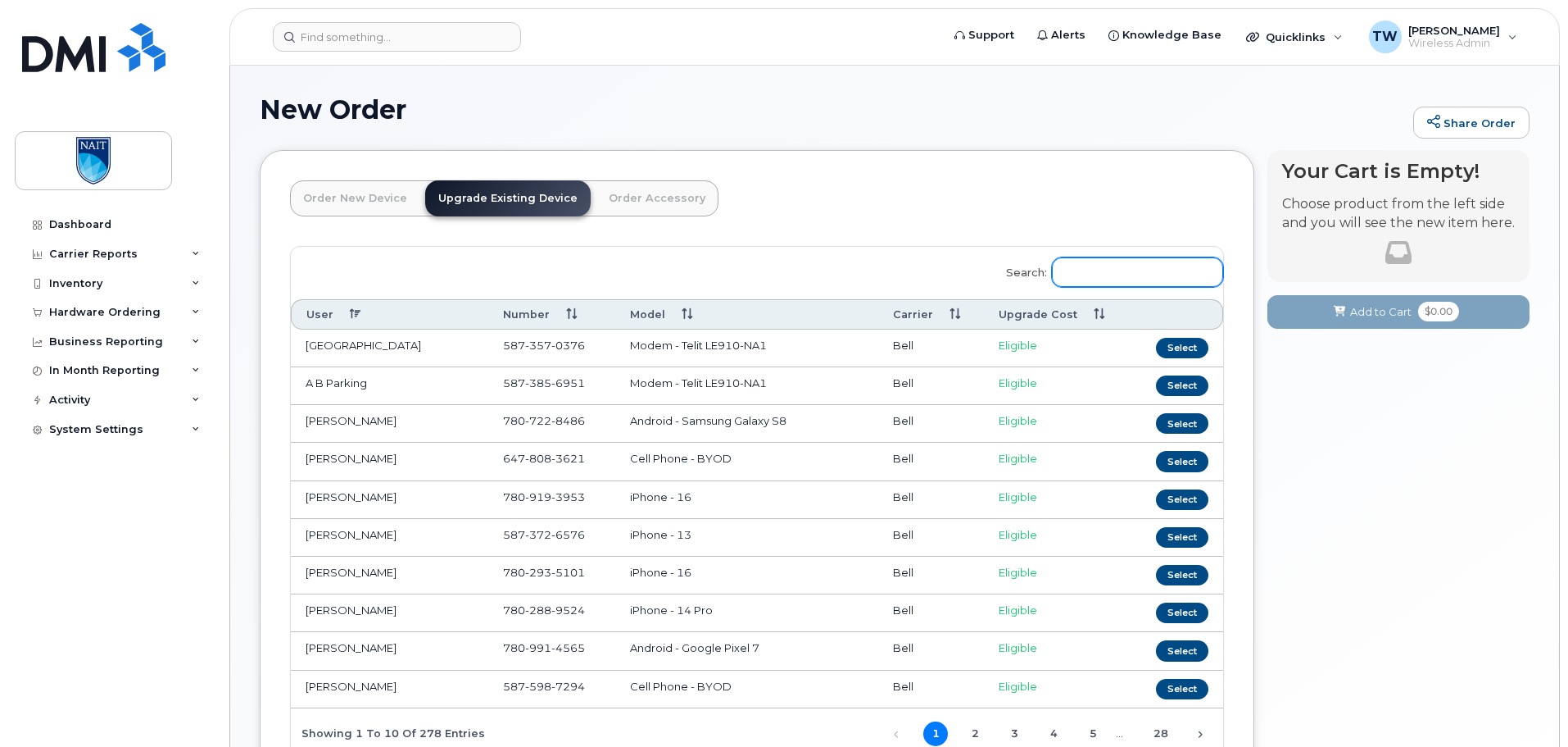
click at [1110, 282] on input "Search:" at bounding box center [1137, 272] width 171 height 30
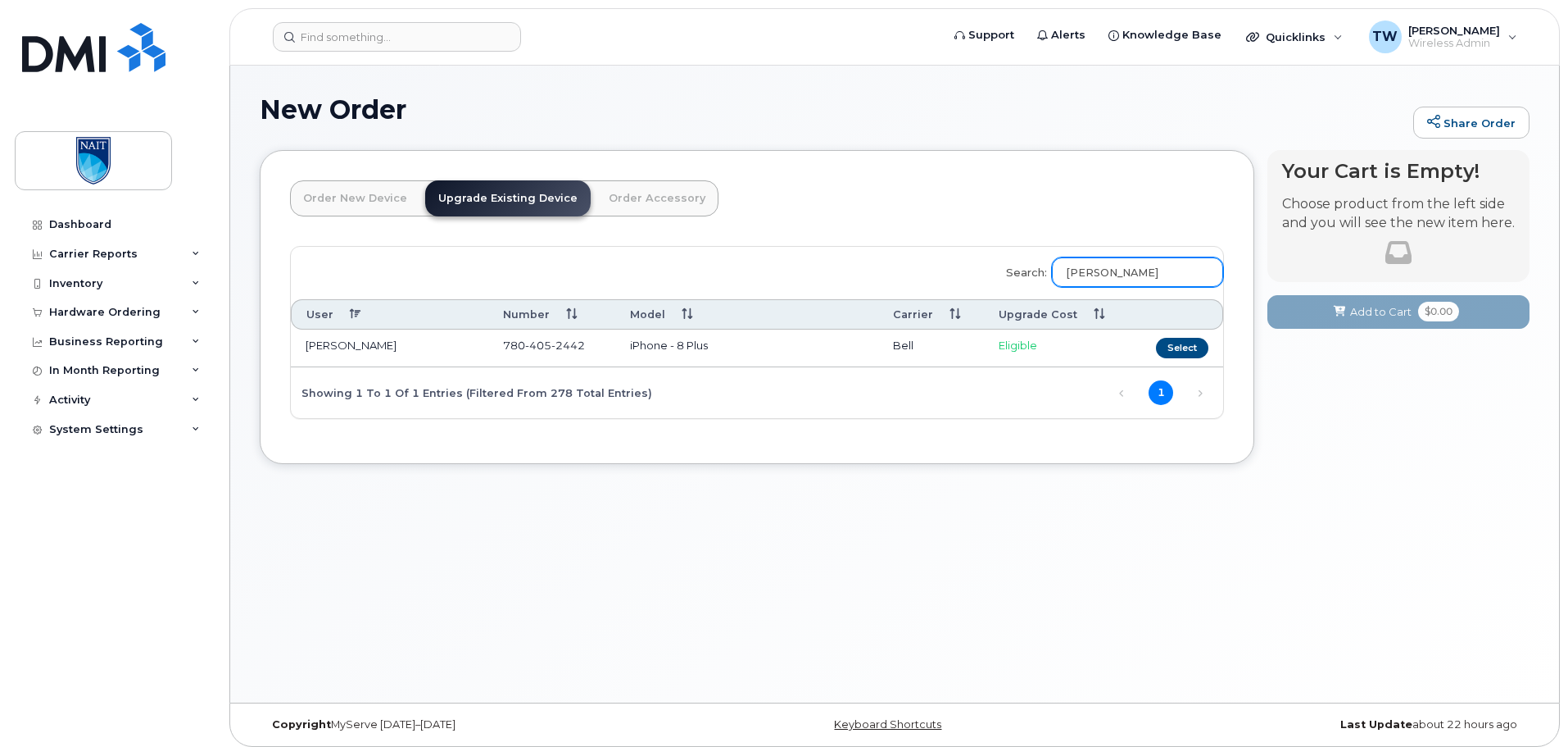
type input "dennis"
click at [374, 344] on td "[PERSON_NAME]" at bounding box center [389, 348] width 198 height 38
click at [1172, 343] on button "Select" at bounding box center [1182, 348] width 52 height 20
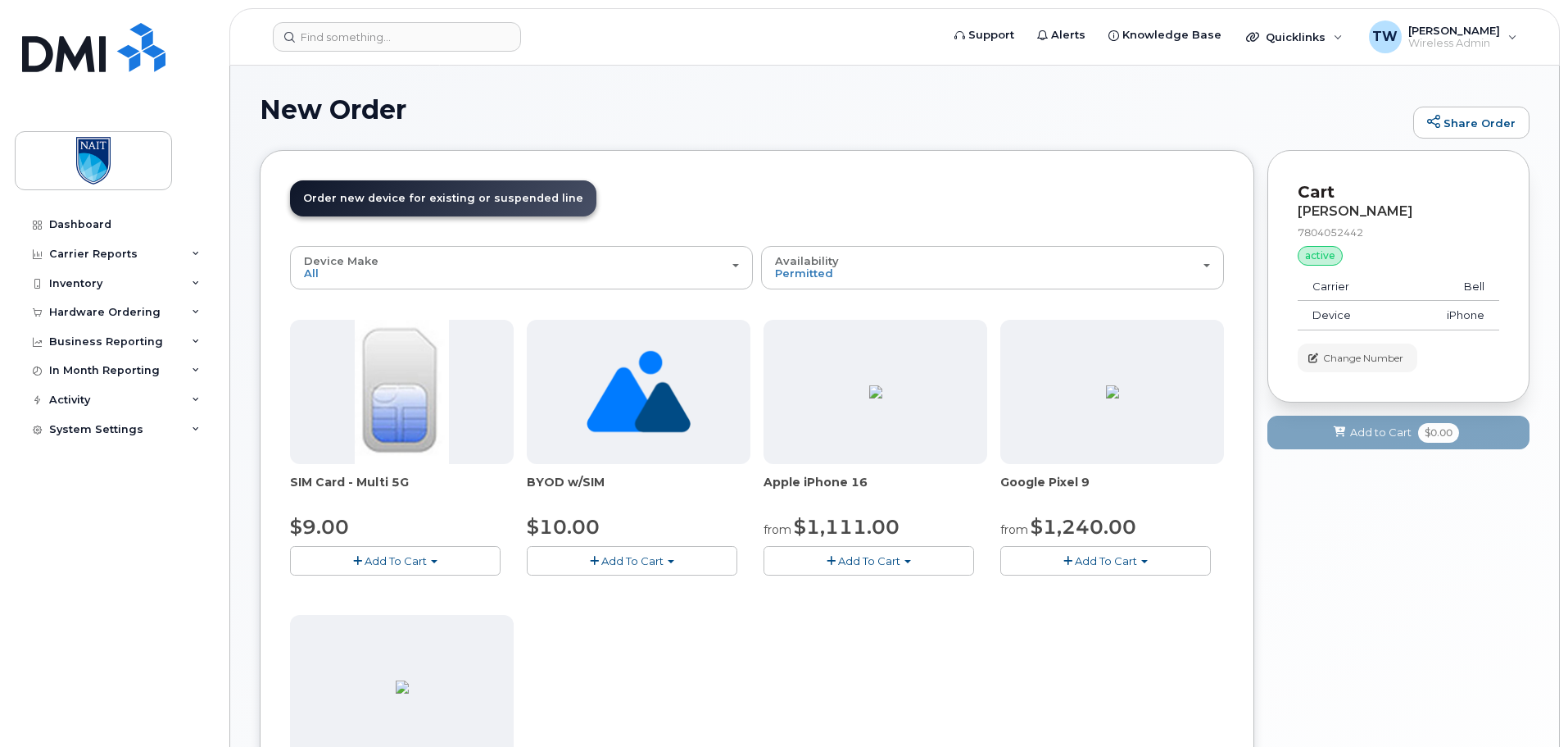
click at [920, 571] on button "Add To Cart" at bounding box center [869, 560] width 211 height 29
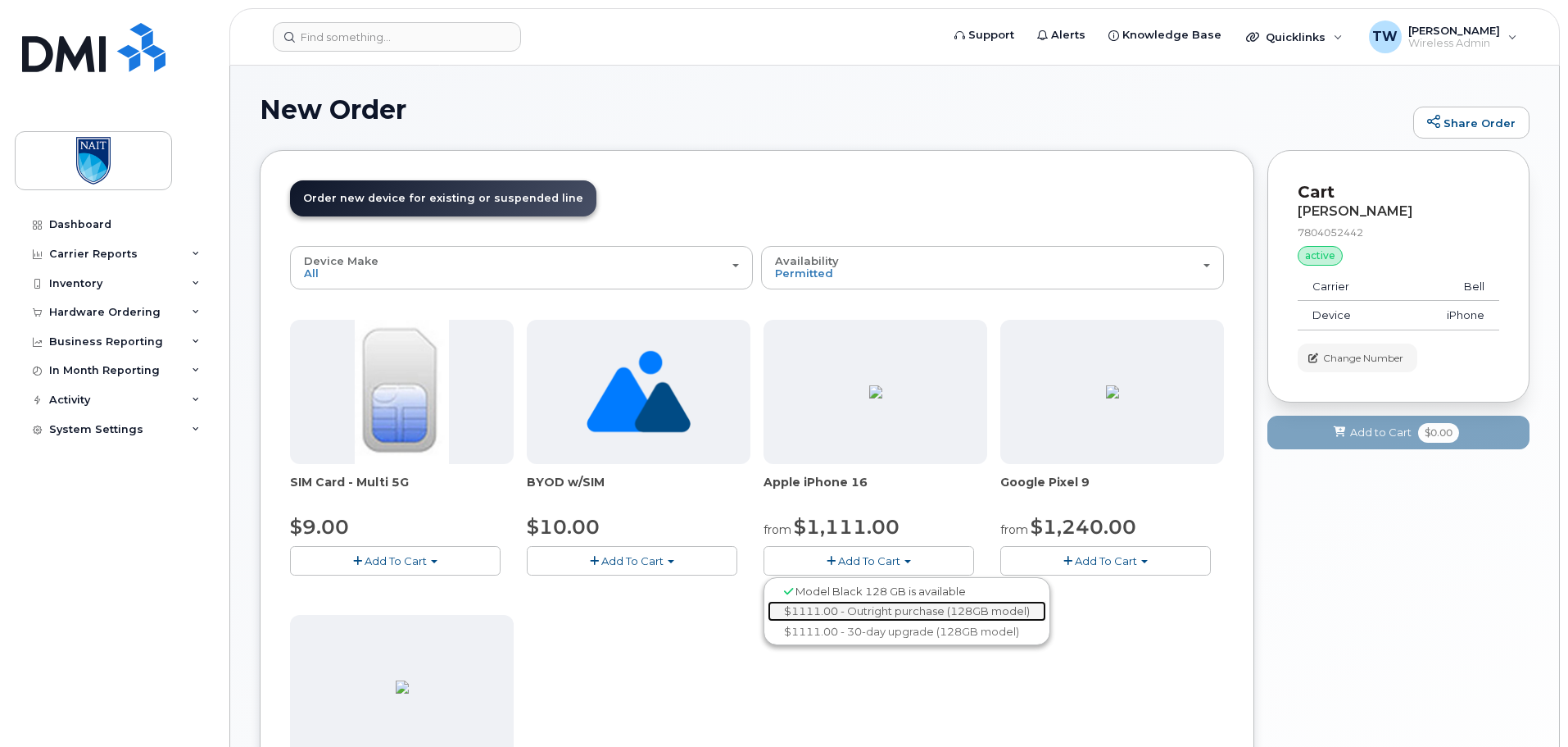
click at [902, 617] on link "$1111.00 - Outright purchase (128GB model)" at bounding box center [907, 611] width 279 height 20
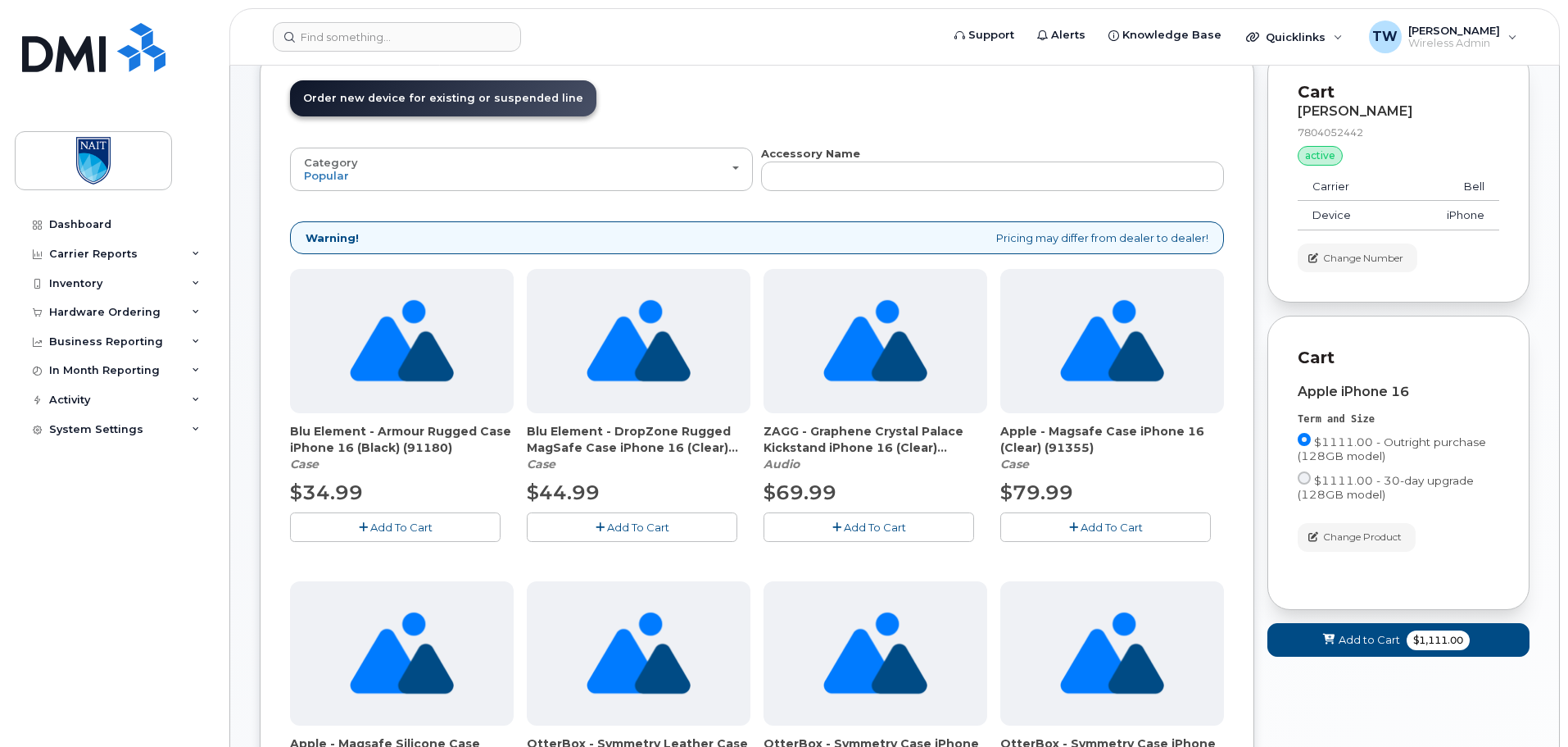
scroll to position [109, 0]
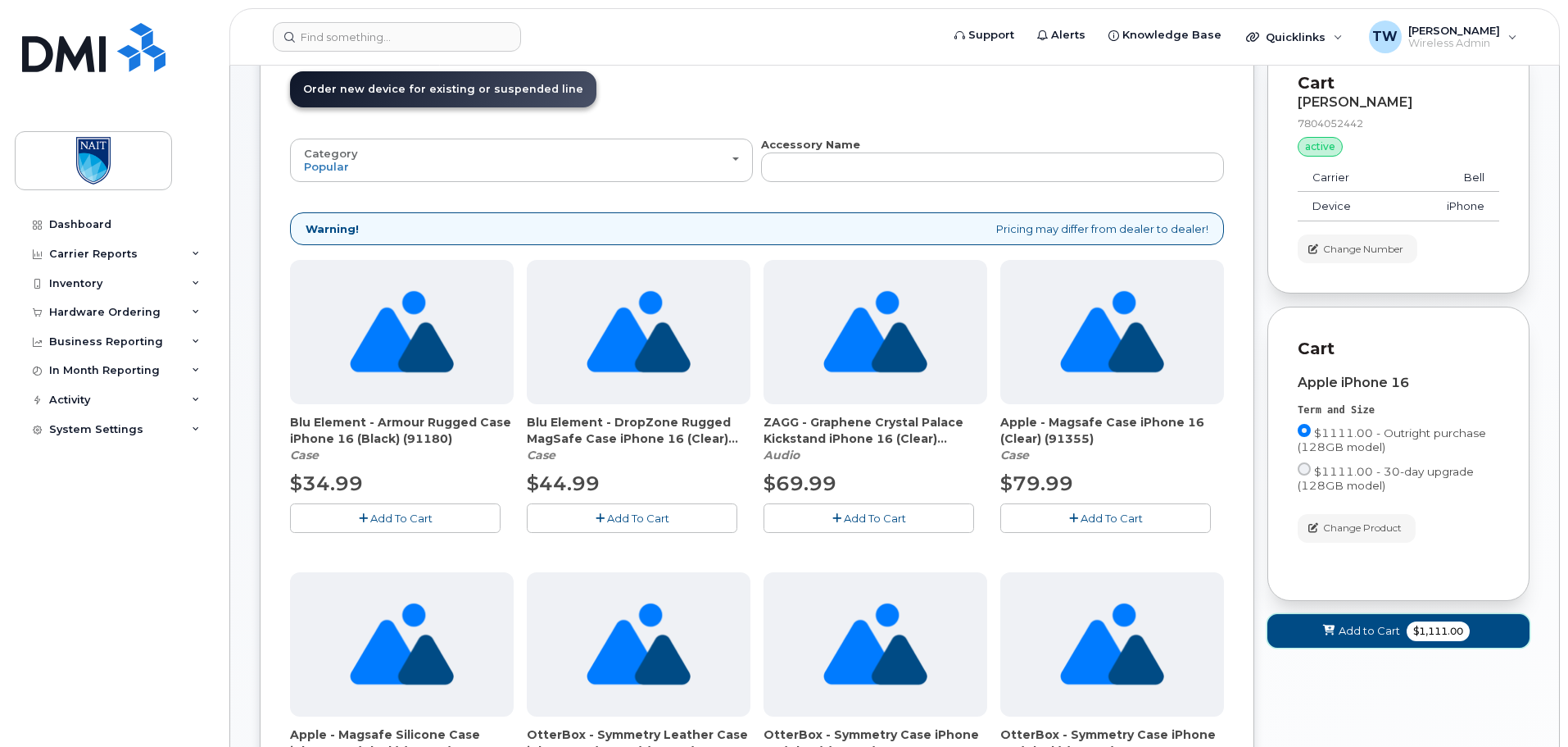
click at [1363, 637] on span "Add to Cart" at bounding box center [1369, 631] width 61 height 16
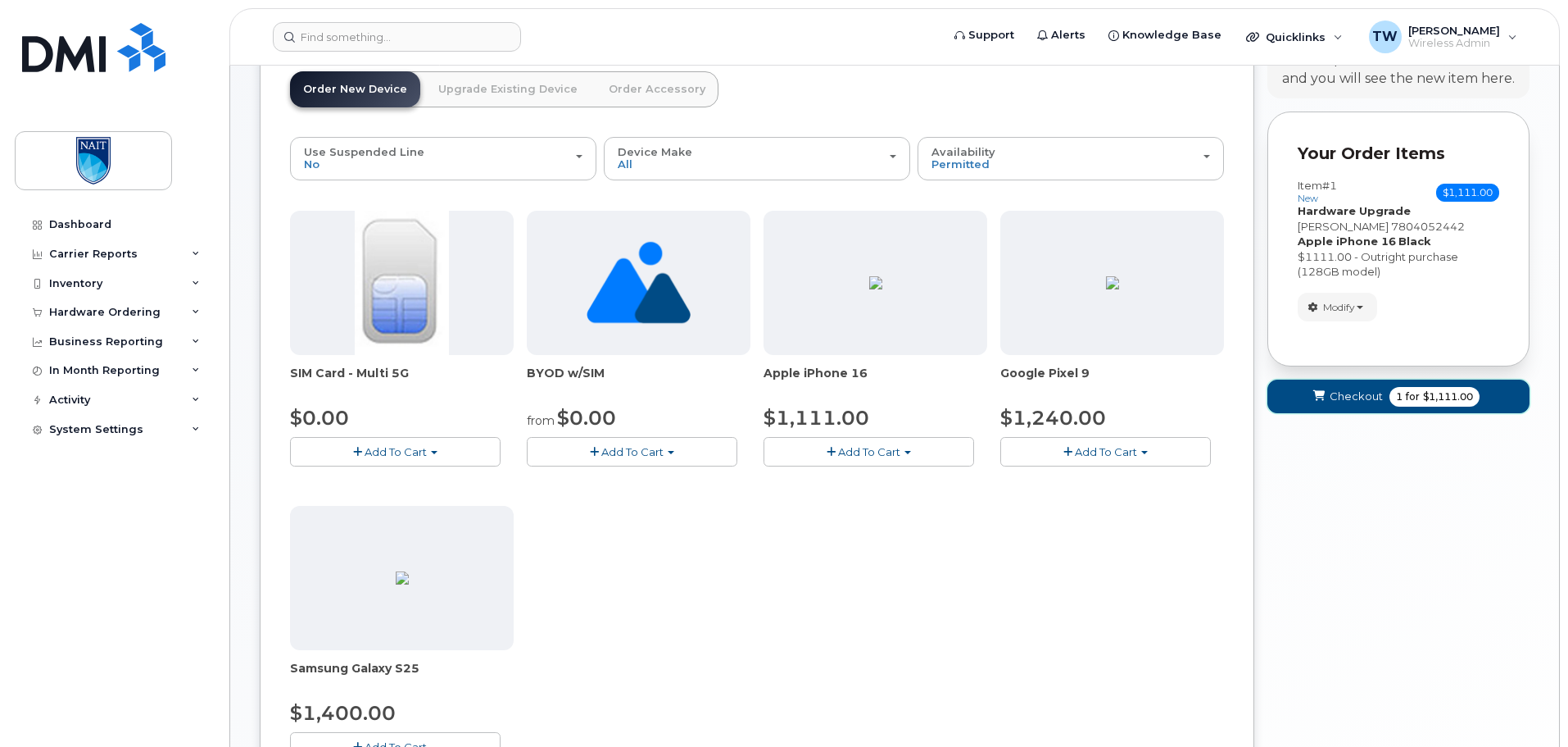
click at [1349, 398] on span "Checkout" at bounding box center [1356, 396] width 53 height 16
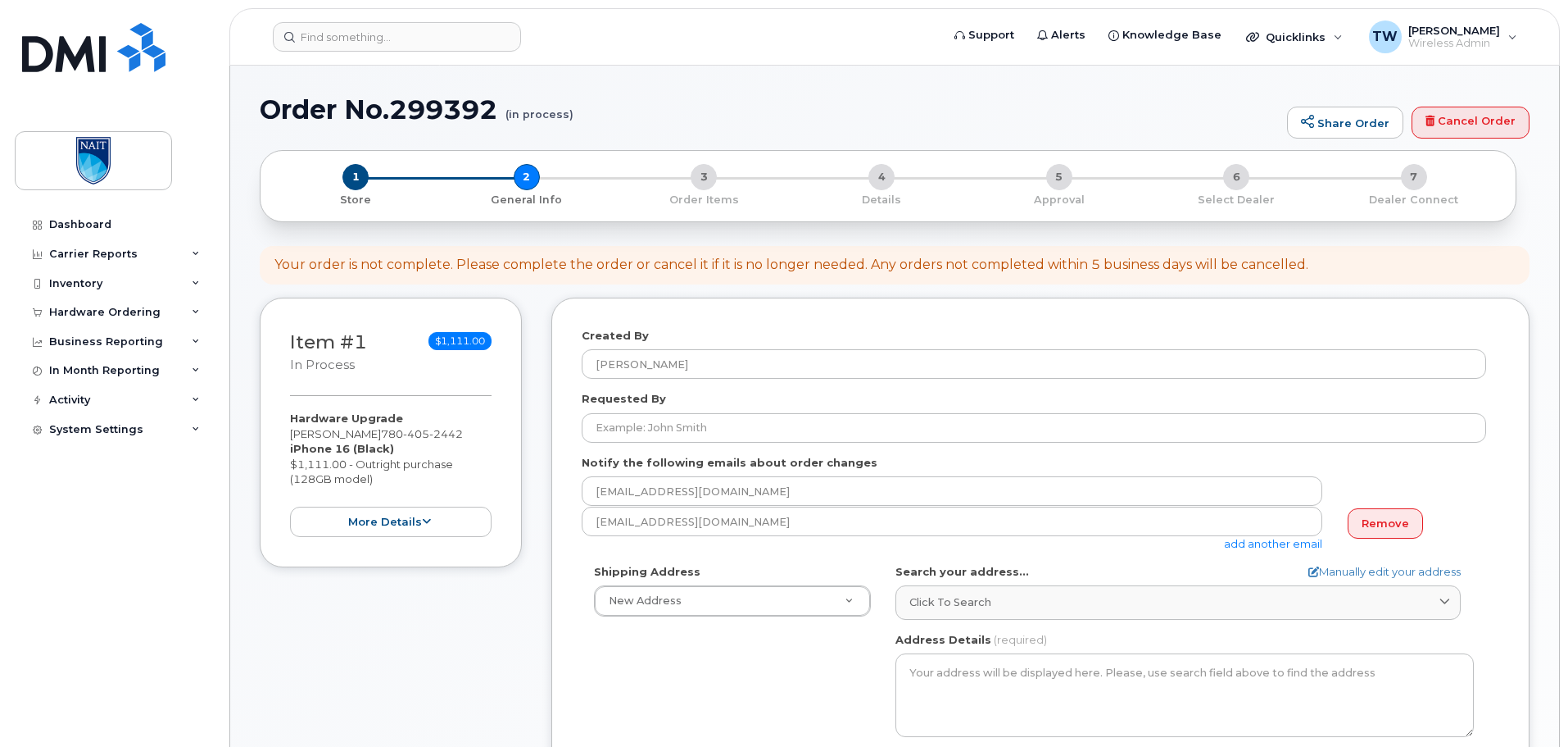
select select
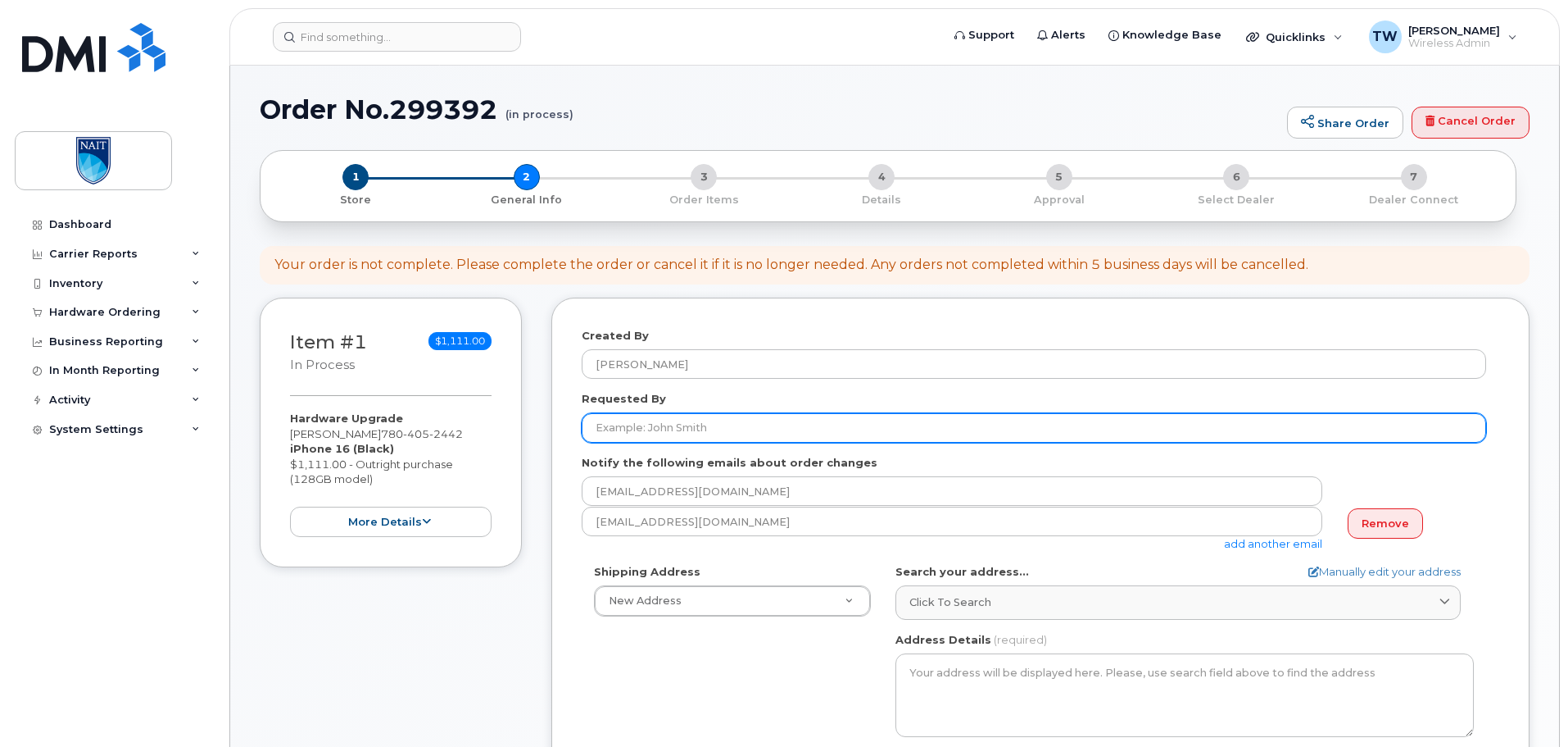
click at [746, 424] on input "Requested By" at bounding box center [1034, 428] width 905 height 30
paste input "RITM0166827"
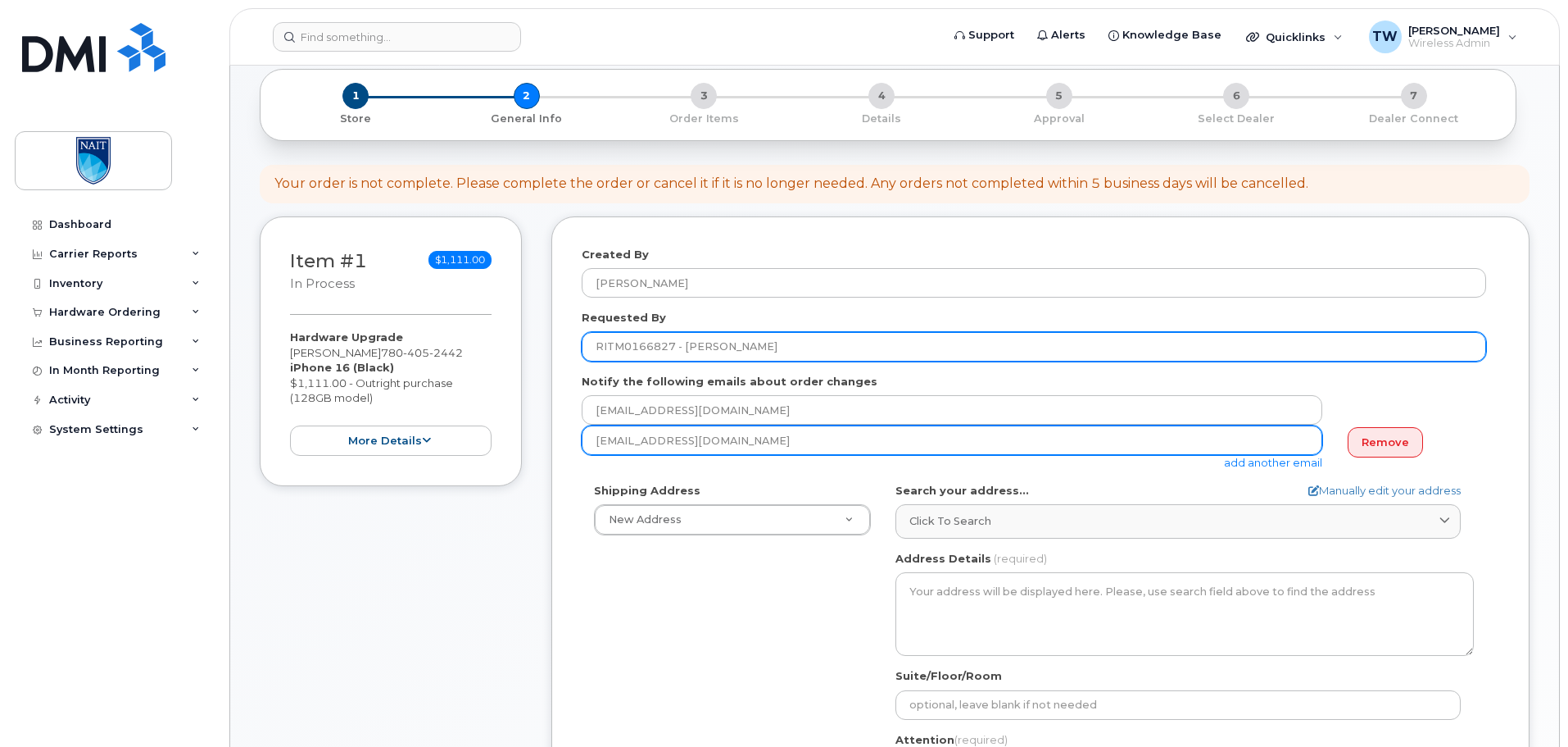
scroll to position [82, 0]
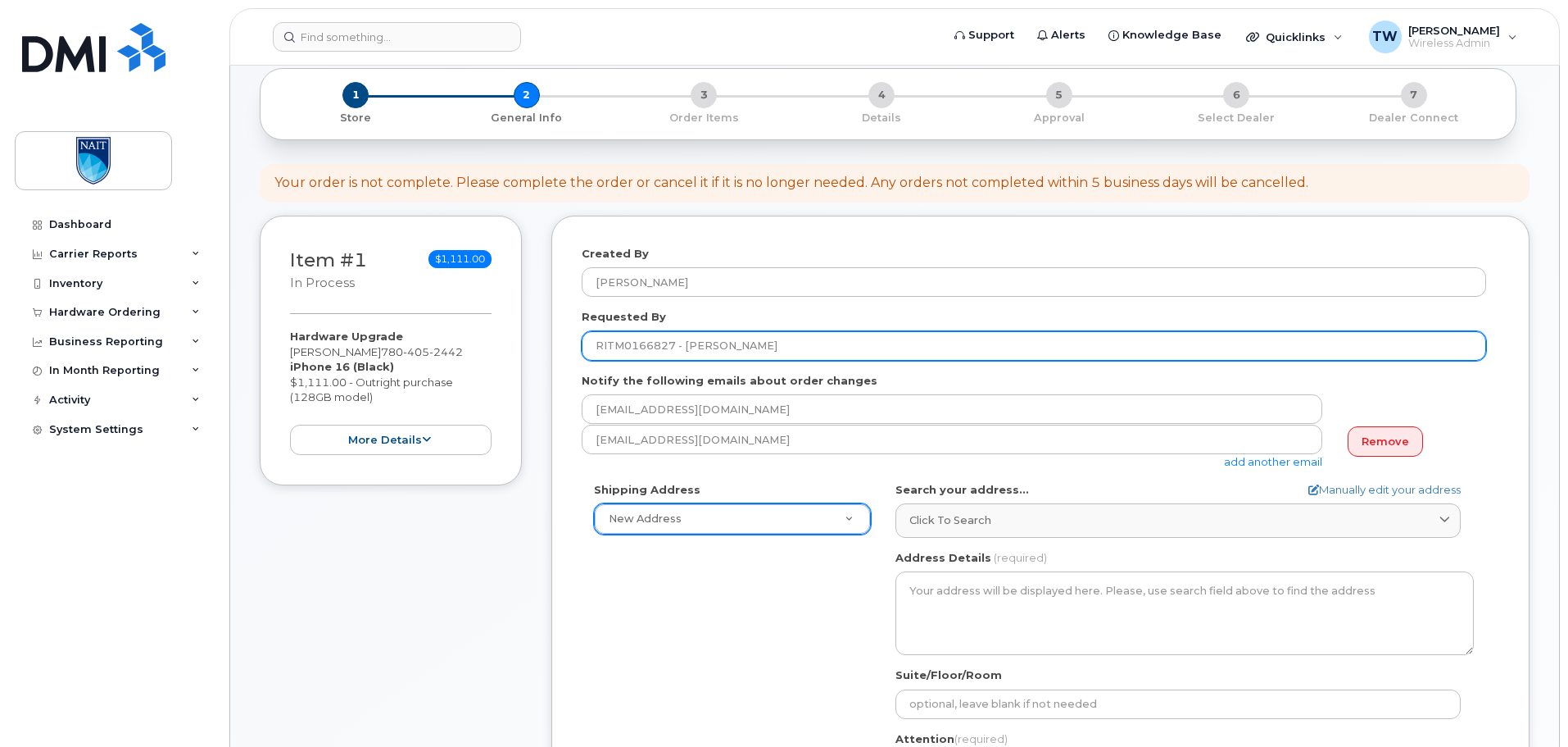
type input "RITM0166827 - [PERSON_NAME]"
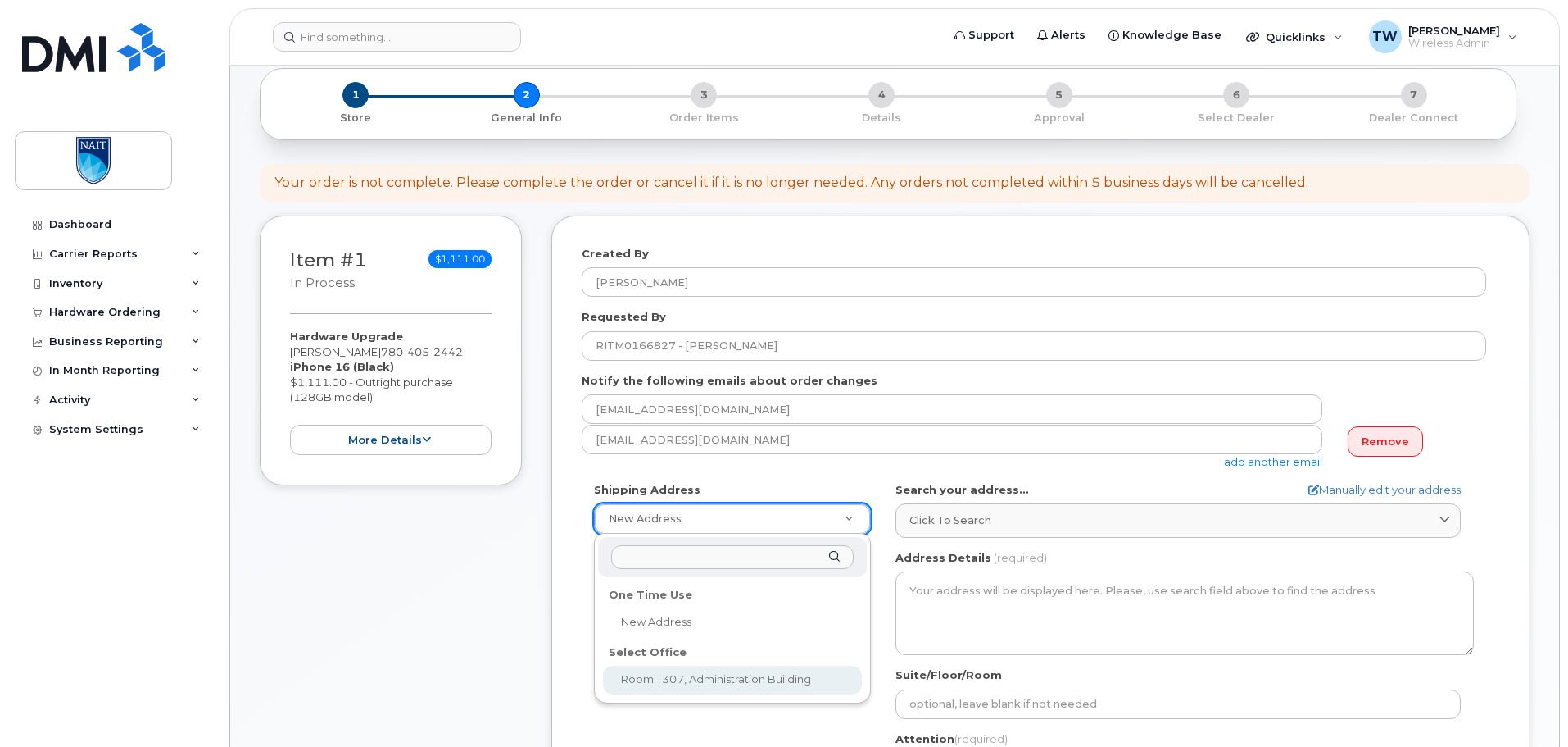
select select
type textarea "[STREET_ADDRESS]"
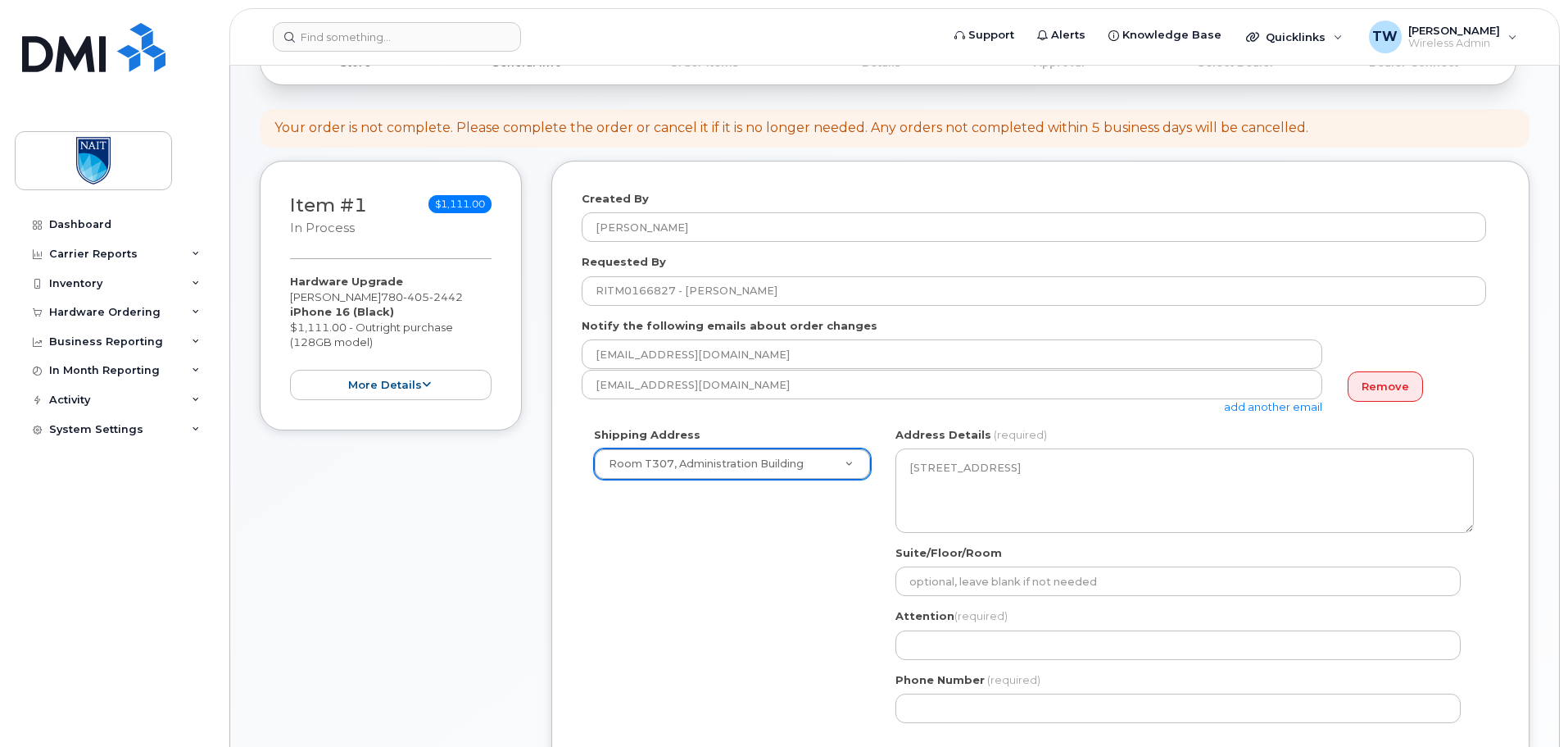
scroll to position [164, 0]
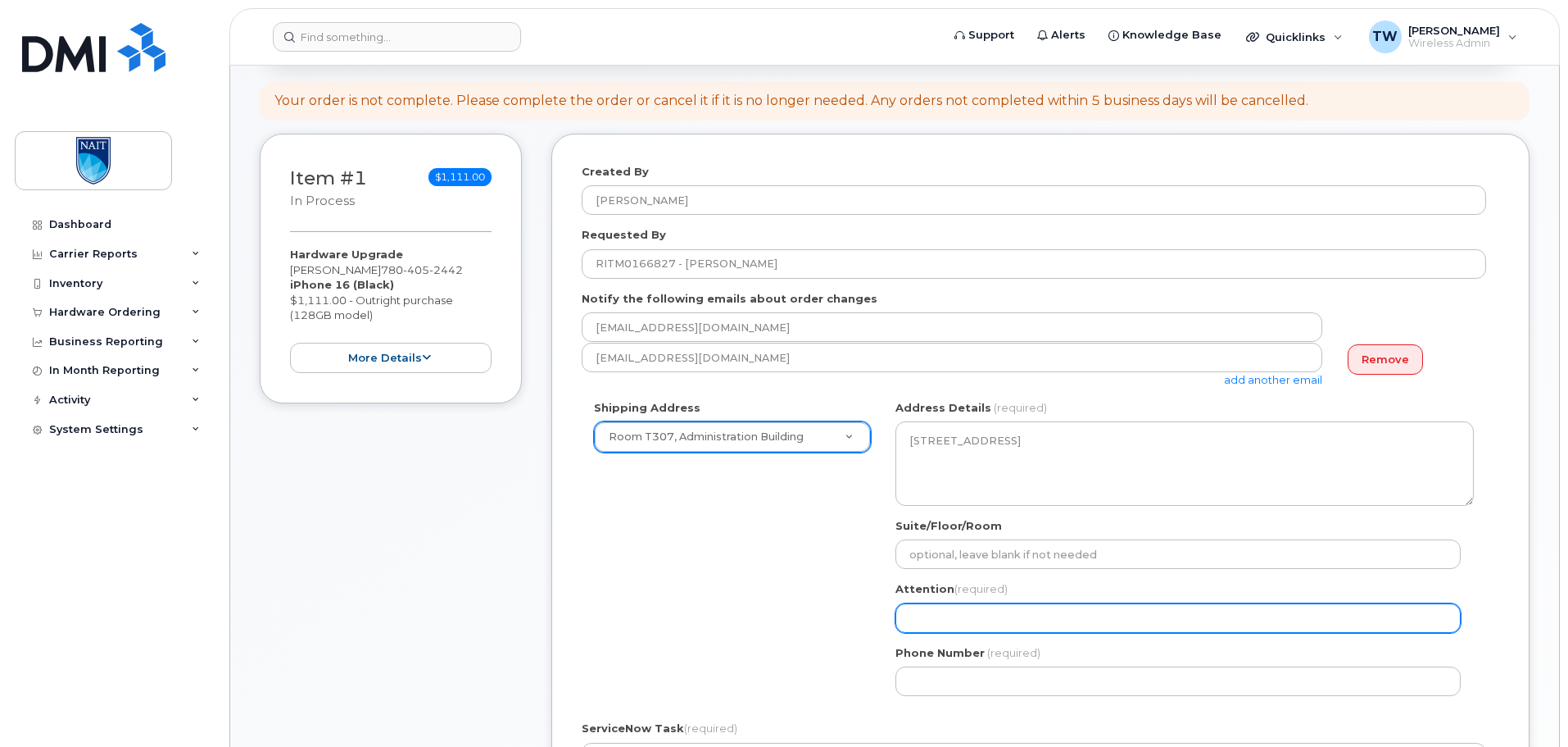
drag, startPoint x: 972, startPoint y: 613, endPoint x: 1023, endPoint y: 612, distance: 51.0
click at [973, 613] on input "Attention (required)" at bounding box center [1179, 618] width 566 height 30
paste input "RITM0166827"
select select
type input "RITM0166827"
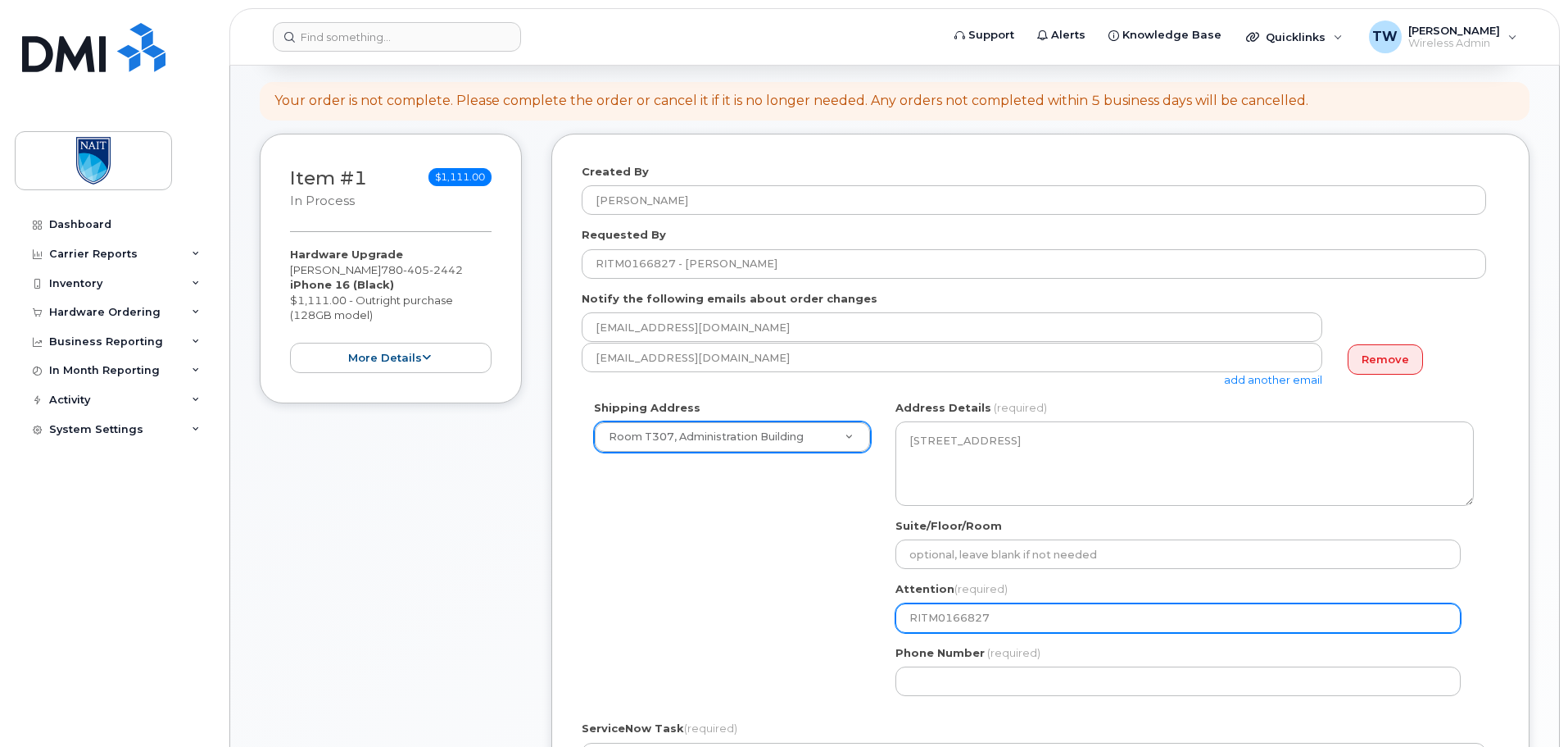
select select
type input "RITM0166827 -"
select select
type input "RITM0166827 - T"
select select
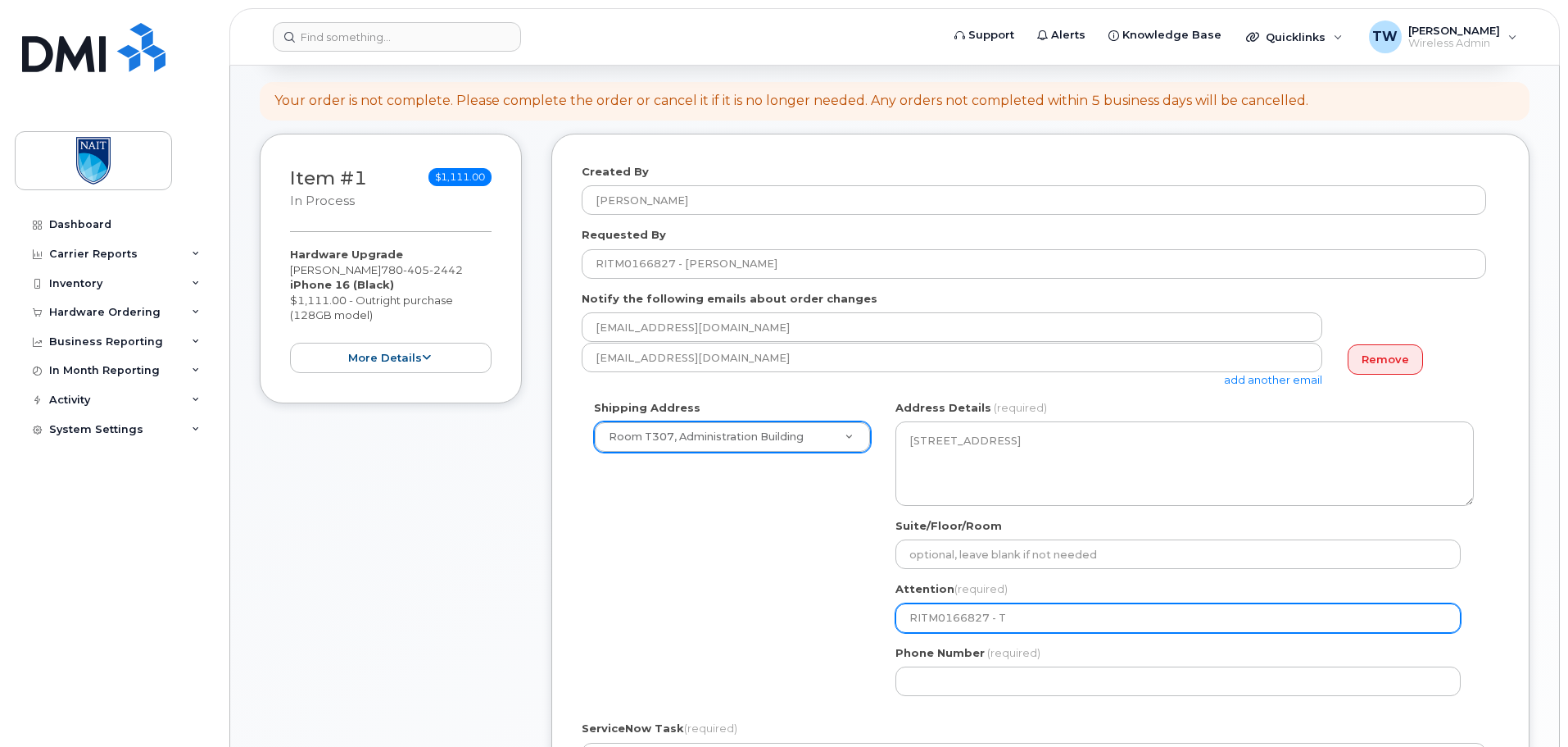
type input "RITM0166827 - Tr"
select select
type input "RITM0166827 - Tro"
select select
type input "RITM0166827 - [PERSON_NAME]"
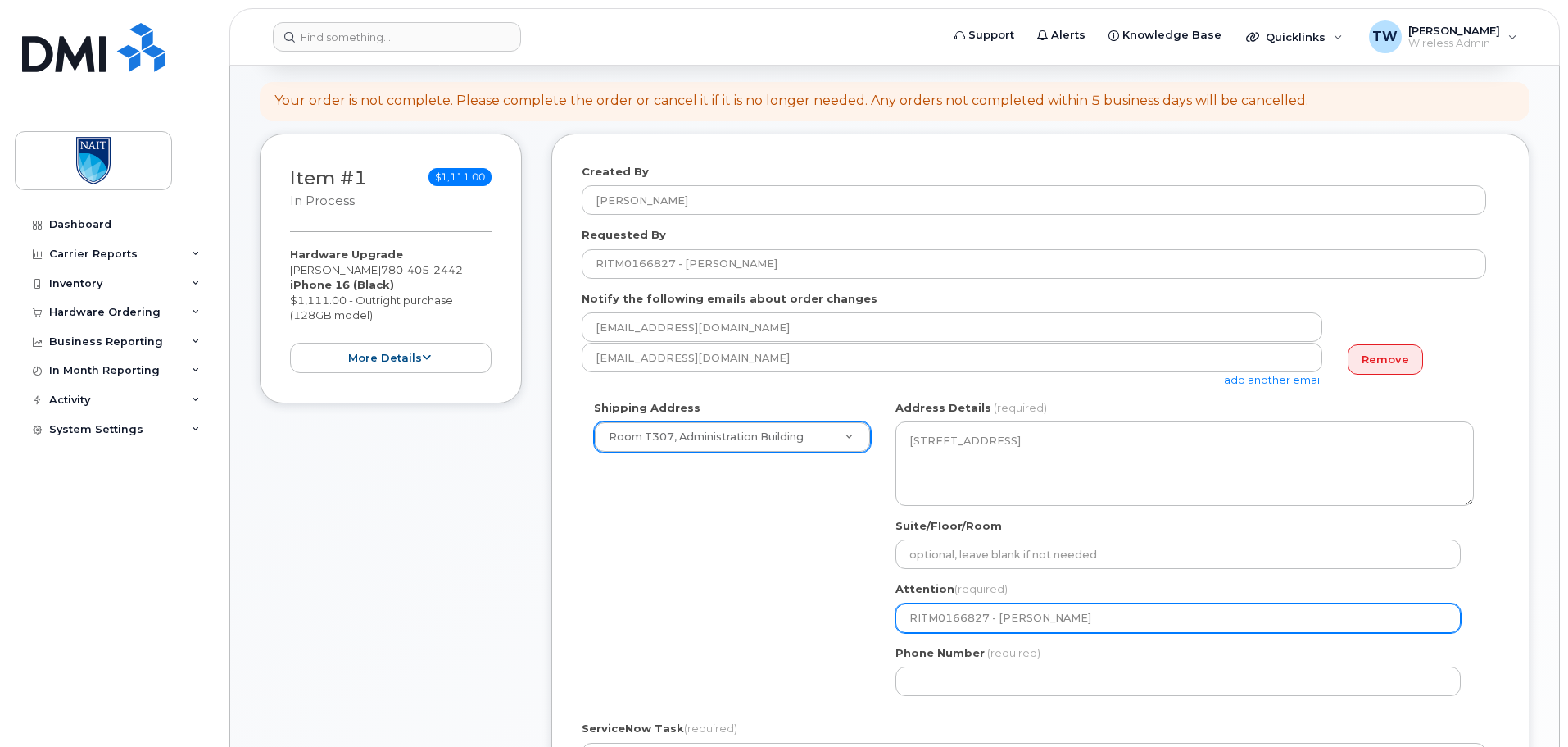
select select
type input "RITM0166827 - [PERSON_NAME]"
select select
type input "RITM0166827 - [PERSON_NAME]"
select select
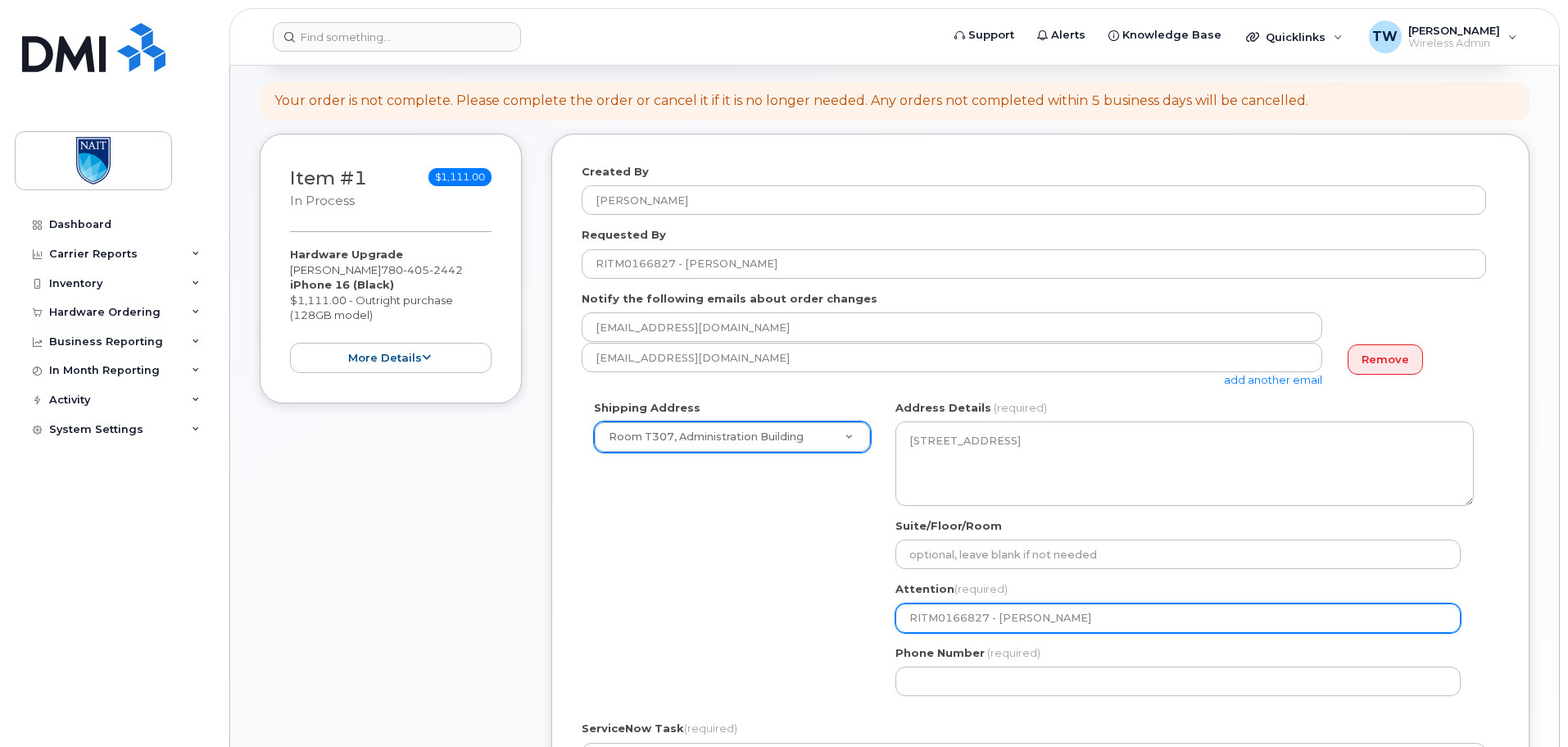
type input "RITM0166827 - [PERSON_NAME]"
select select
type input "RITM0166827 - [PERSON_NAME]"
select select
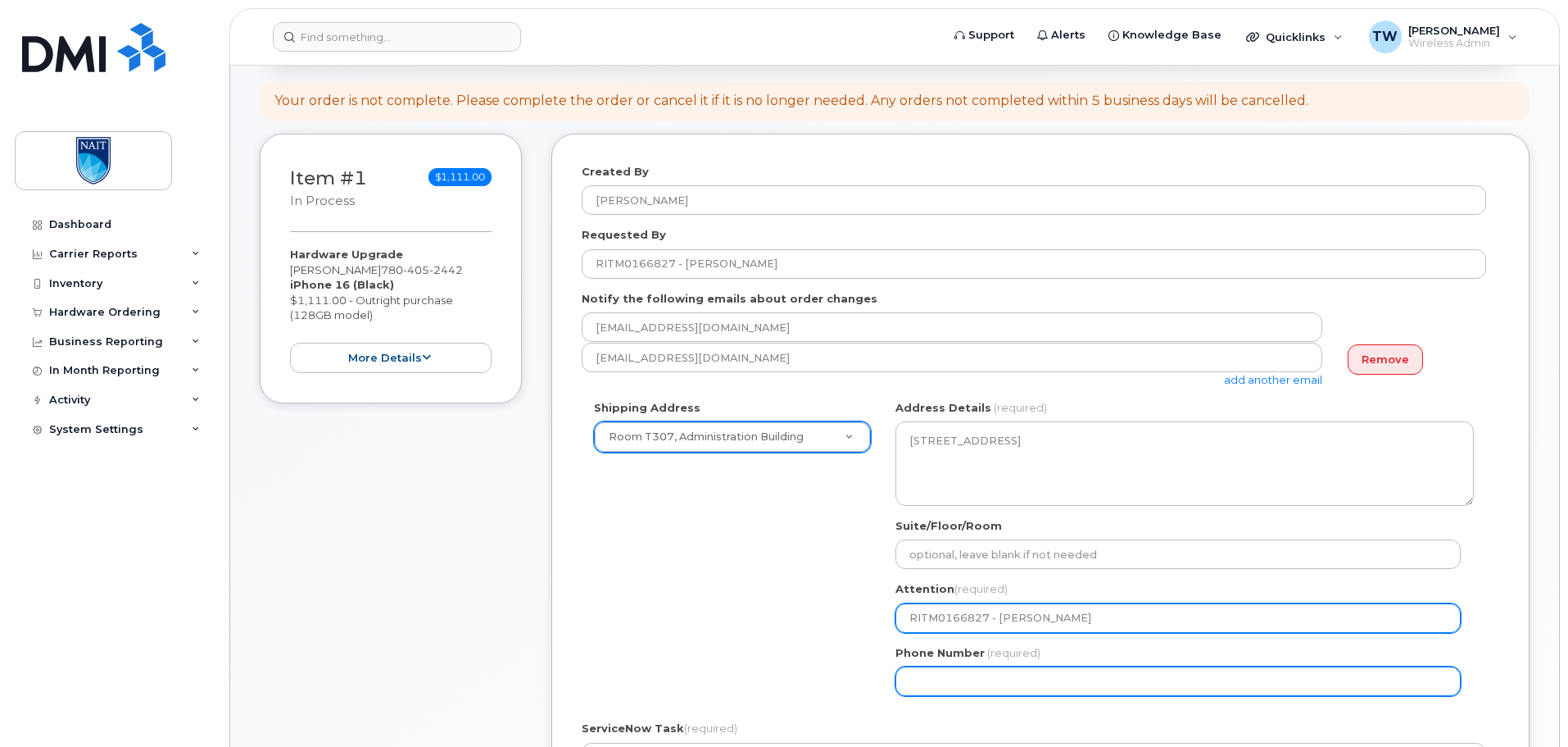
type input "RITM0166827 - [PERSON_NAME]"
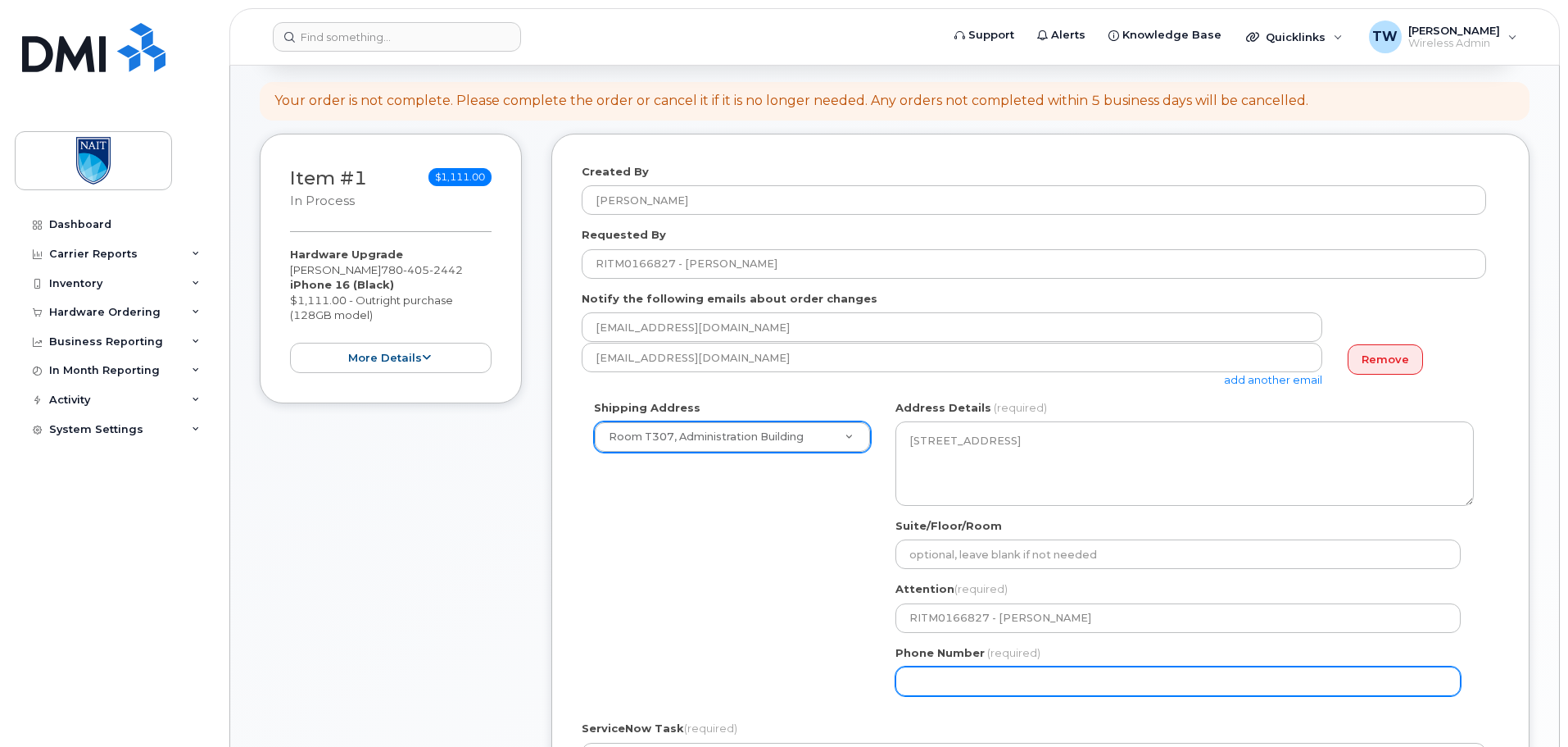
click at [1016, 686] on input "Phone Number" at bounding box center [1179, 681] width 566 height 30
select select
type input "780619058"
select select
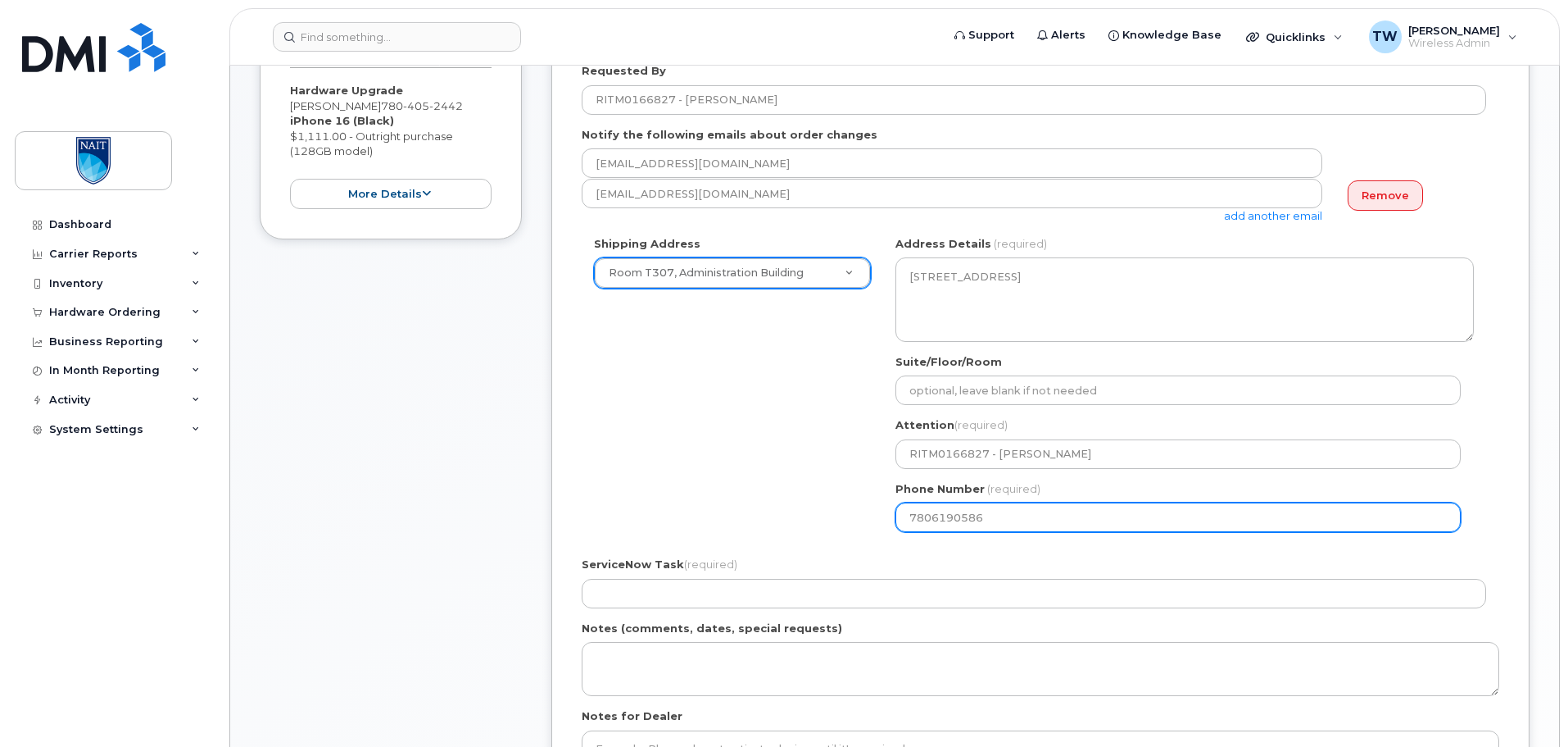
scroll to position [355, 0]
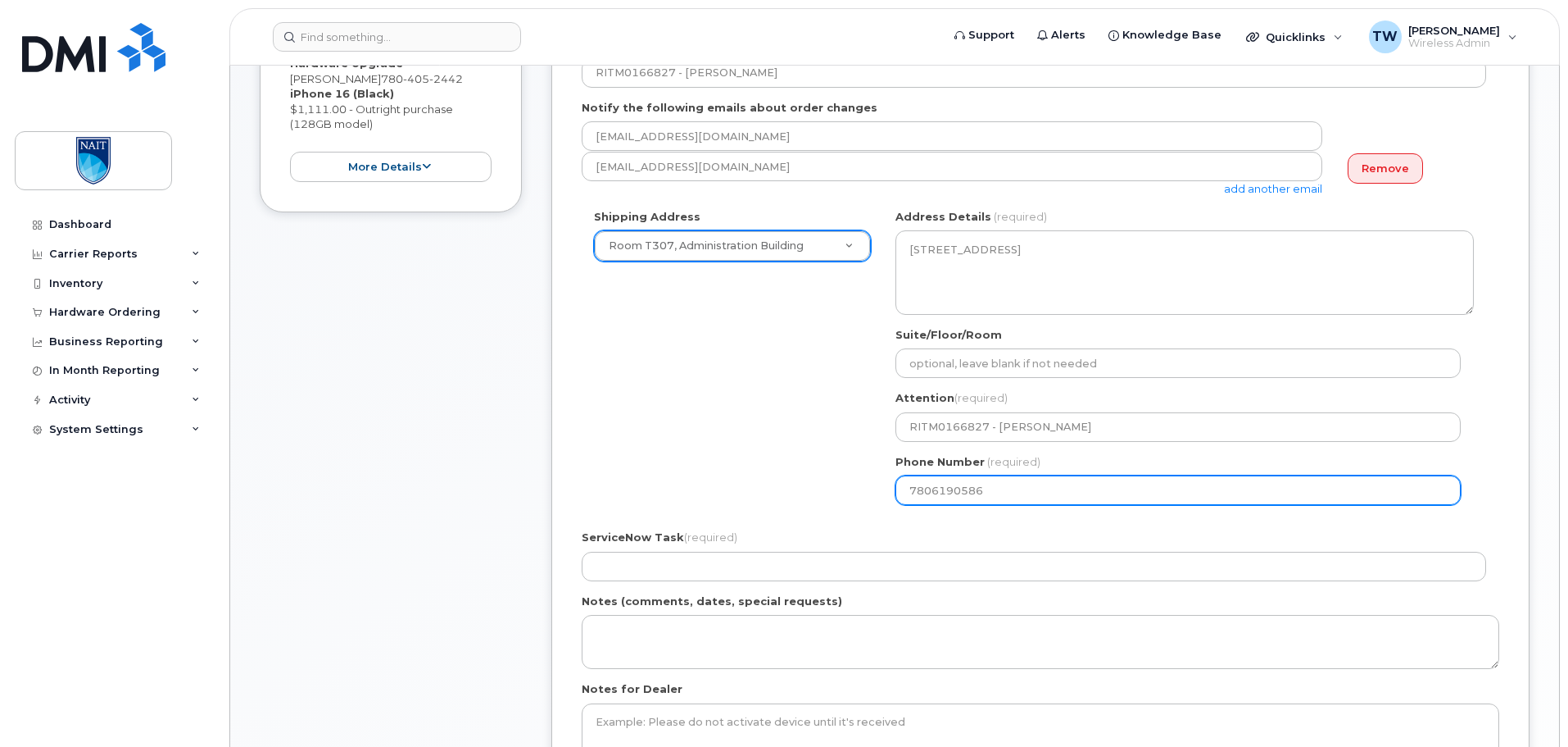
type input "7806190586"
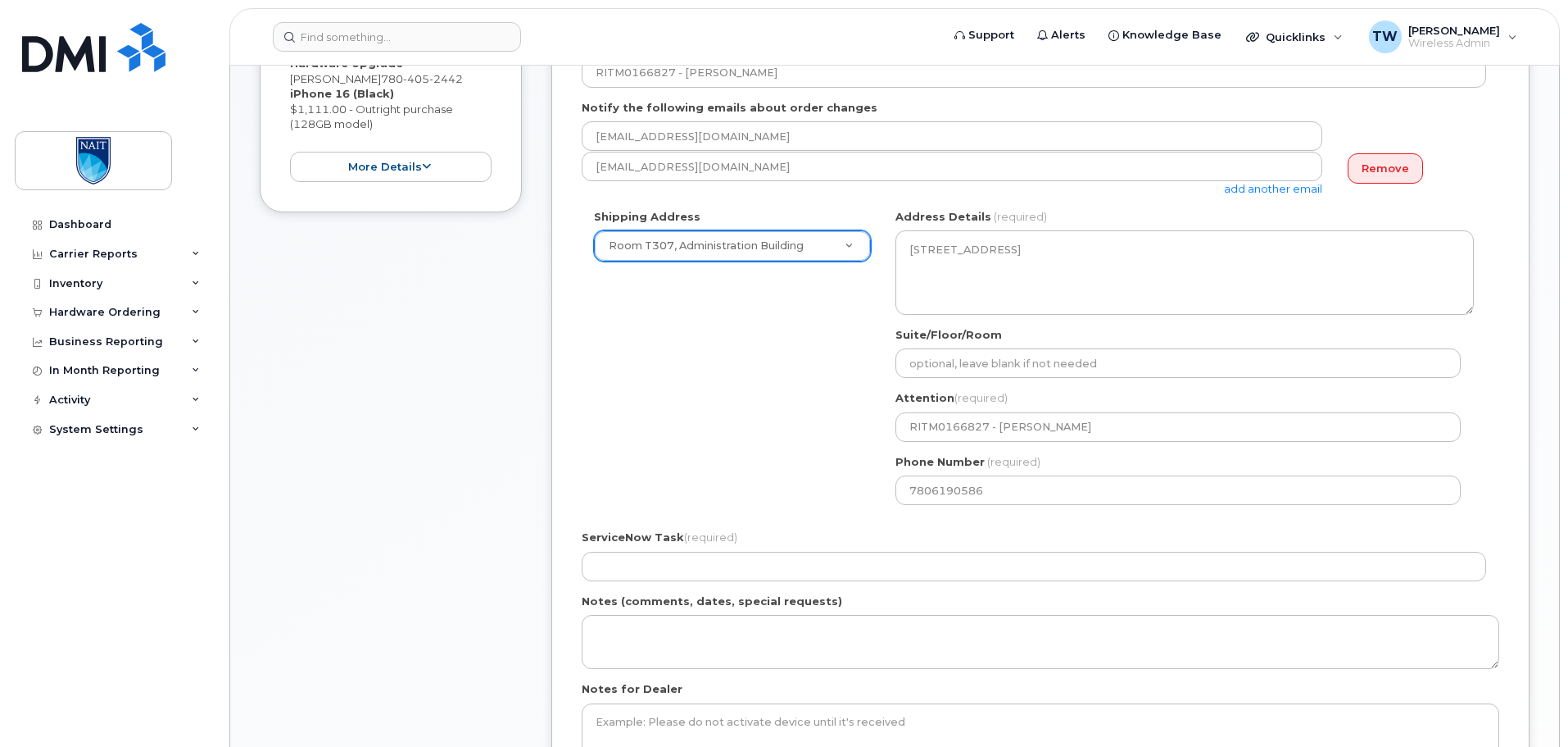
click at [753, 586] on form "Created By Troy Watson Requested By RITM0166827 - Dennis Sheppard Notify the fo…" at bounding box center [1041, 394] width 918 height 842
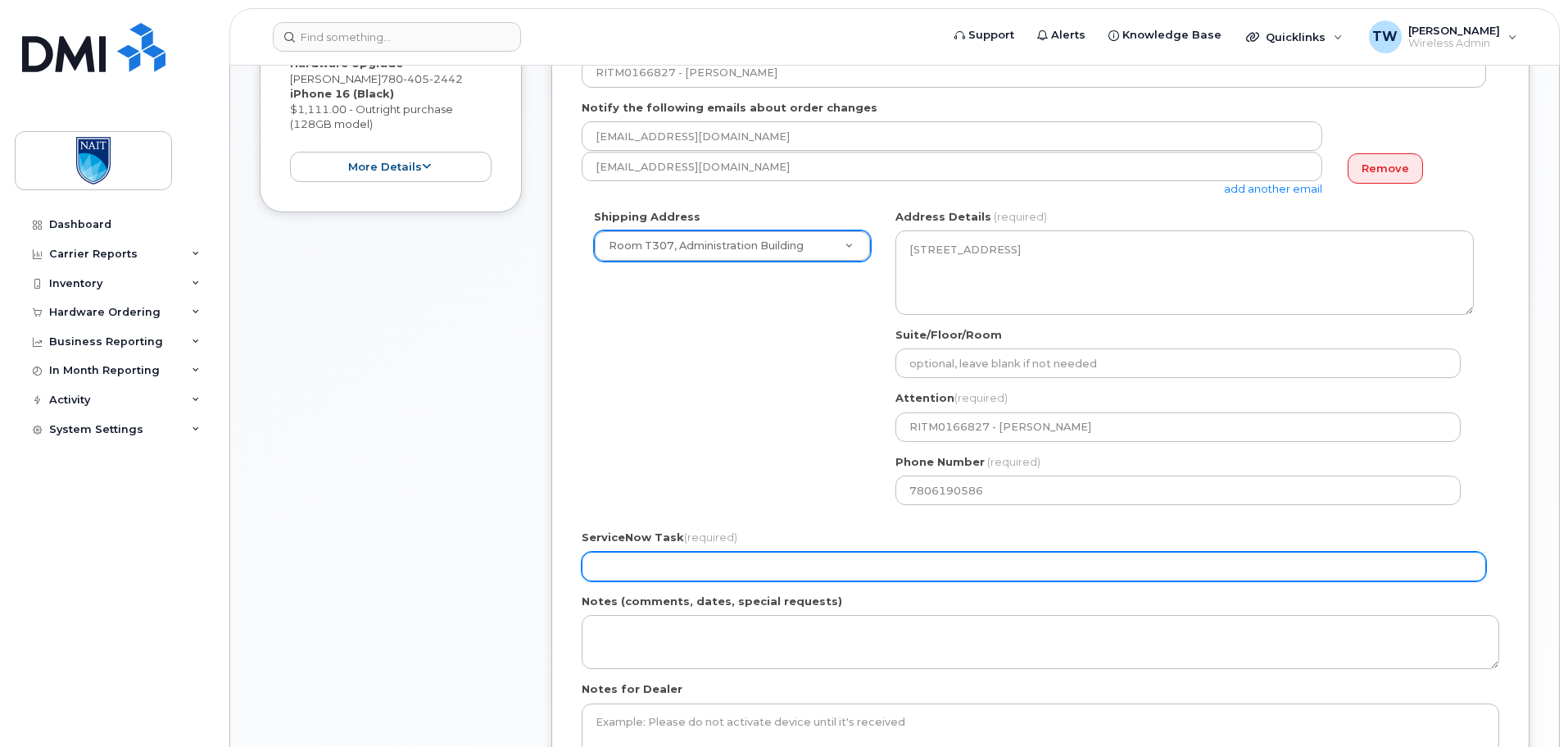
drag, startPoint x: 755, startPoint y: 570, endPoint x: 768, endPoint y: 569, distance: 13.0
click at [757, 570] on input "ServiceNow Task (required)" at bounding box center [1034, 567] width 905 height 30
paste input "RITM0166827"
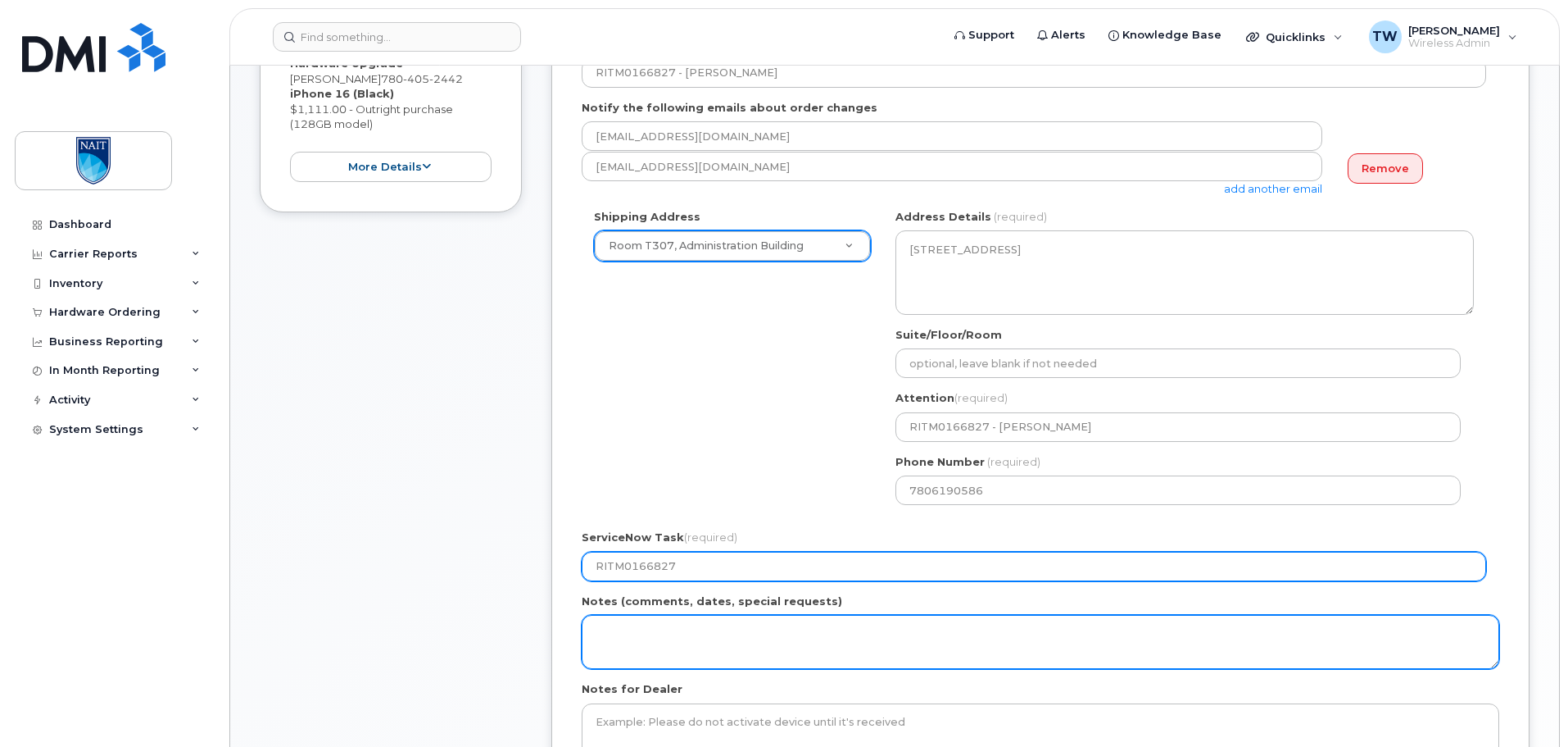
type input "RITM0166827"
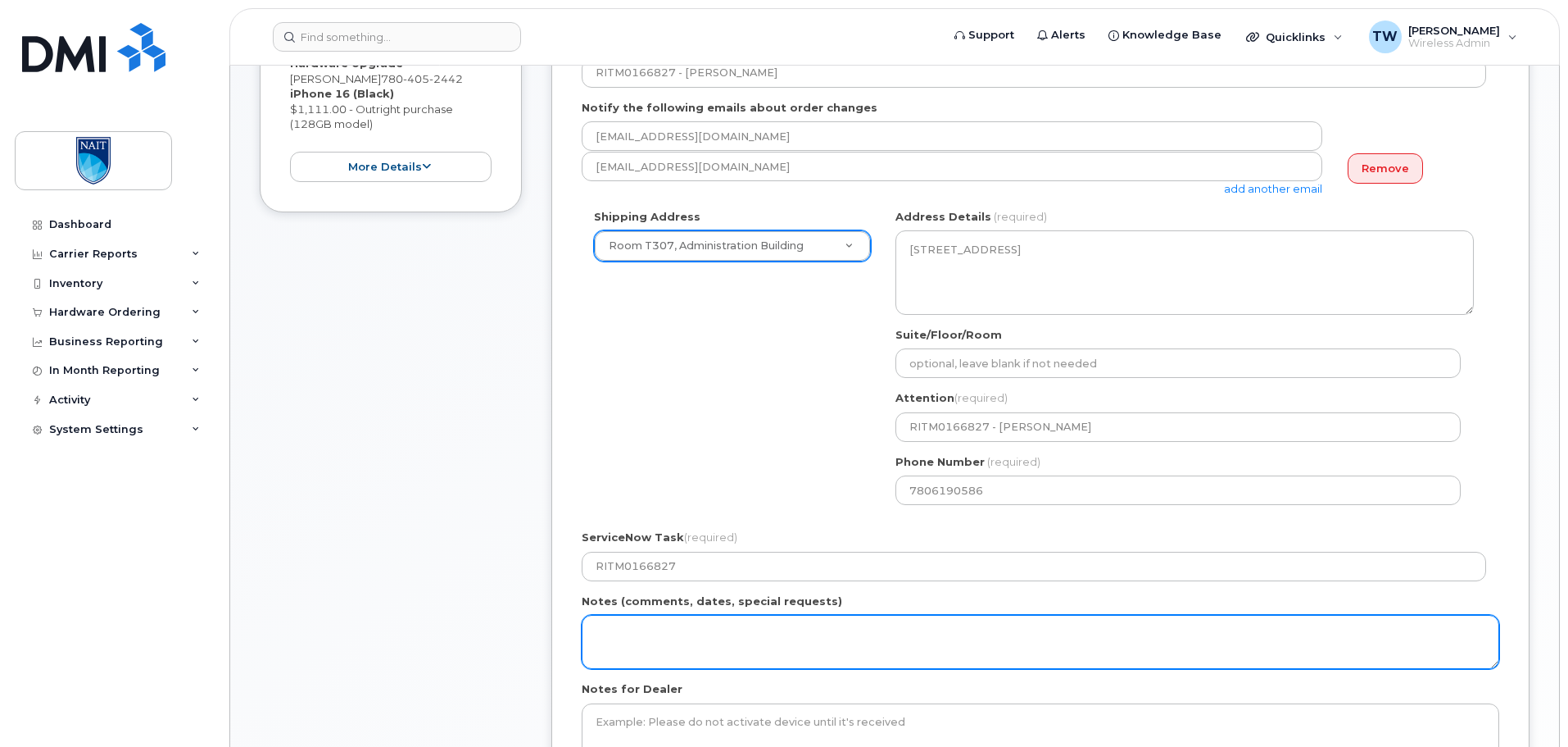
click at [754, 631] on textarea "Notes (comments, dates, special requests)" at bounding box center [1041, 642] width 918 height 54
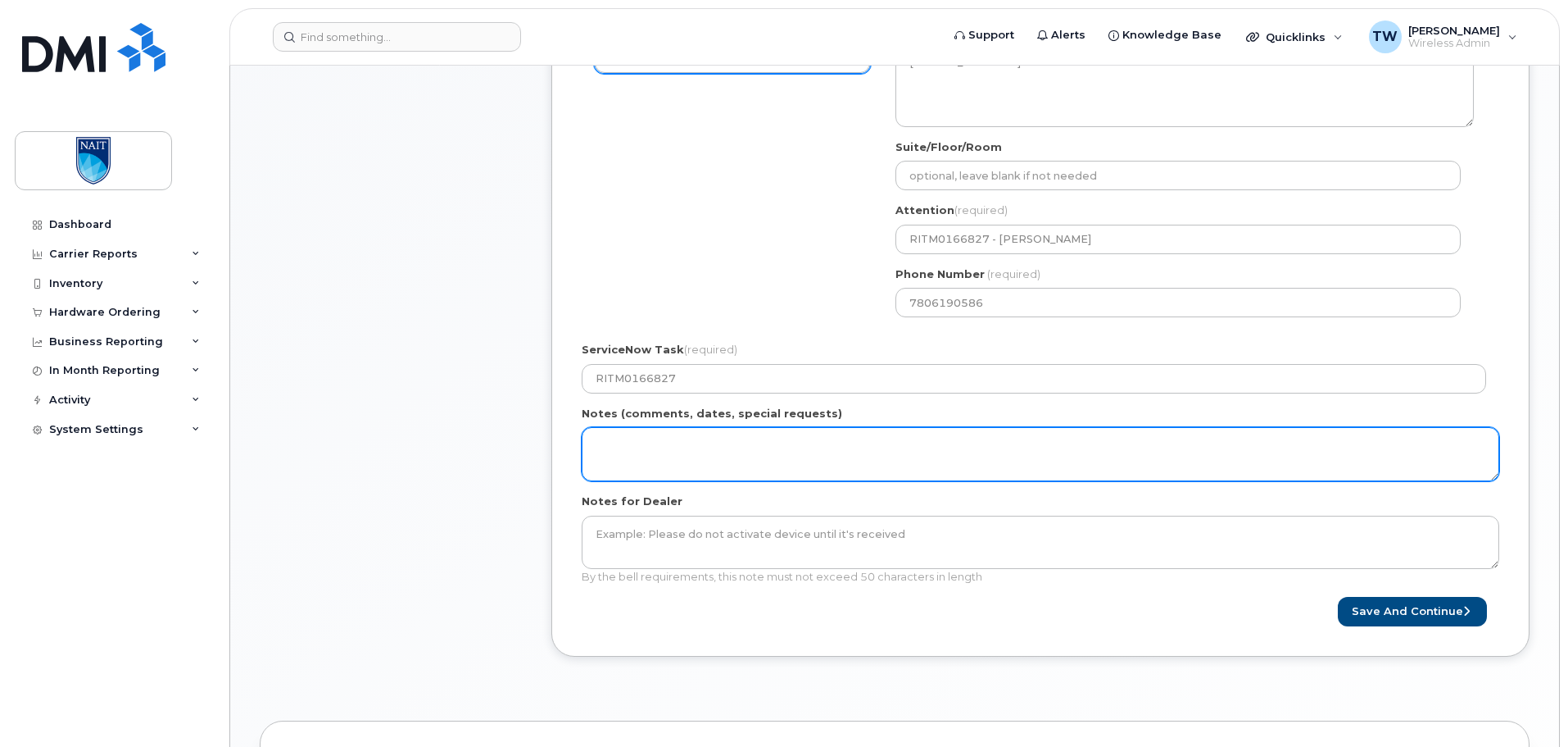
scroll to position [547, 0]
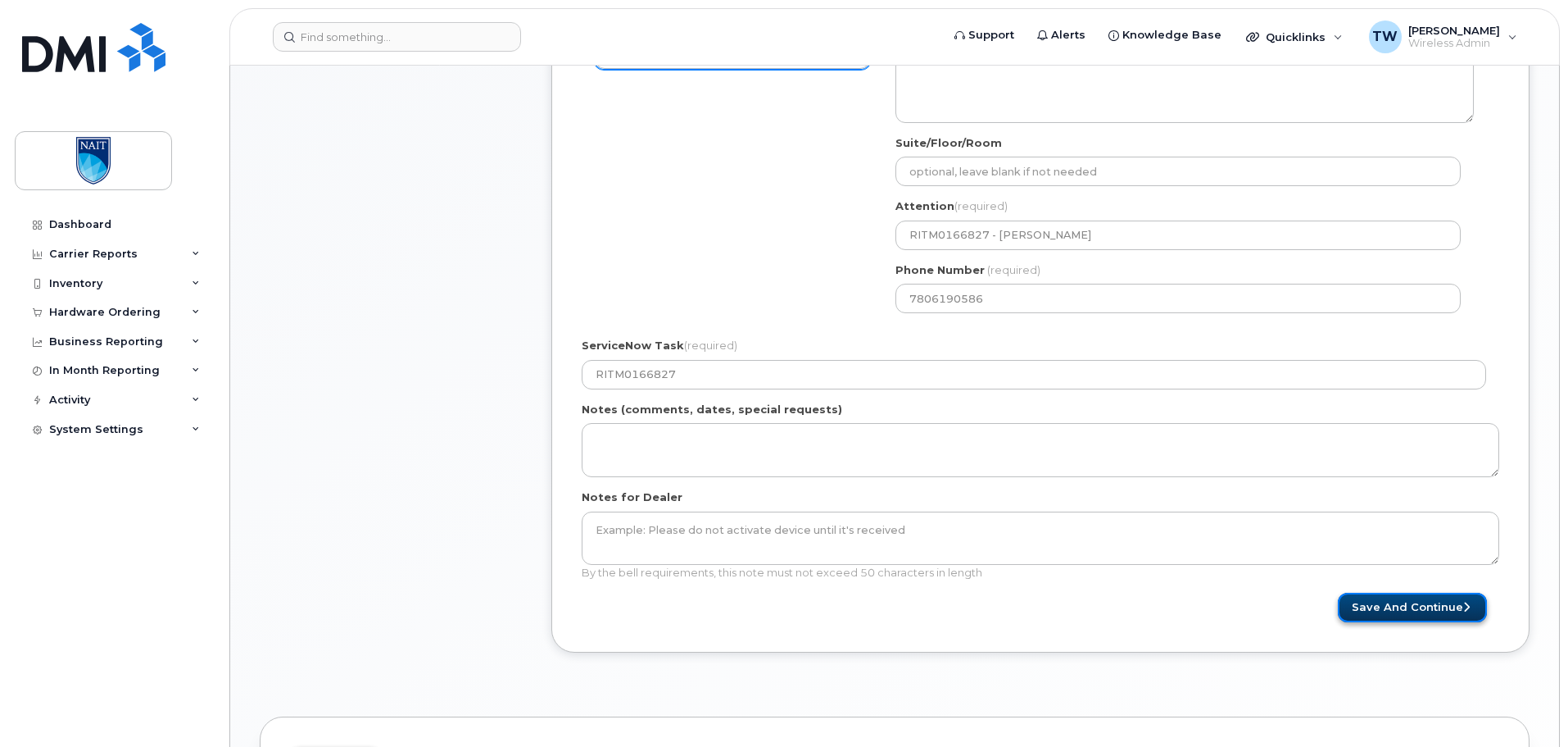
click at [1407, 609] on button "Save and Continue" at bounding box center [1412, 608] width 149 height 30
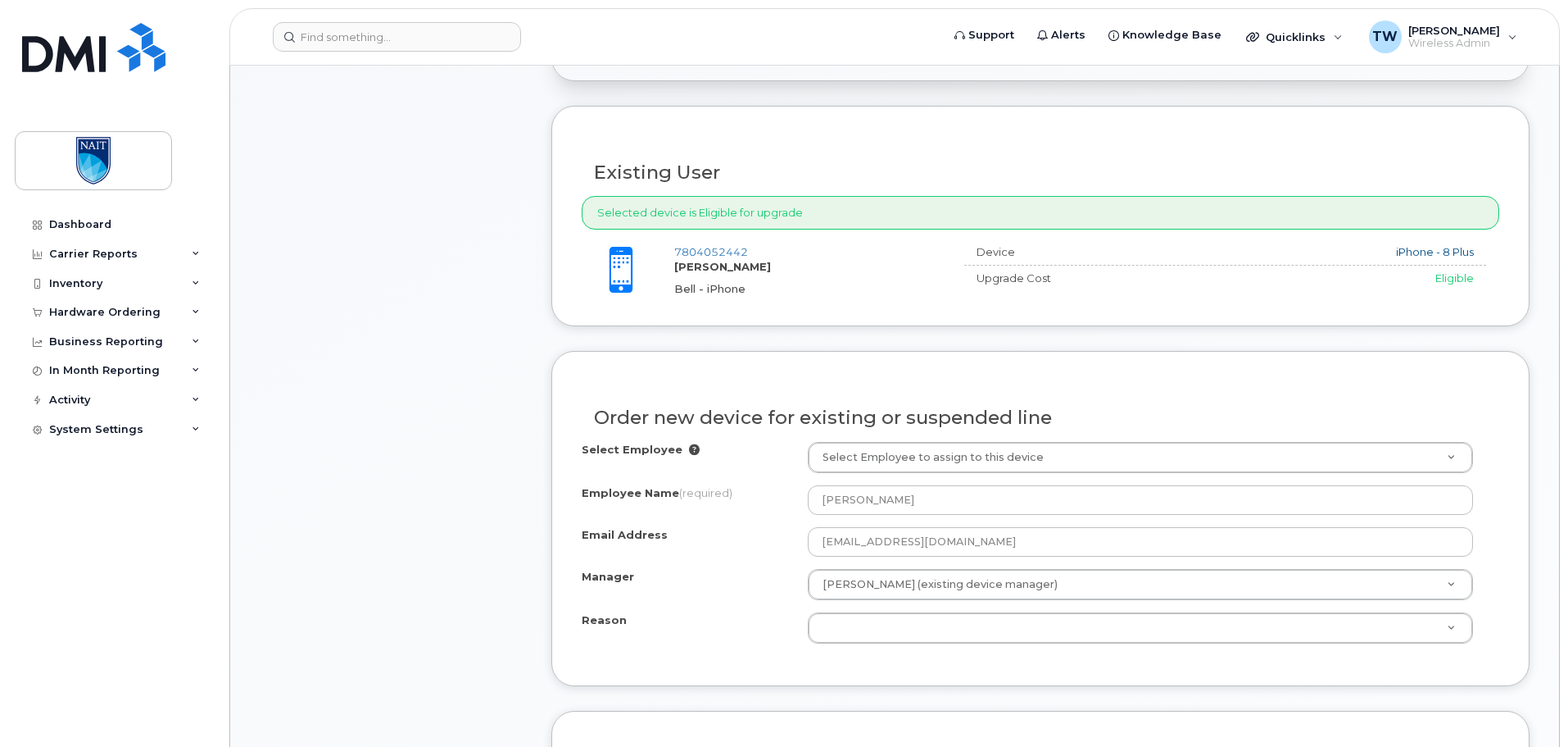
scroll to position [574, 0]
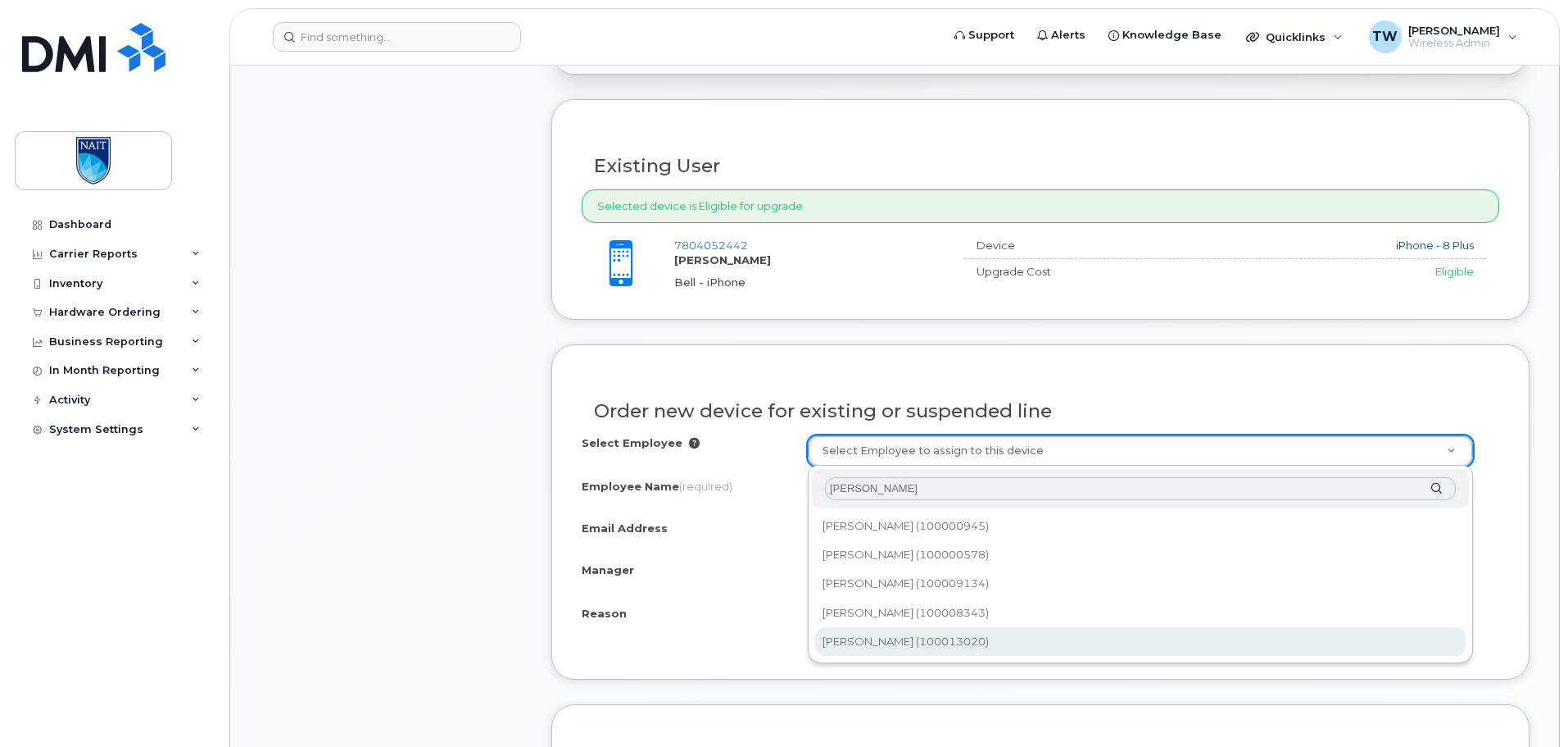
type input "[PERSON_NAME]"
type input "2090113"
select select
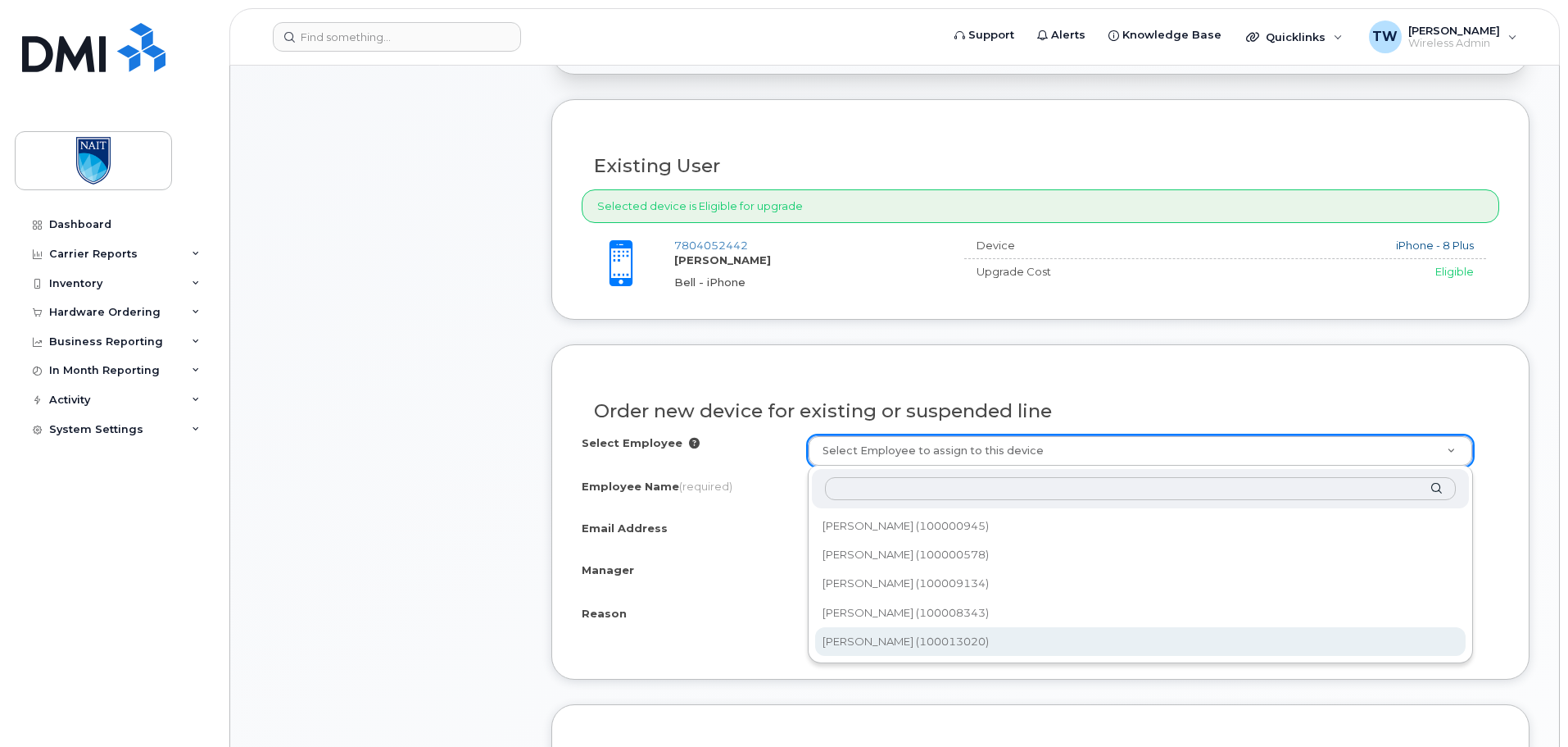
select select
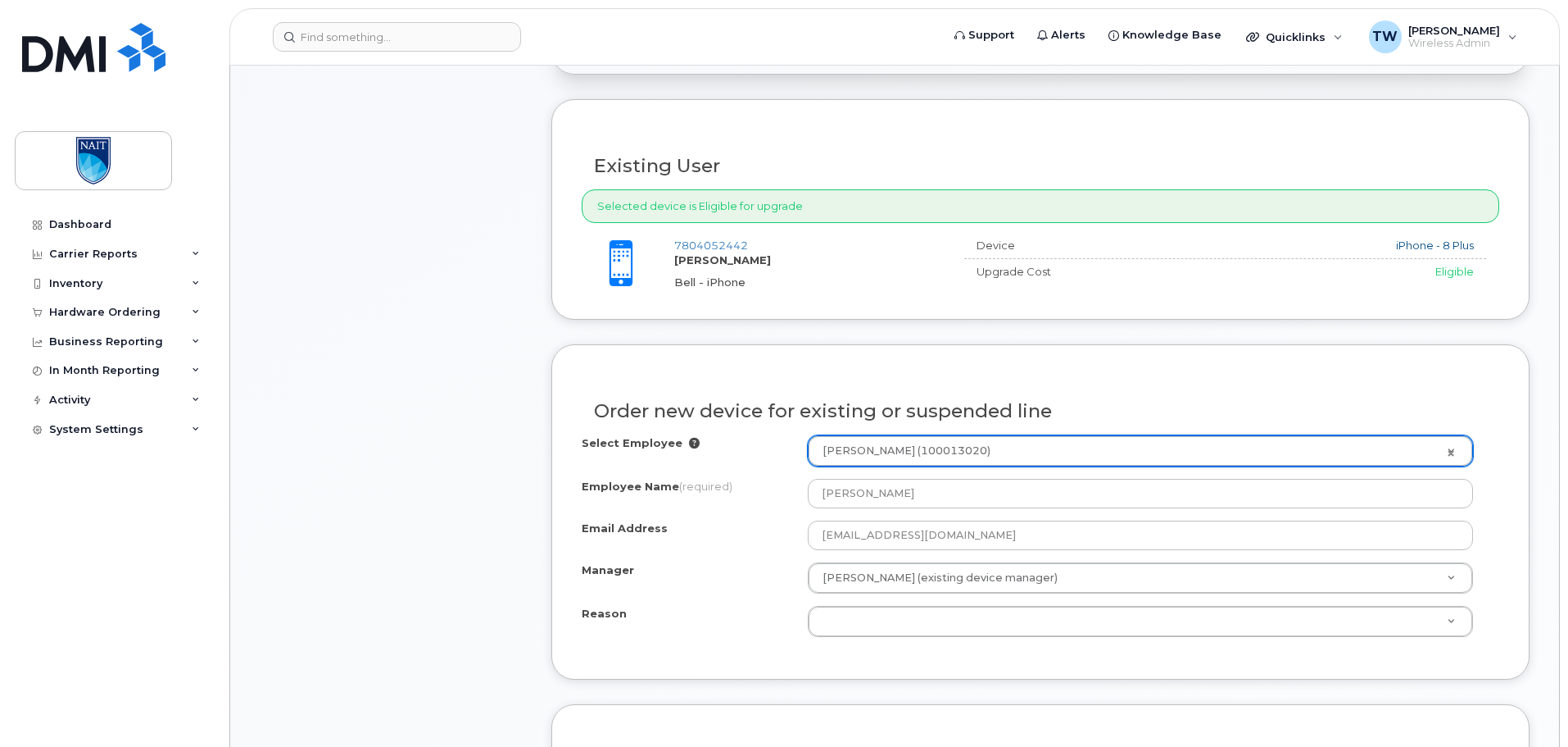
select select "2023964"
click at [739, 603] on div "Select Employee [PERSON_NAME] (100013020) 2090113 Employee Name (required) [PER…" at bounding box center [1041, 536] width 918 height 202
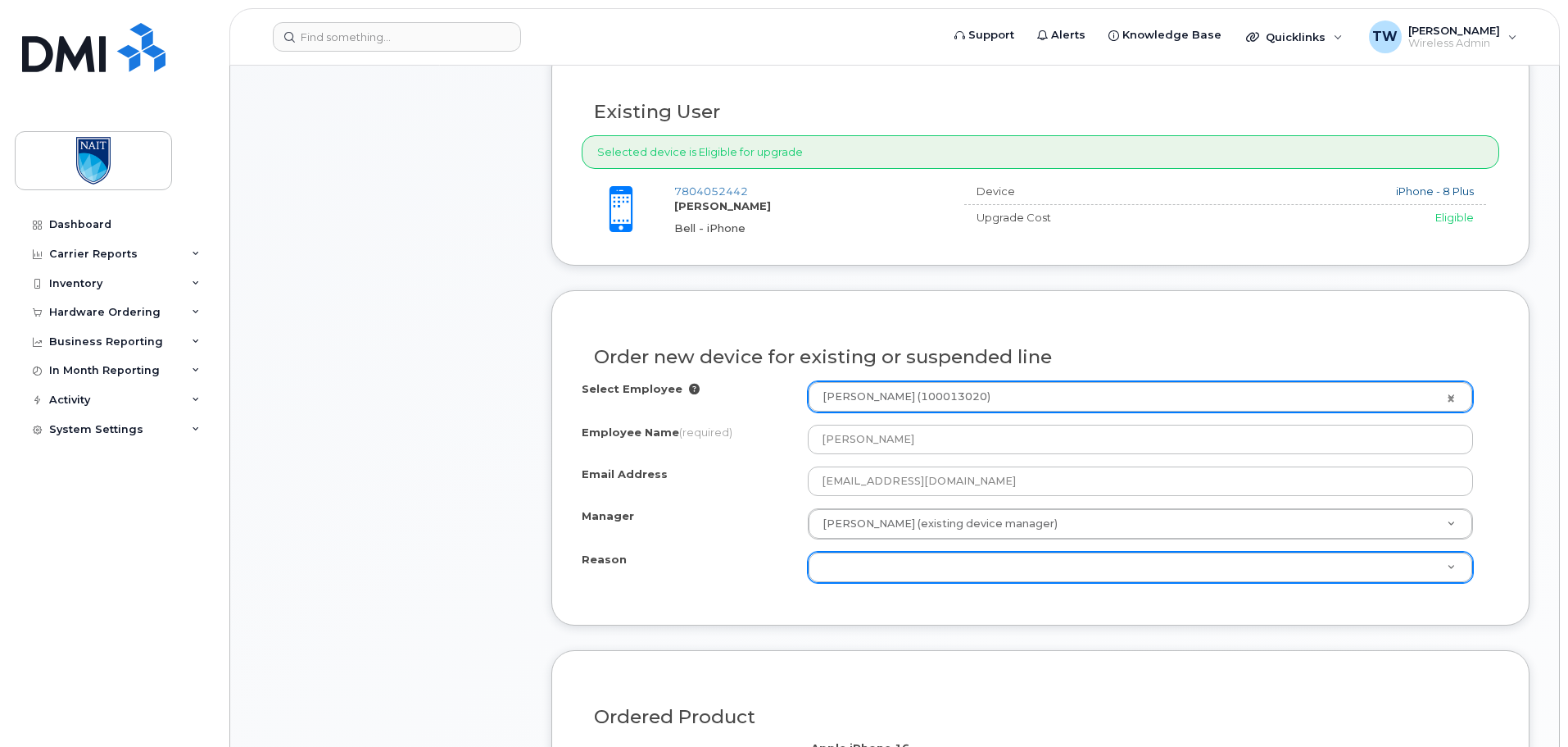
scroll to position [629, 0]
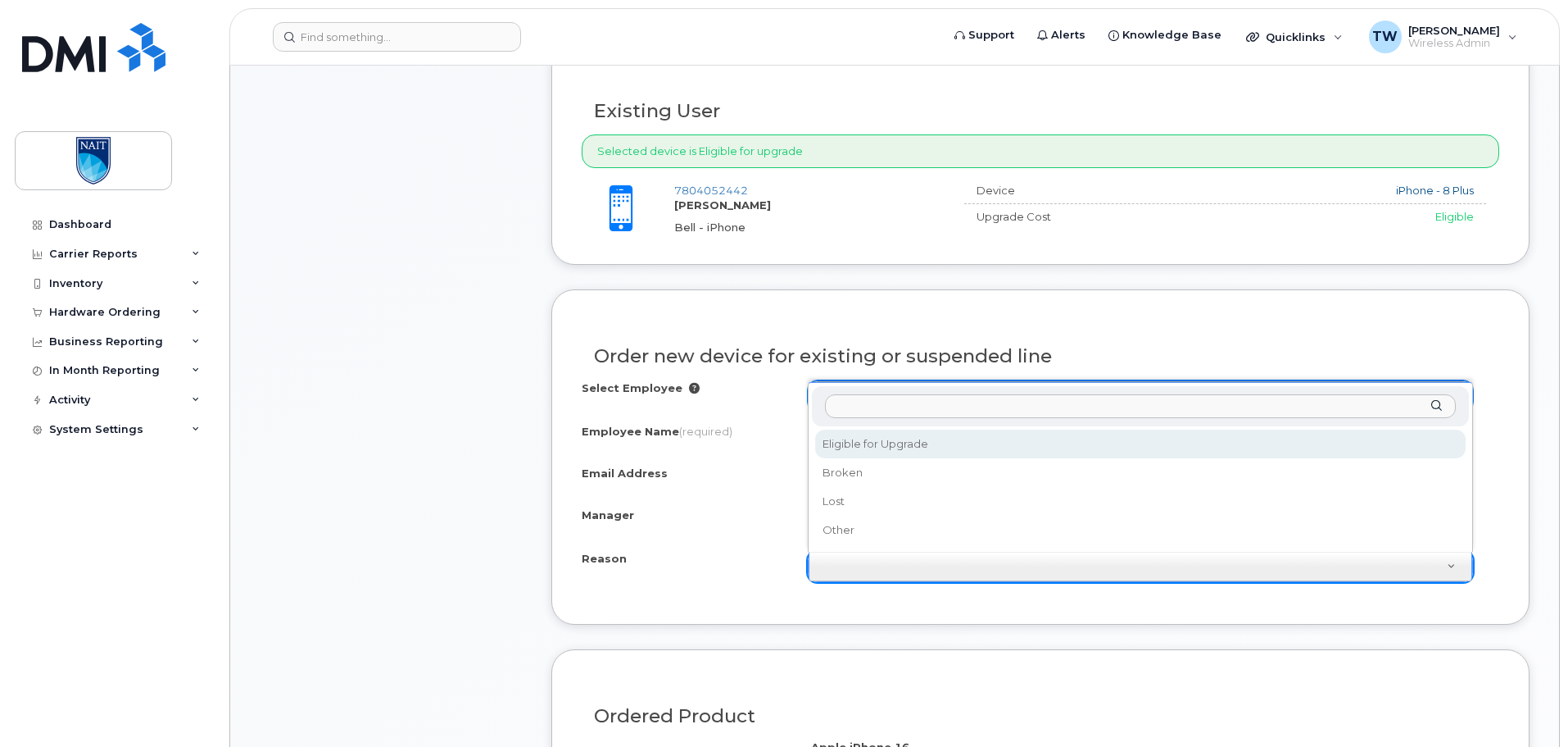
select select "eligible_for_upgrade"
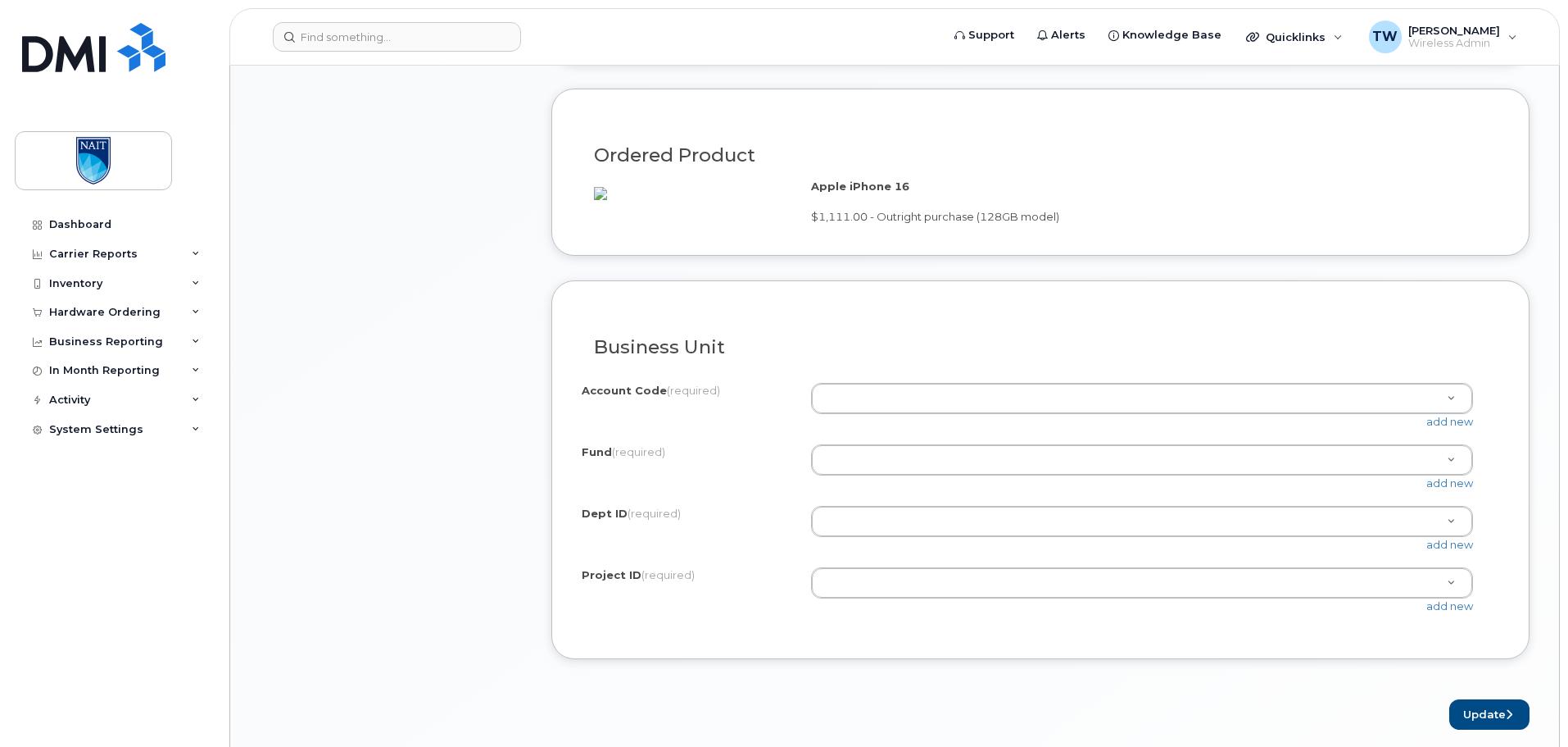
scroll to position [1202, 0]
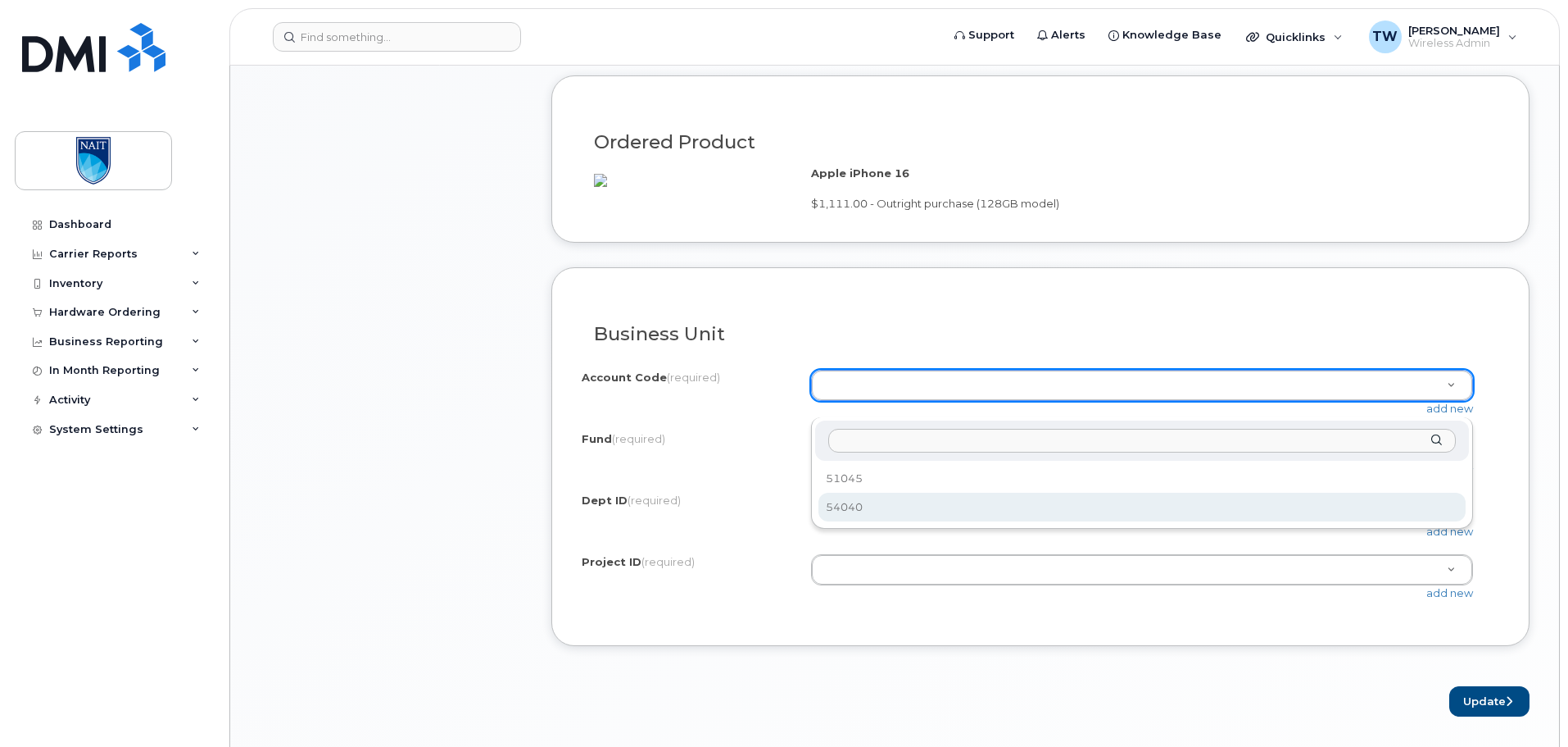
select select "54040"
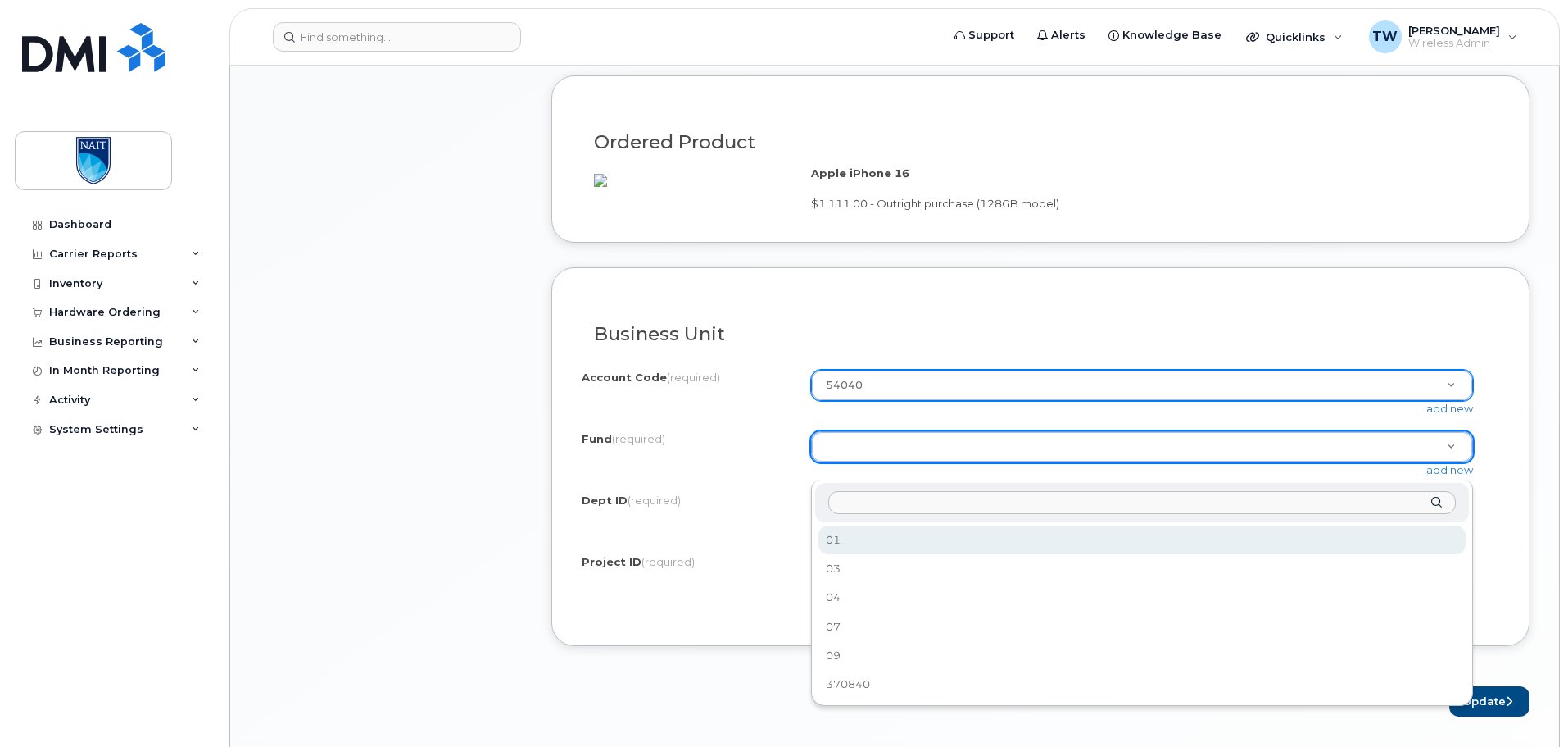
select select "01"
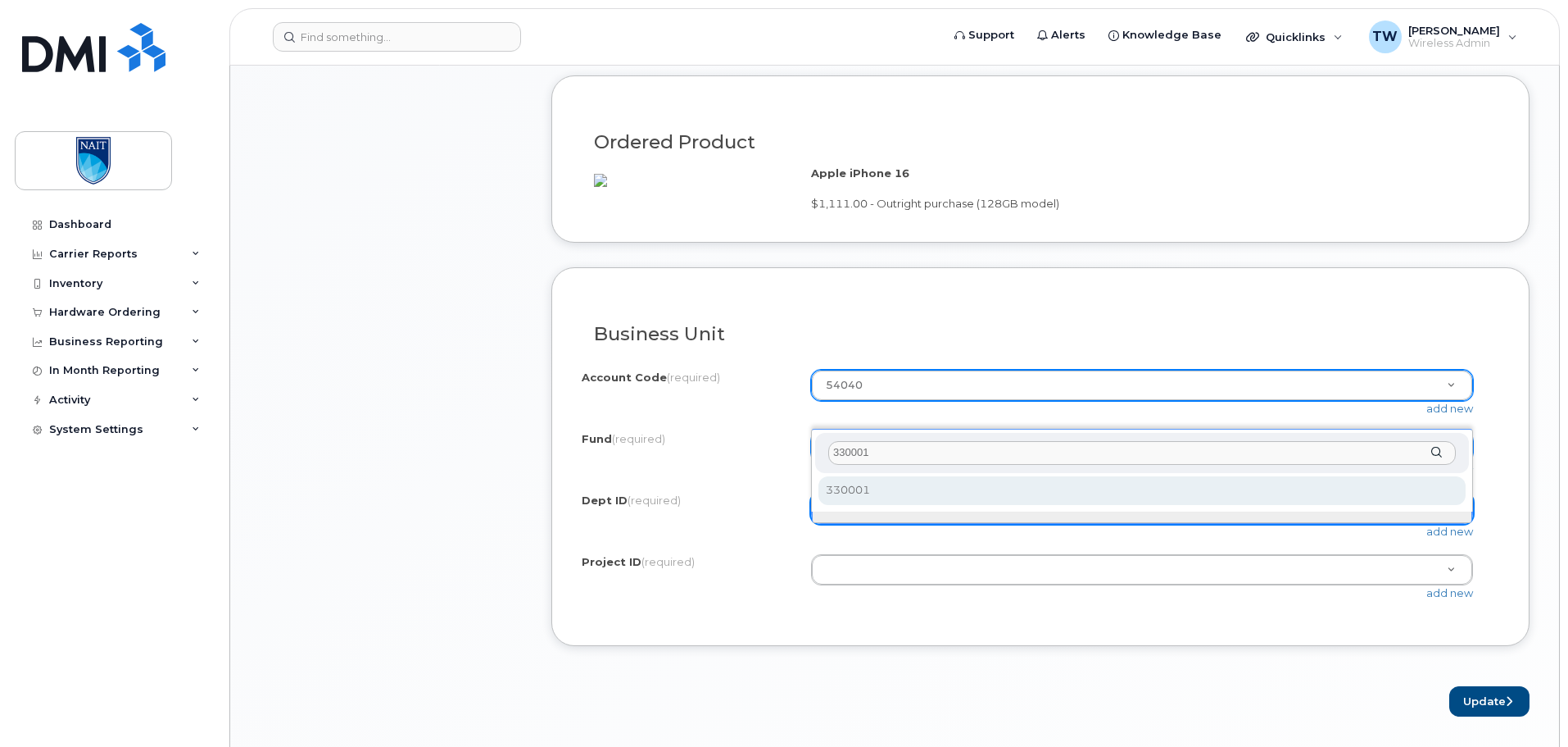
type input "330001"
select select "330001"
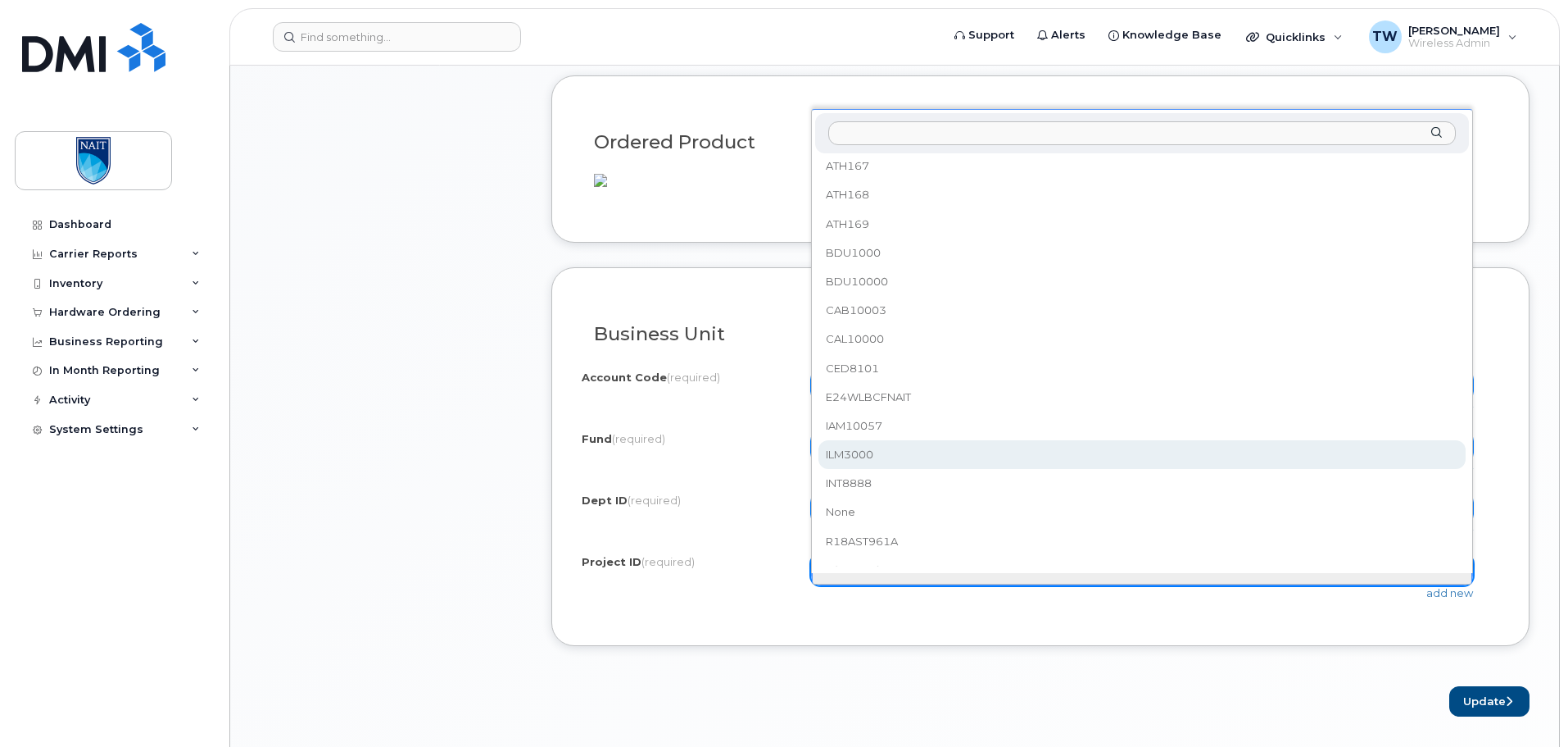
scroll to position [109, 0]
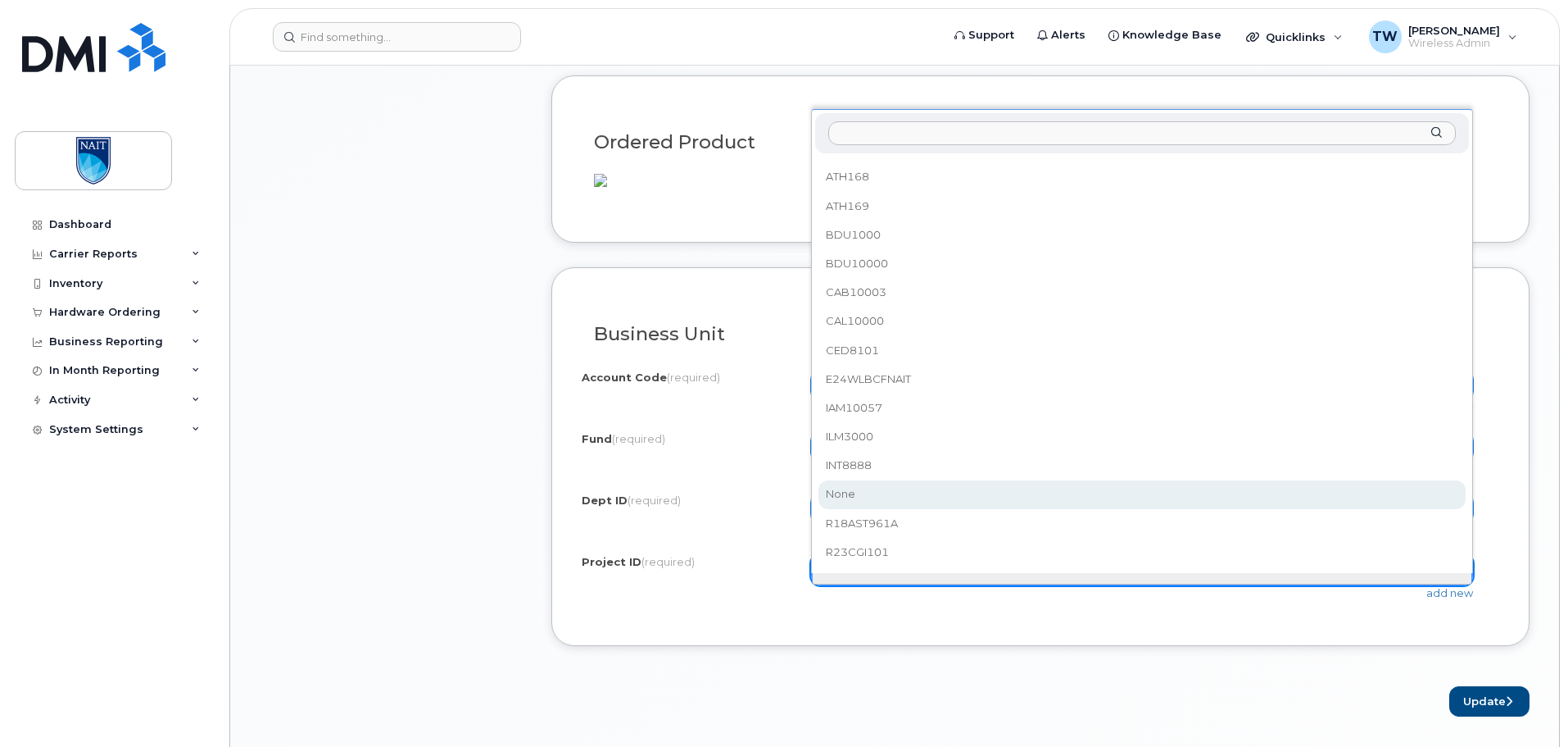
select select "None"
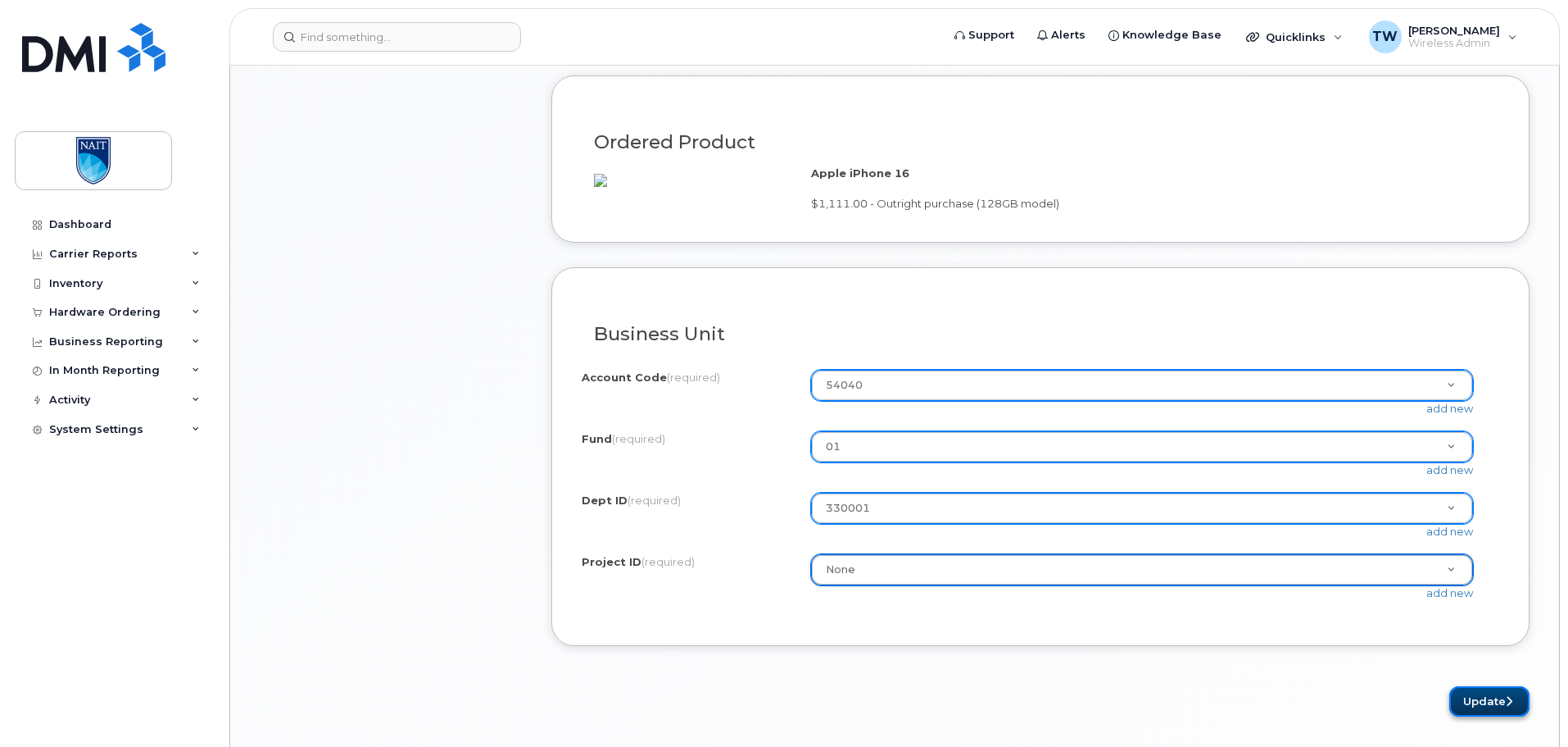
click at [1487, 715] on button "Update" at bounding box center [1489, 701] width 80 height 30
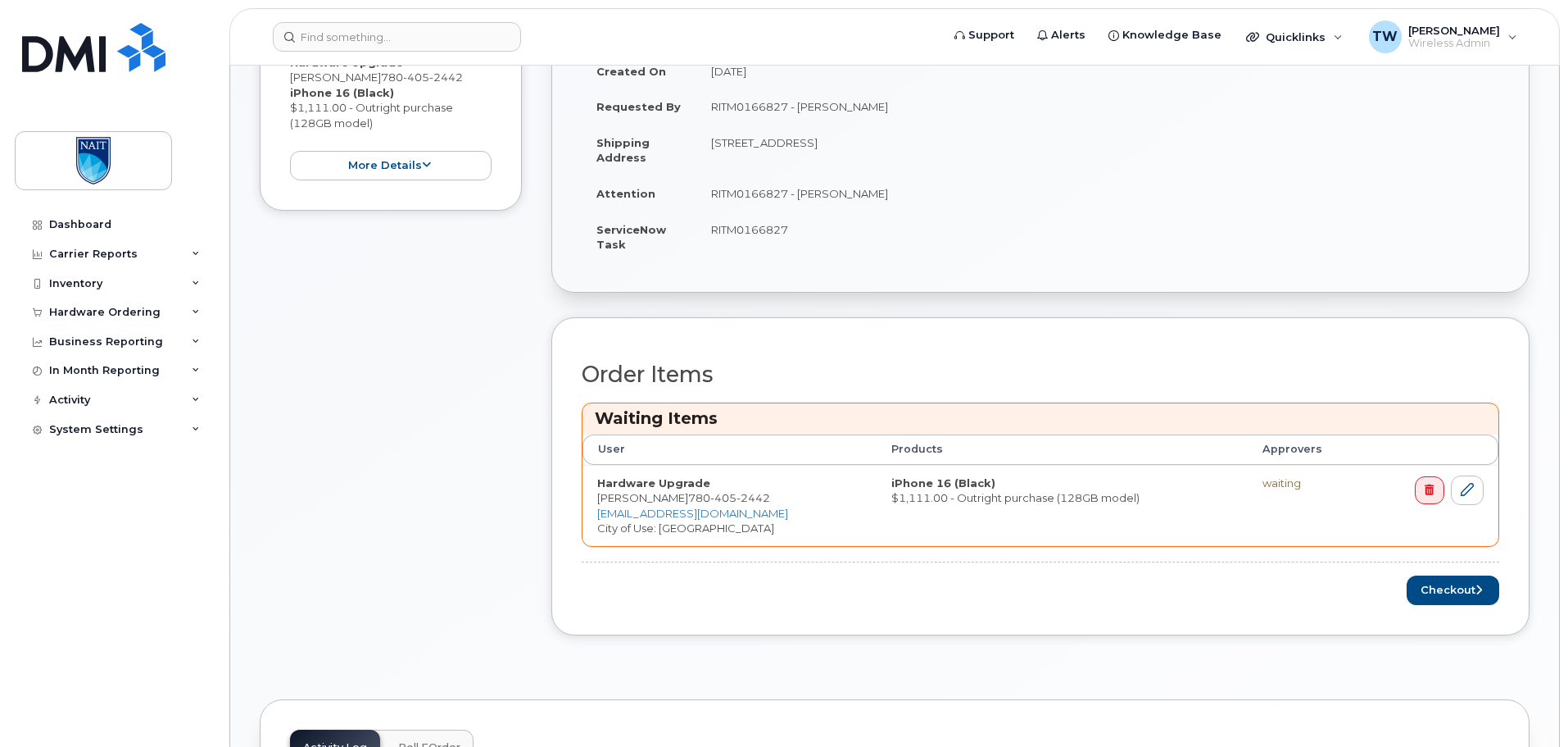
scroll to position [437, 0]
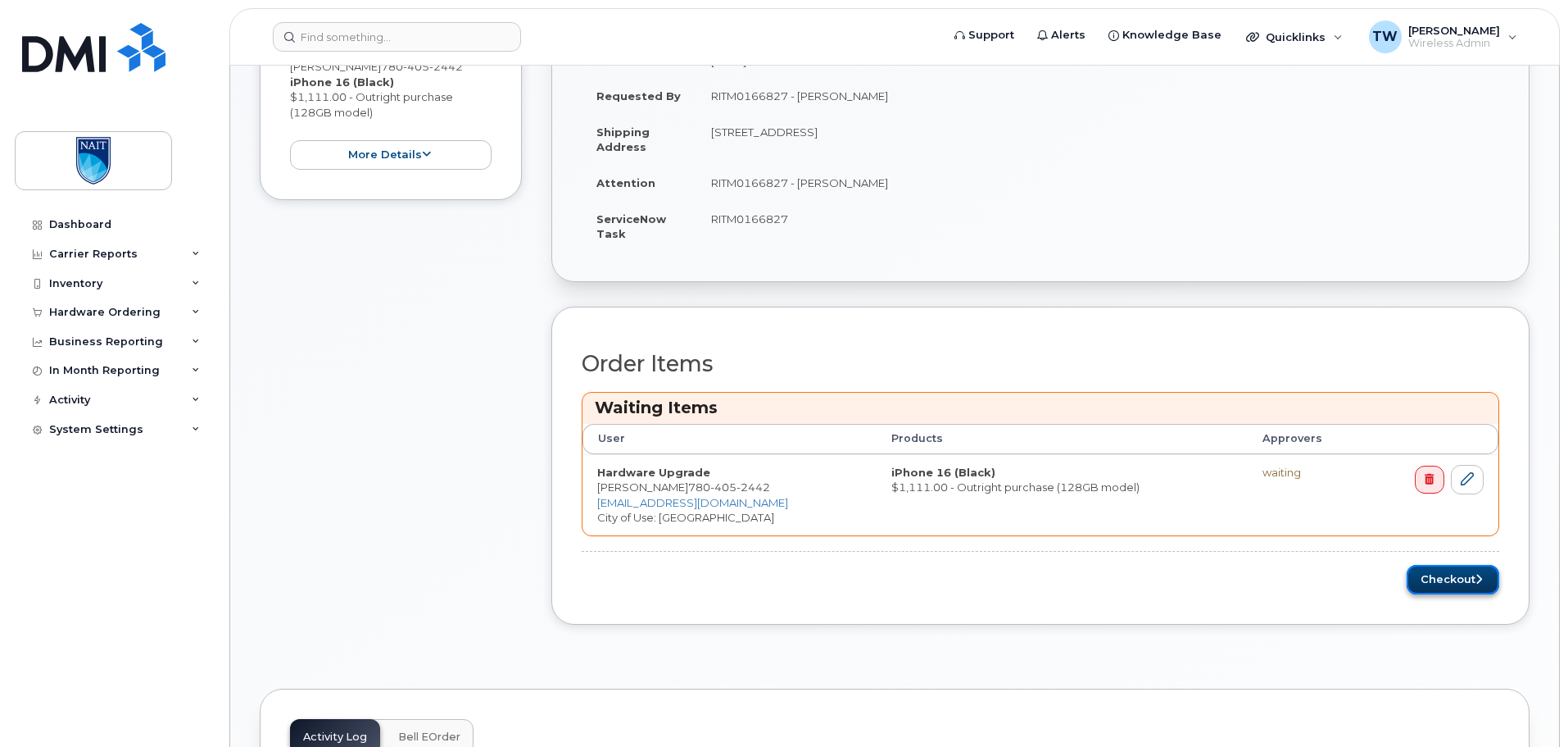
click at [1435, 577] on button "Checkout" at bounding box center [1452, 580] width 93 height 30
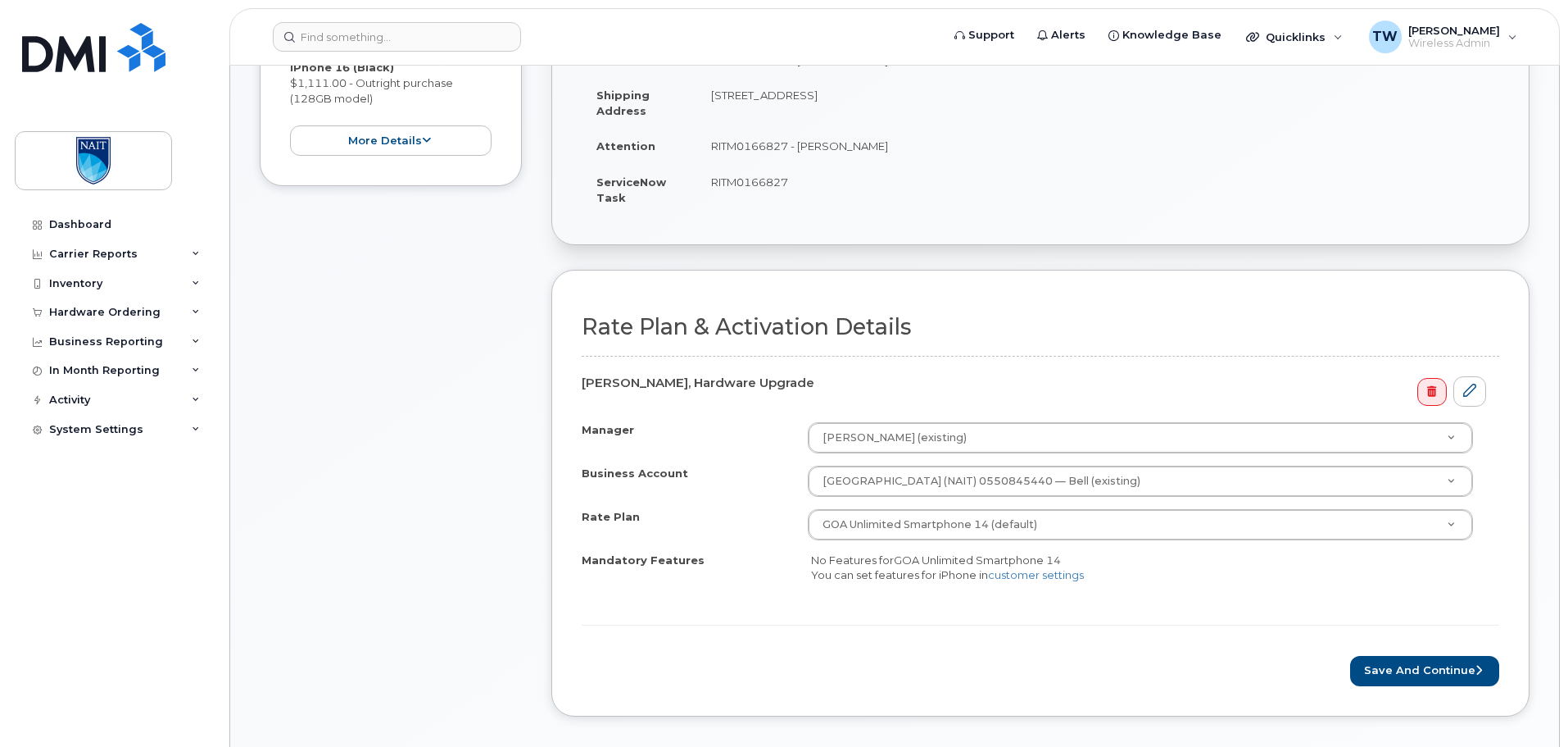
scroll to position [410, 0]
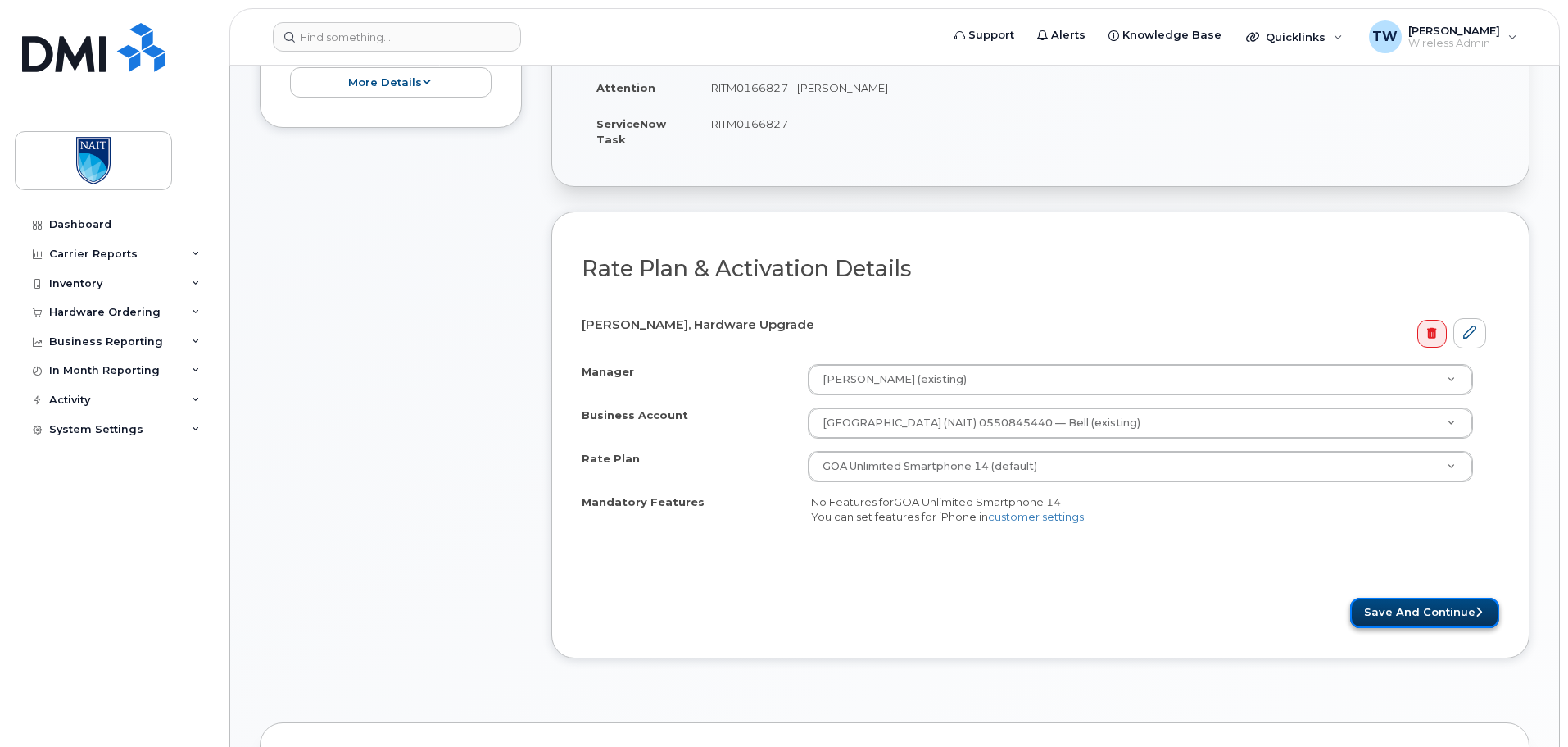
drag, startPoint x: 1405, startPoint y: 615, endPoint x: 1375, endPoint y: 620, distance: 30.4
click at [1405, 615] on button "Save and Continue" at bounding box center [1425, 613] width 149 height 30
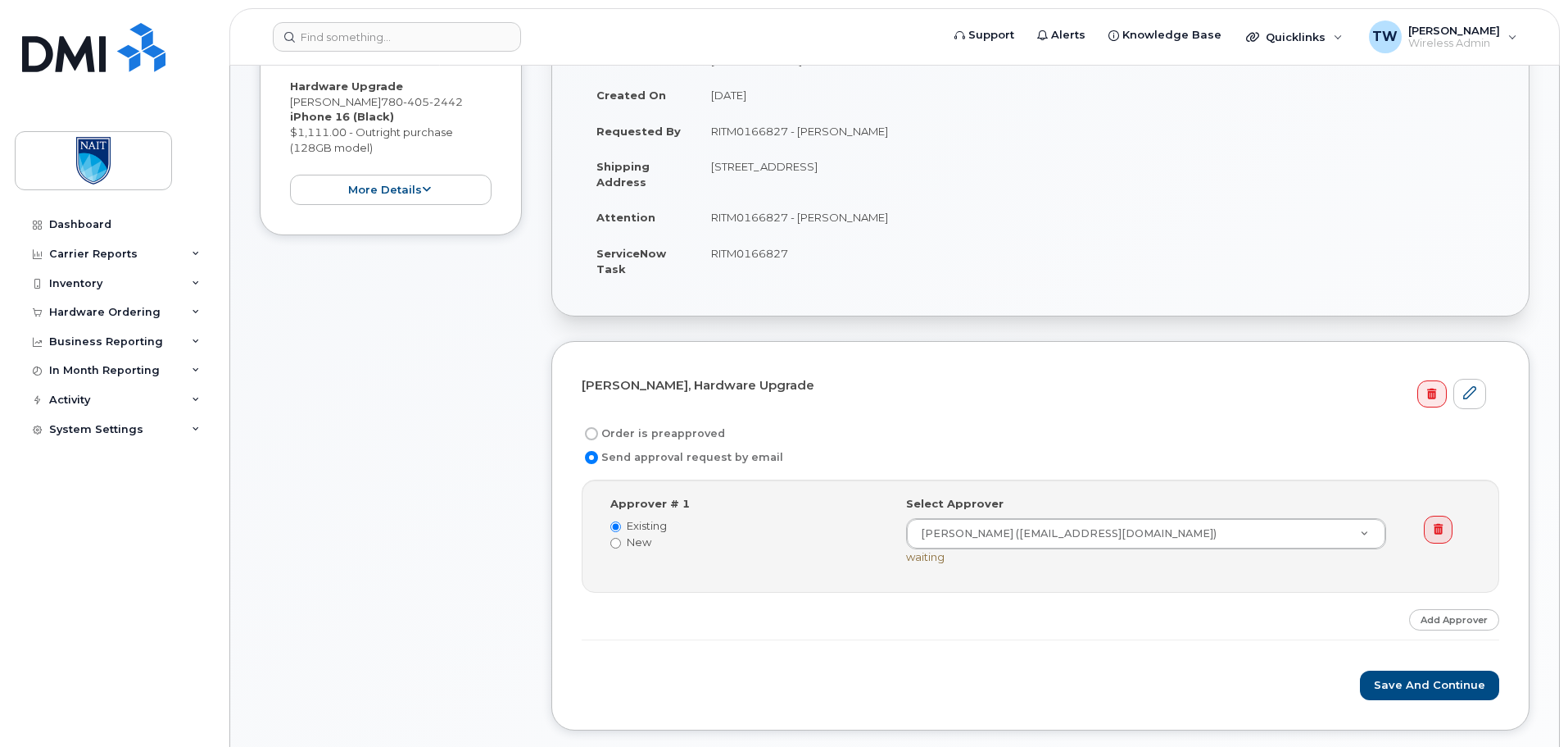
scroll to position [301, 0]
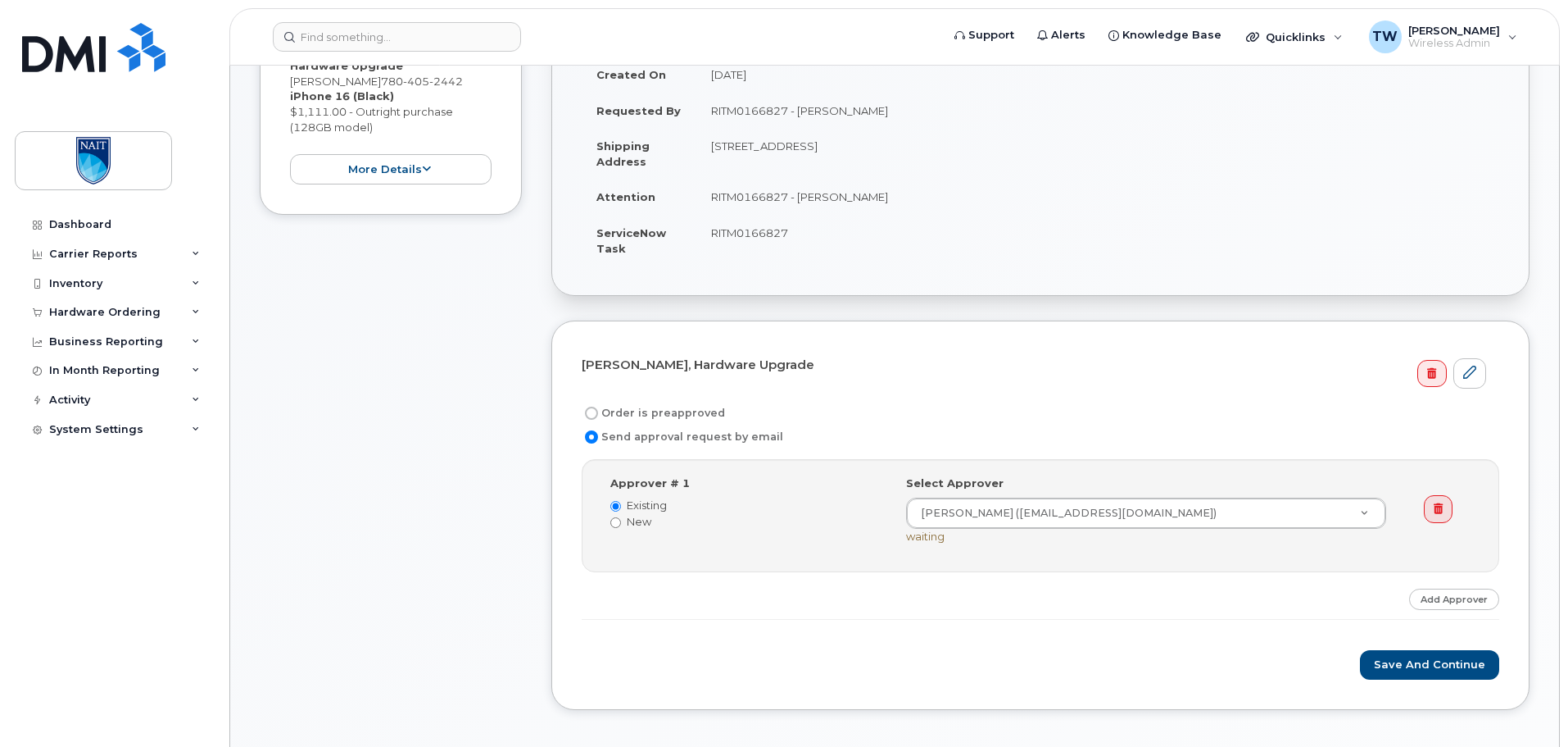
click at [671, 414] on label "Order is preapproved" at bounding box center [653, 413] width 143 height 20
click at [598, 414] on input "Order is preapproved" at bounding box center [592, 413] width 13 height 13
radio input "true"
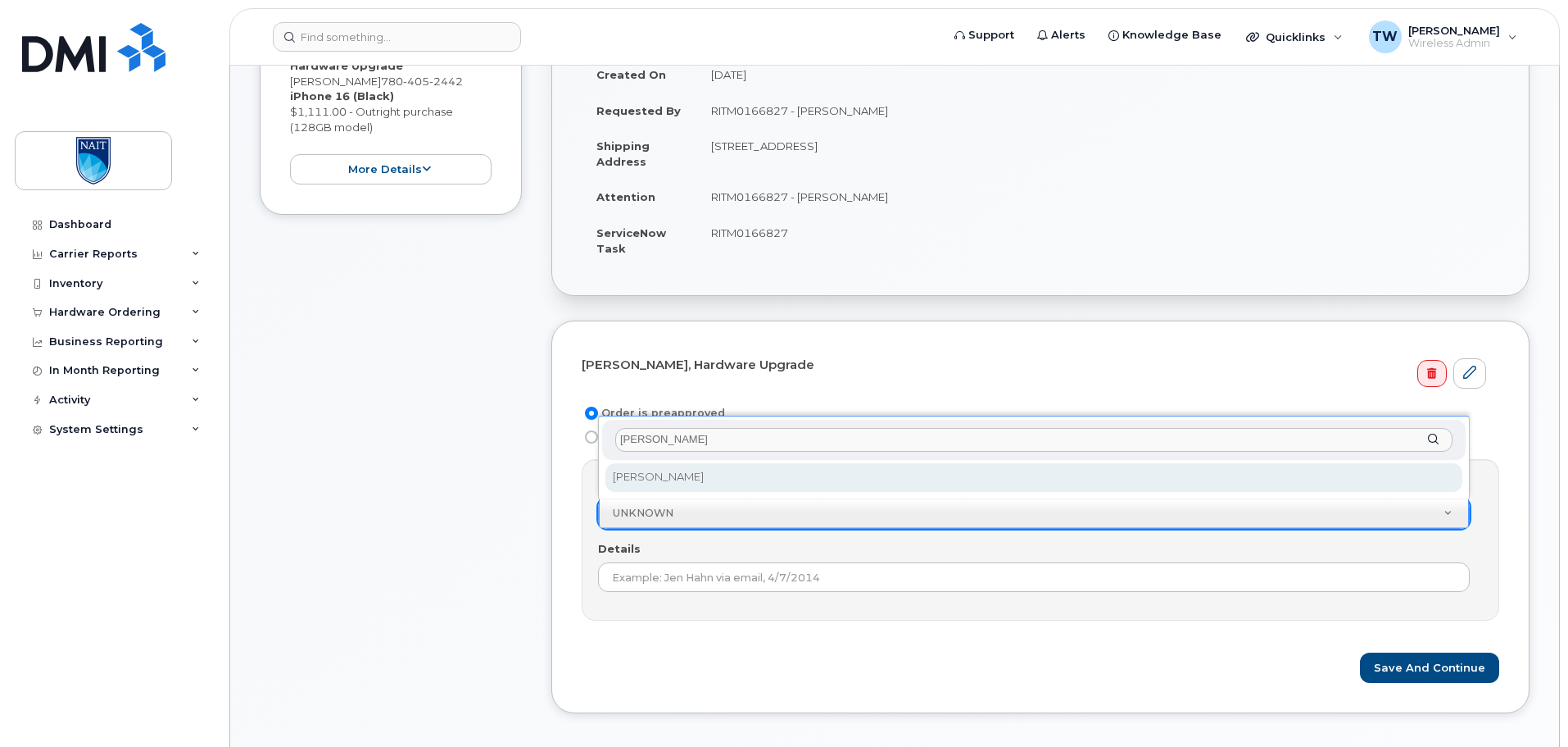
type input "dennis"
select select "2090113"
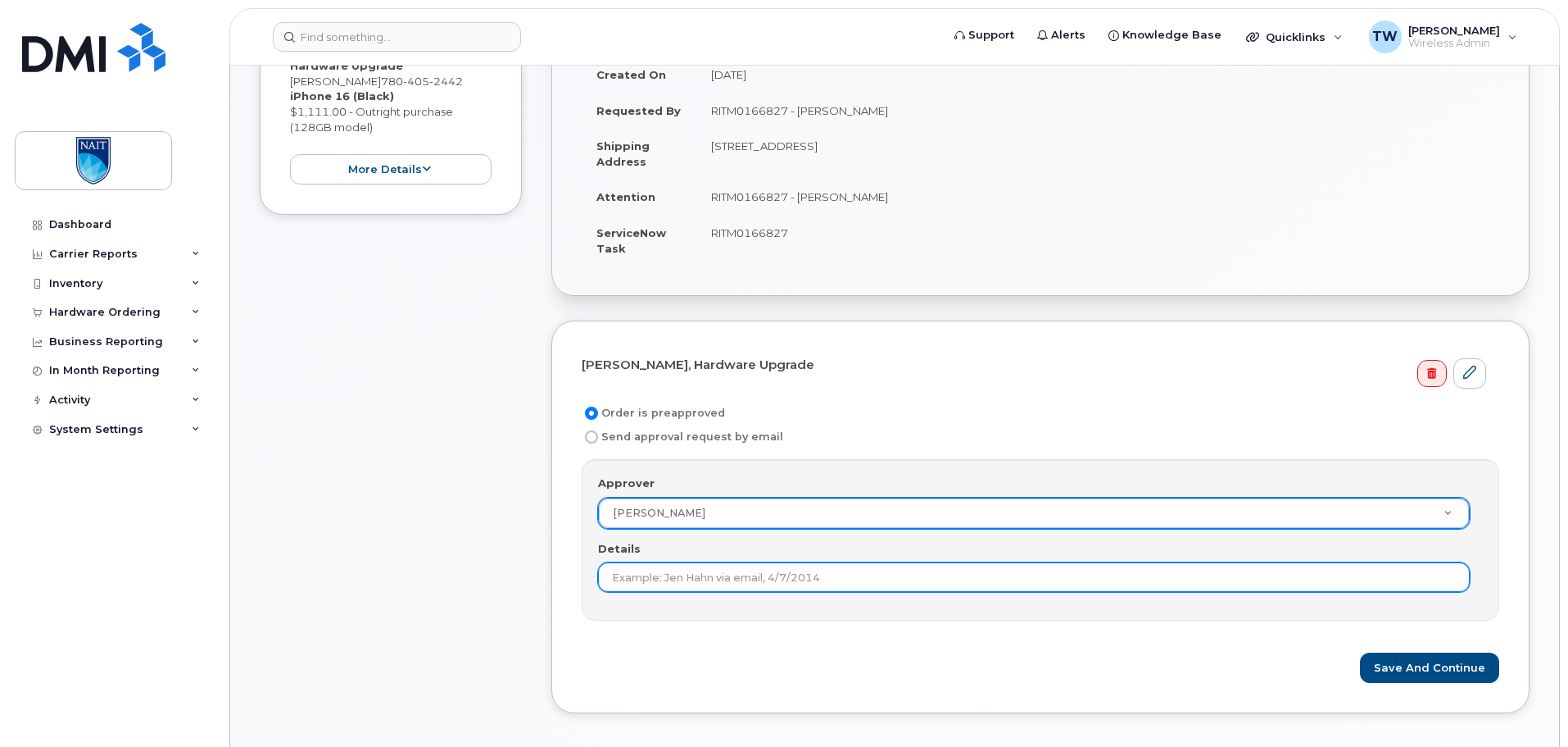
click at [782, 571] on input "Details" at bounding box center [1034, 577] width 872 height 30
paste input "RITM0166827"
type input "RITM0166827"
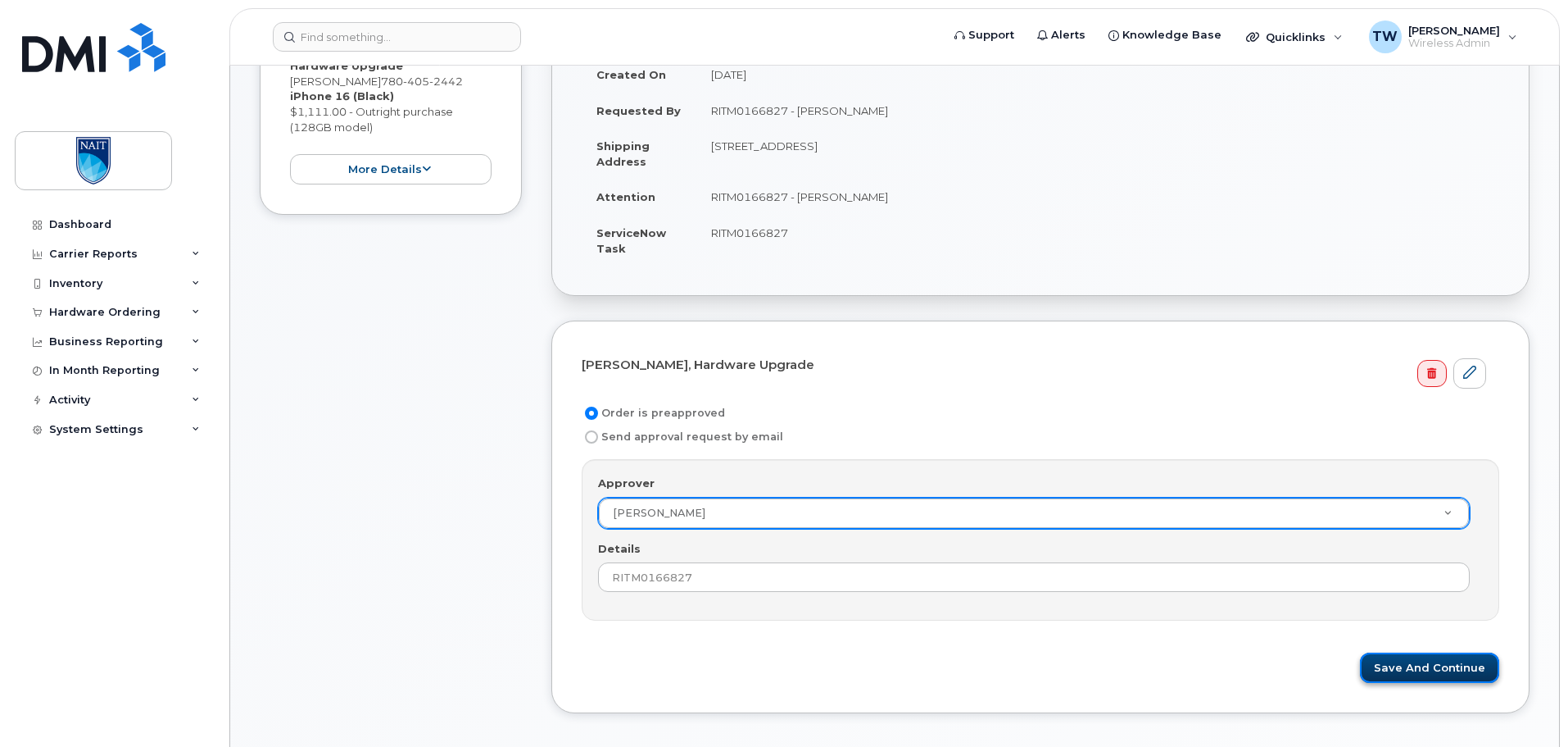
click at [1416, 667] on button "Save and Continue" at bounding box center [1429, 667] width 139 height 30
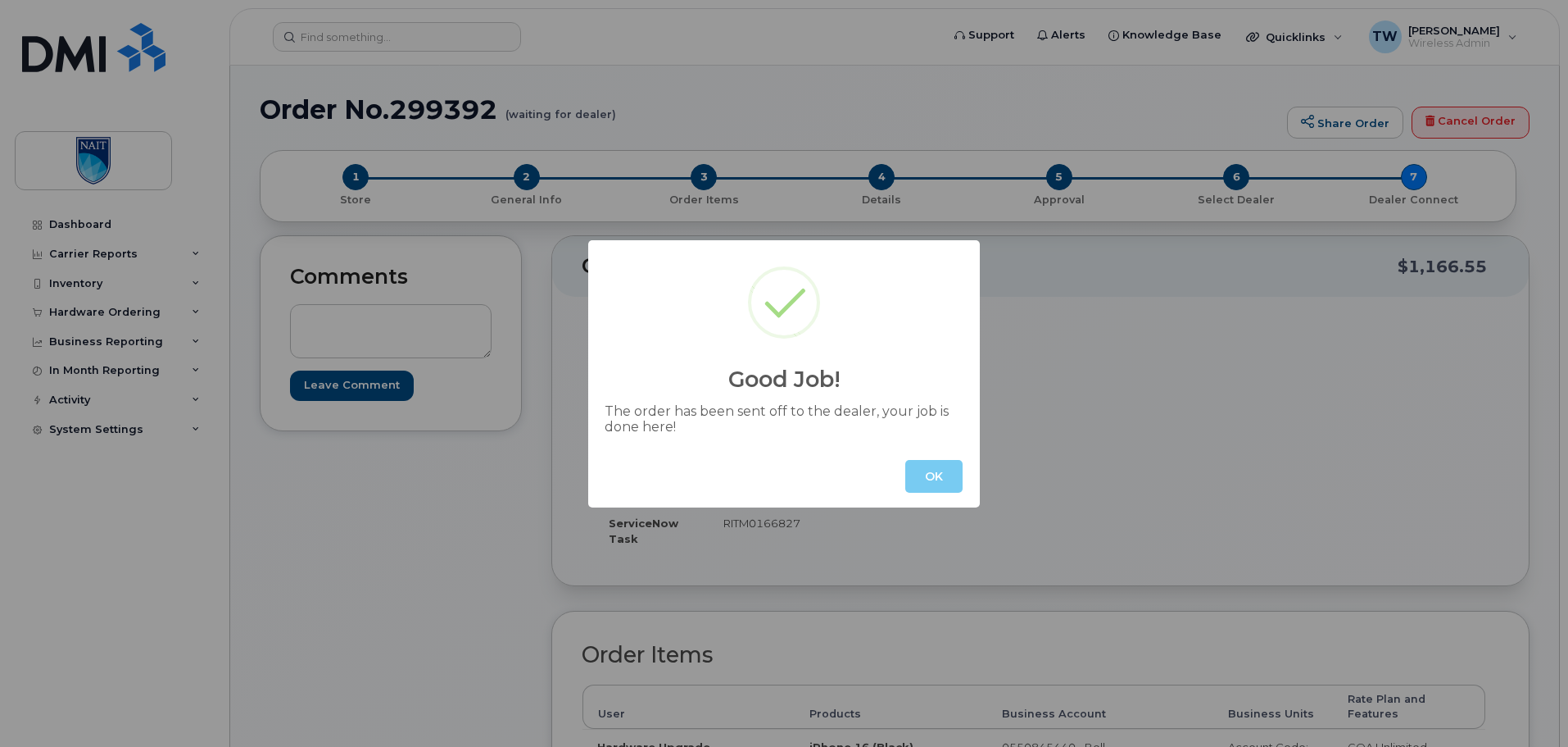
click at [932, 471] on button "OK" at bounding box center [934, 476] width 57 height 33
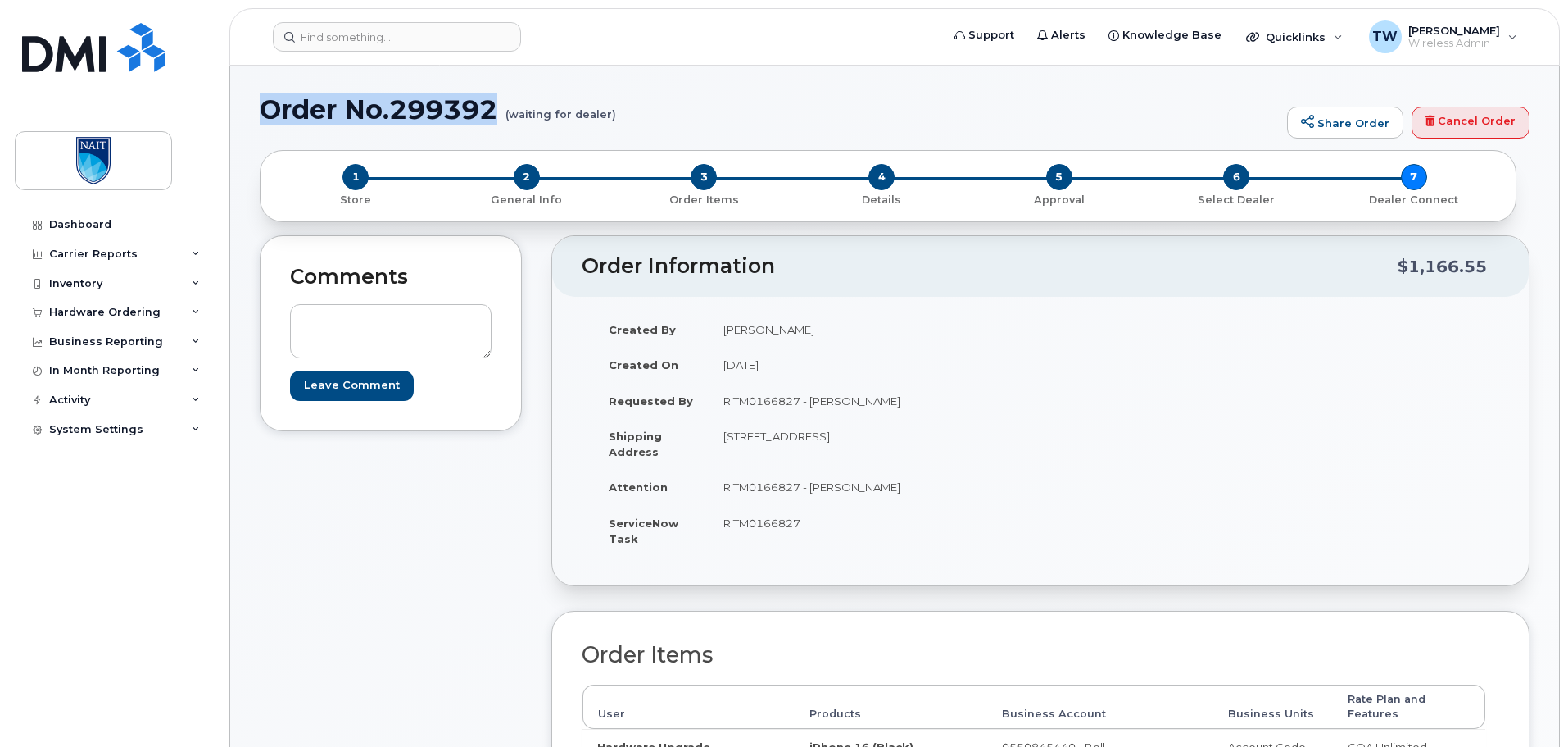
drag, startPoint x: 266, startPoint y: 111, endPoint x: 498, endPoint y: 119, distance: 232.1
click at [498, 119] on h1 "Order No.299392 (waiting for dealer)" at bounding box center [770, 109] width 1020 height 29
copy h1 "Order No.299392"
